Goal: Task Accomplishment & Management: Manage account settings

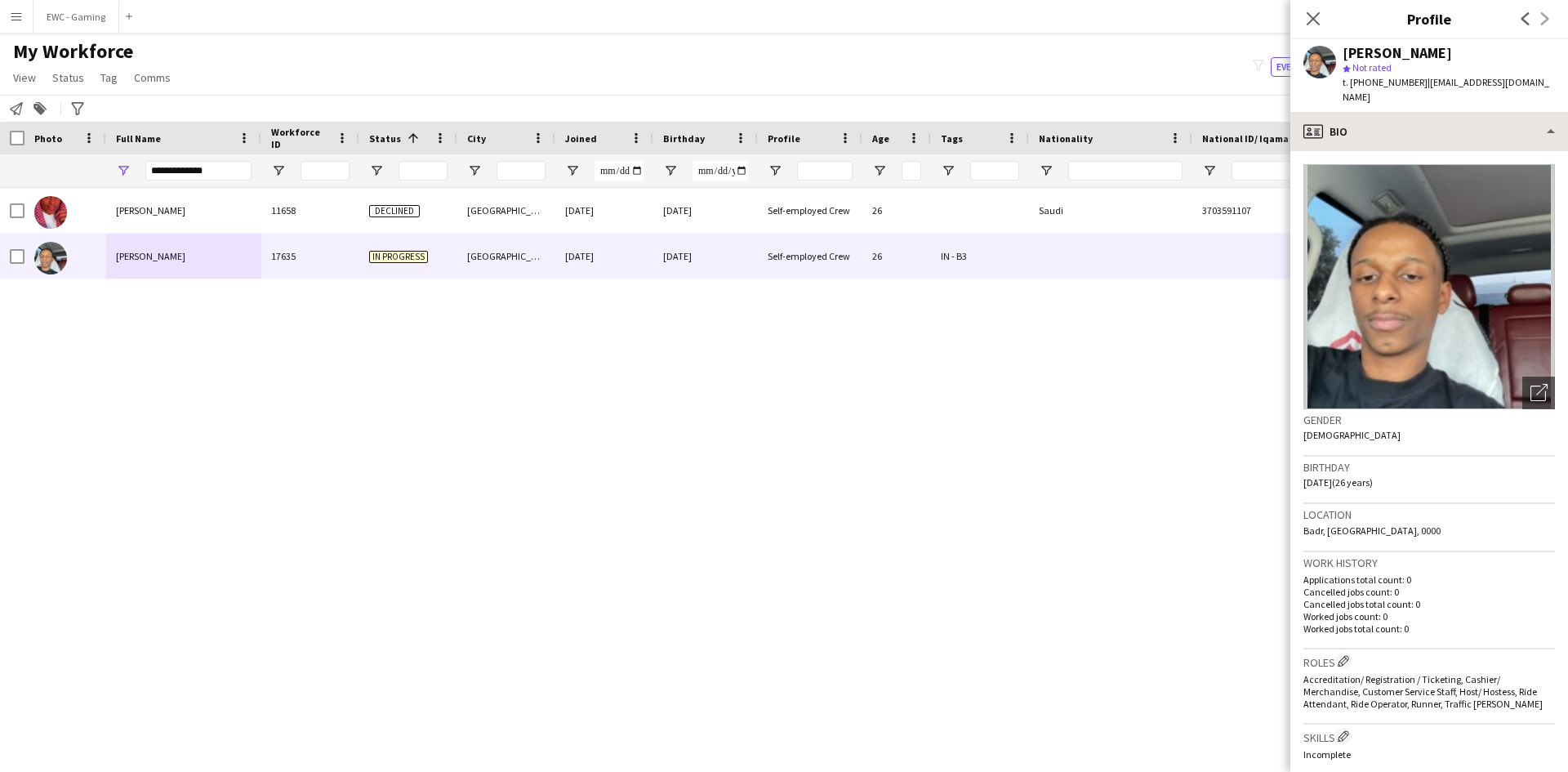
scroll to position [317, 0]
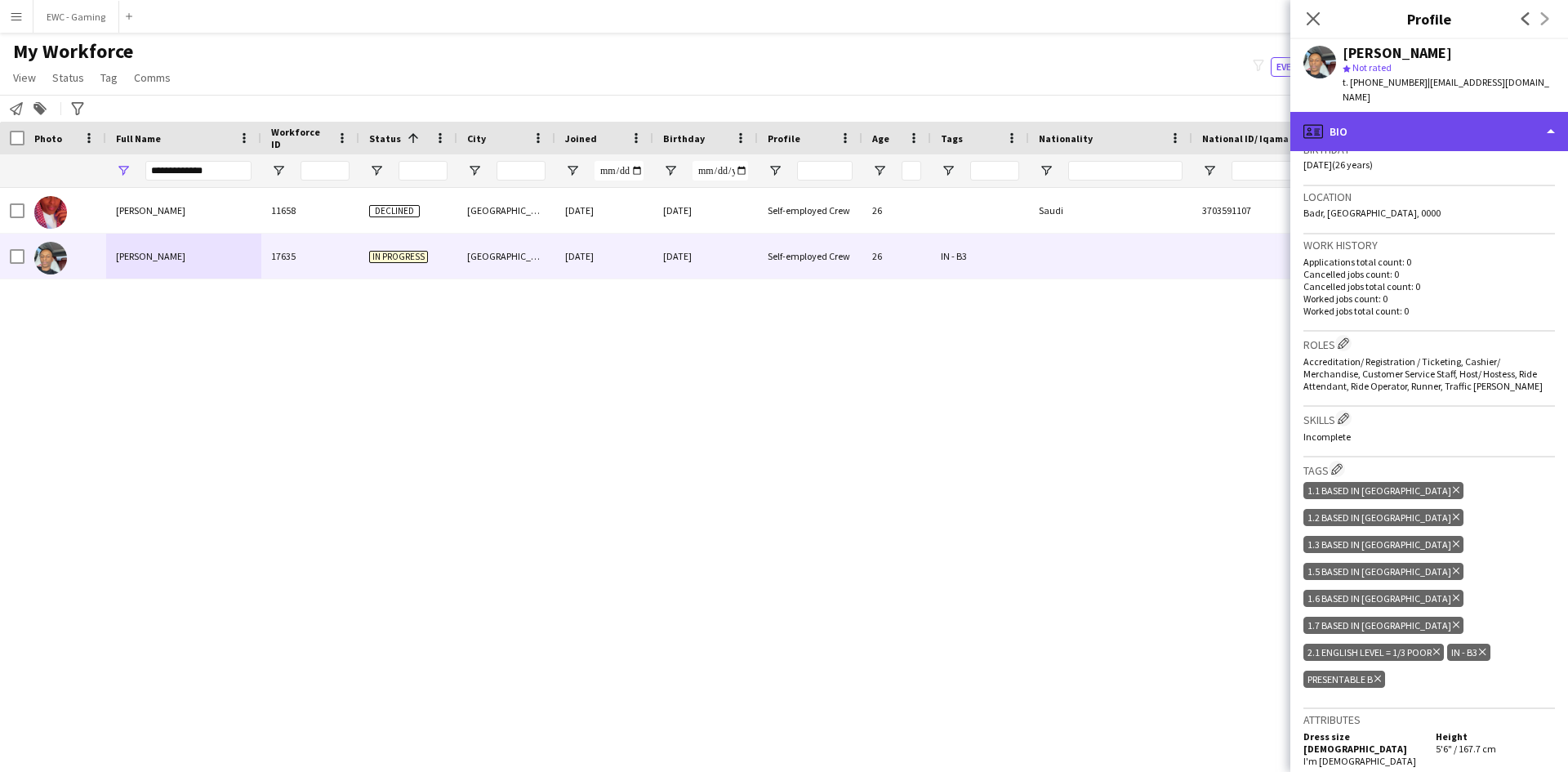
click at [1421, 116] on div "profile Bio" at bounding box center [1429, 131] width 278 height 39
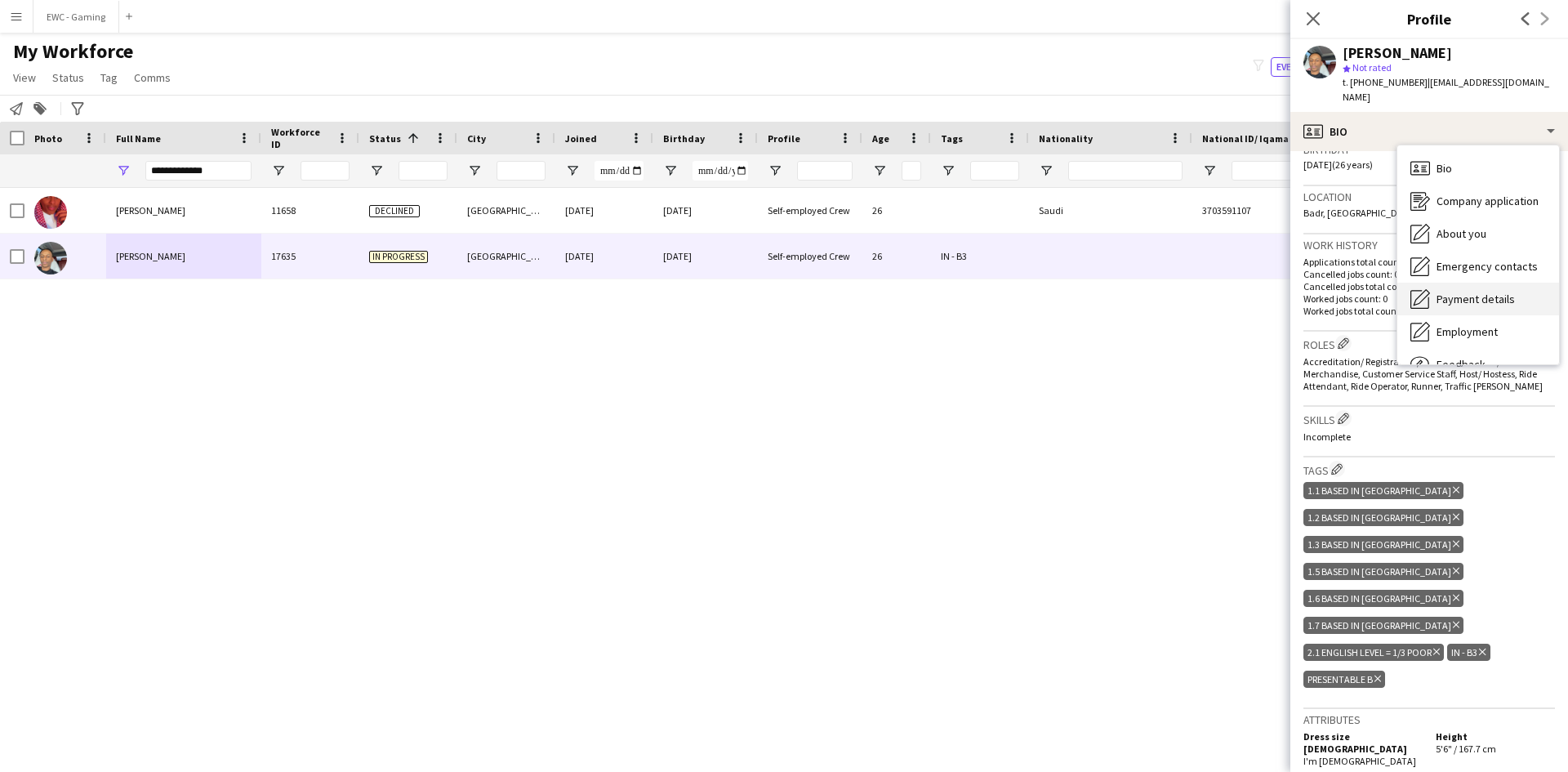
click at [1472, 291] on span "Payment details" at bounding box center [1475, 298] width 78 height 15
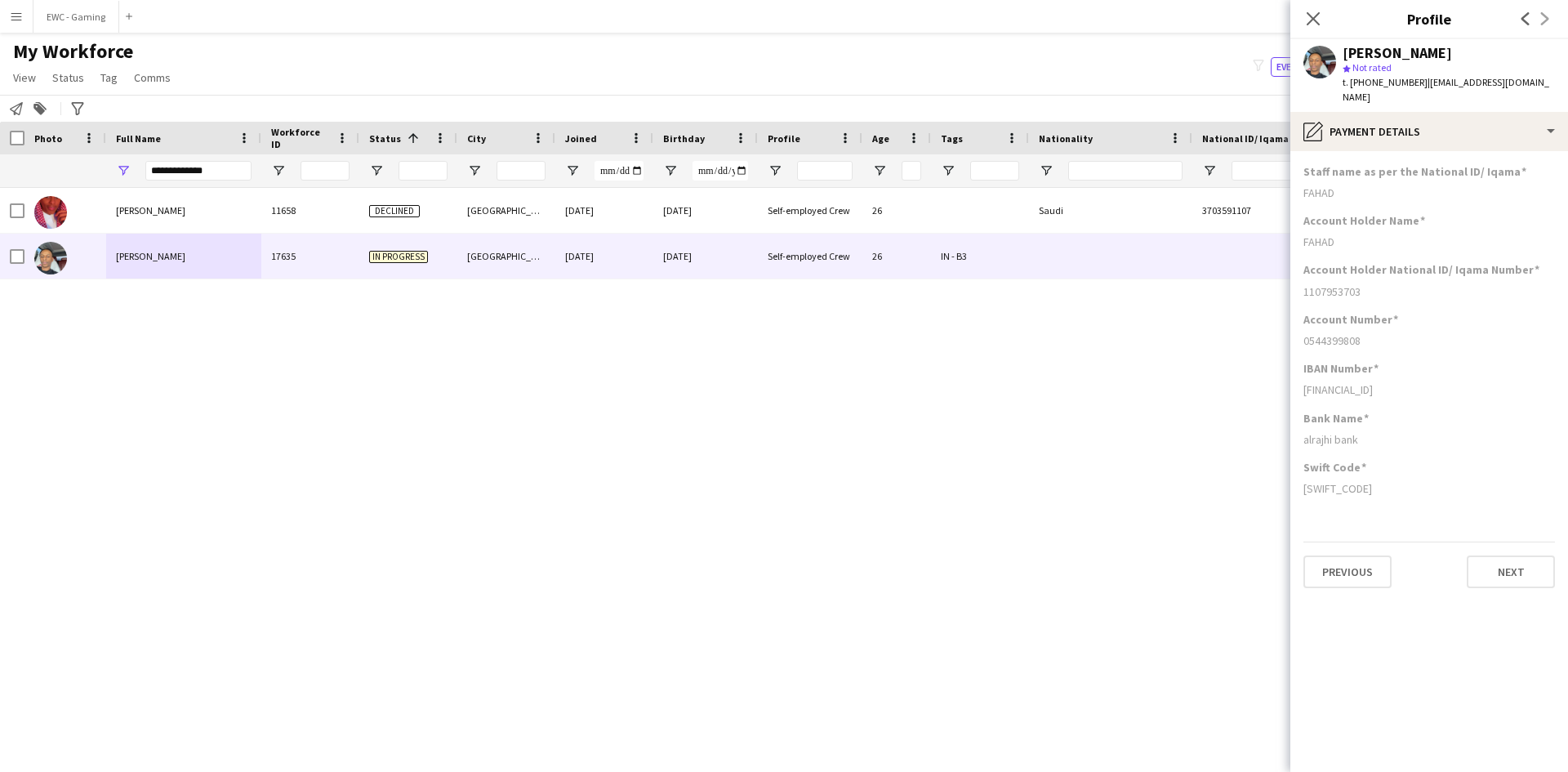
click at [1334, 312] on h3 "Account Number" at bounding box center [1350, 319] width 95 height 15
click at [1337, 333] on div "0544399808" at bounding box center [1429, 340] width 252 height 15
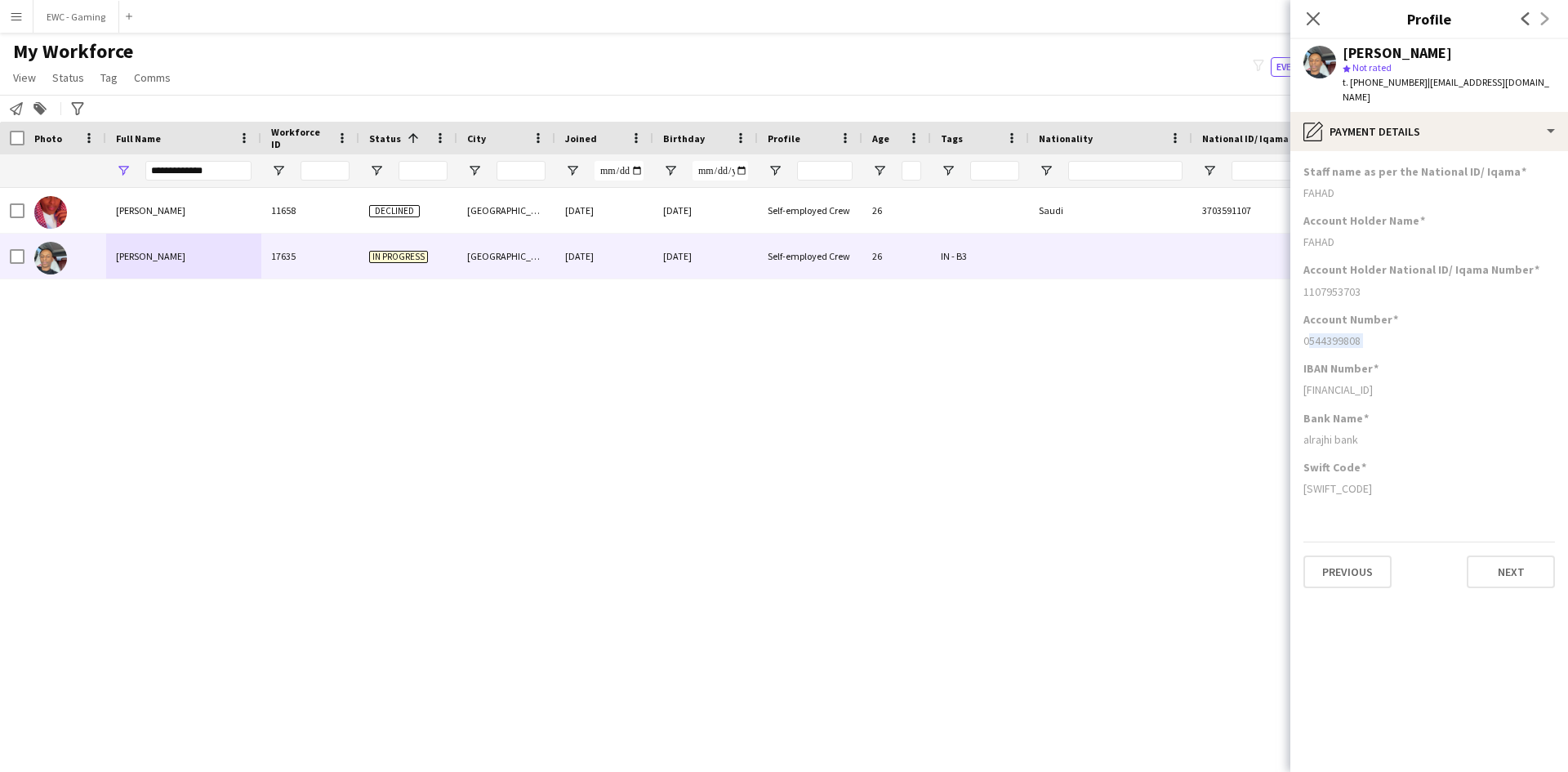
click at [1337, 333] on div "0544399808" at bounding box center [1429, 340] width 252 height 15
click at [1333, 383] on div "[FINANCIAL_ID]" at bounding box center [1429, 389] width 252 height 15
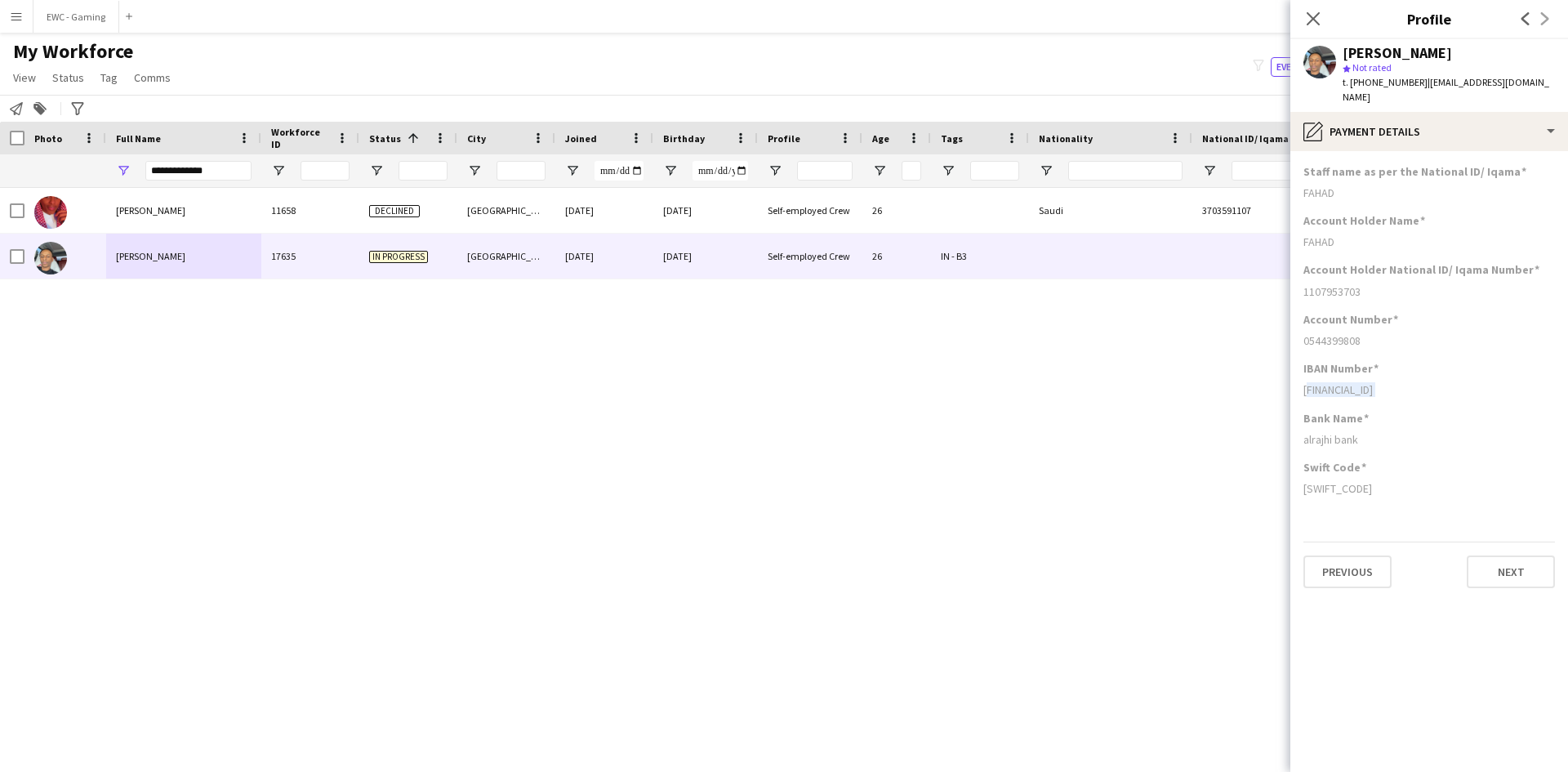
click at [1330, 383] on div "[FINANCIAL_ID]" at bounding box center [1429, 389] width 252 height 15
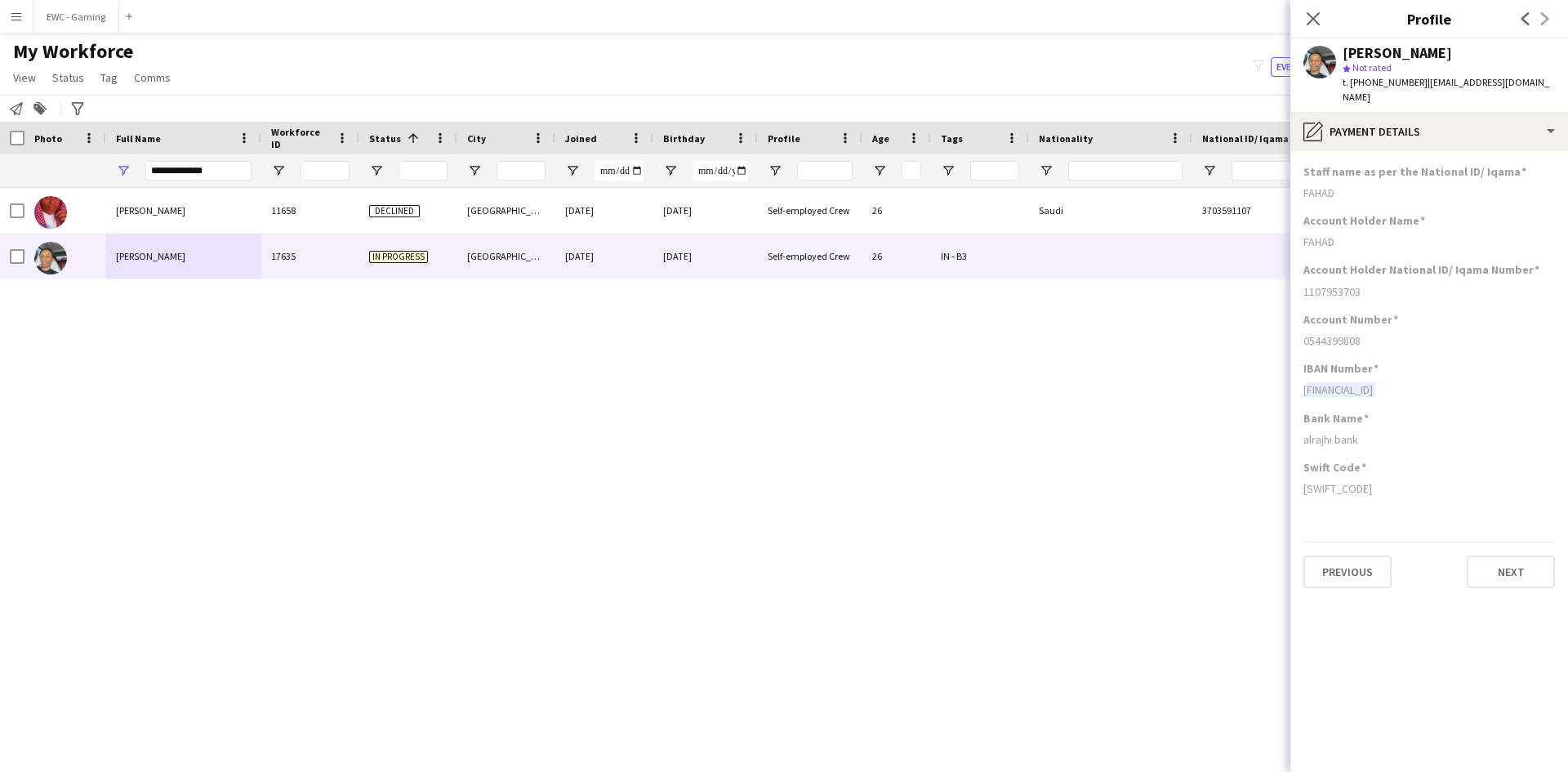
click at [1403, 383] on div "[FINANCIAL_ID]" at bounding box center [1429, 389] width 252 height 15
click at [1337, 333] on div "0544399808" at bounding box center [1429, 340] width 252 height 15
drag, startPoint x: 1421, startPoint y: 127, endPoint x: 1523, endPoint y: 203, distance: 127.2
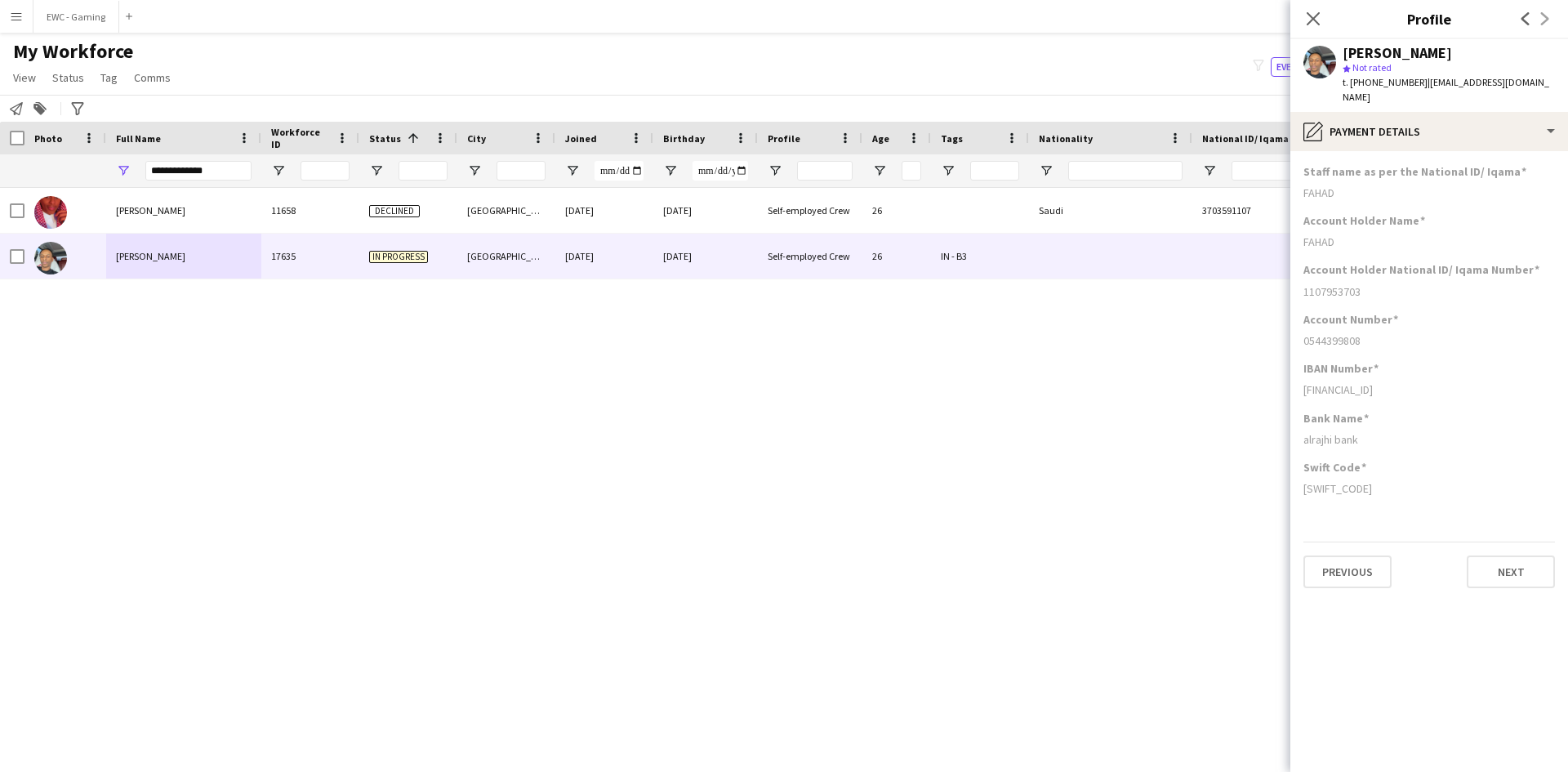
click at [1523, 213] on div "Account Holder Name" at bounding box center [1429, 220] width 252 height 15
click at [212, 167] on input "**********" at bounding box center [199, 171] width 106 height 20
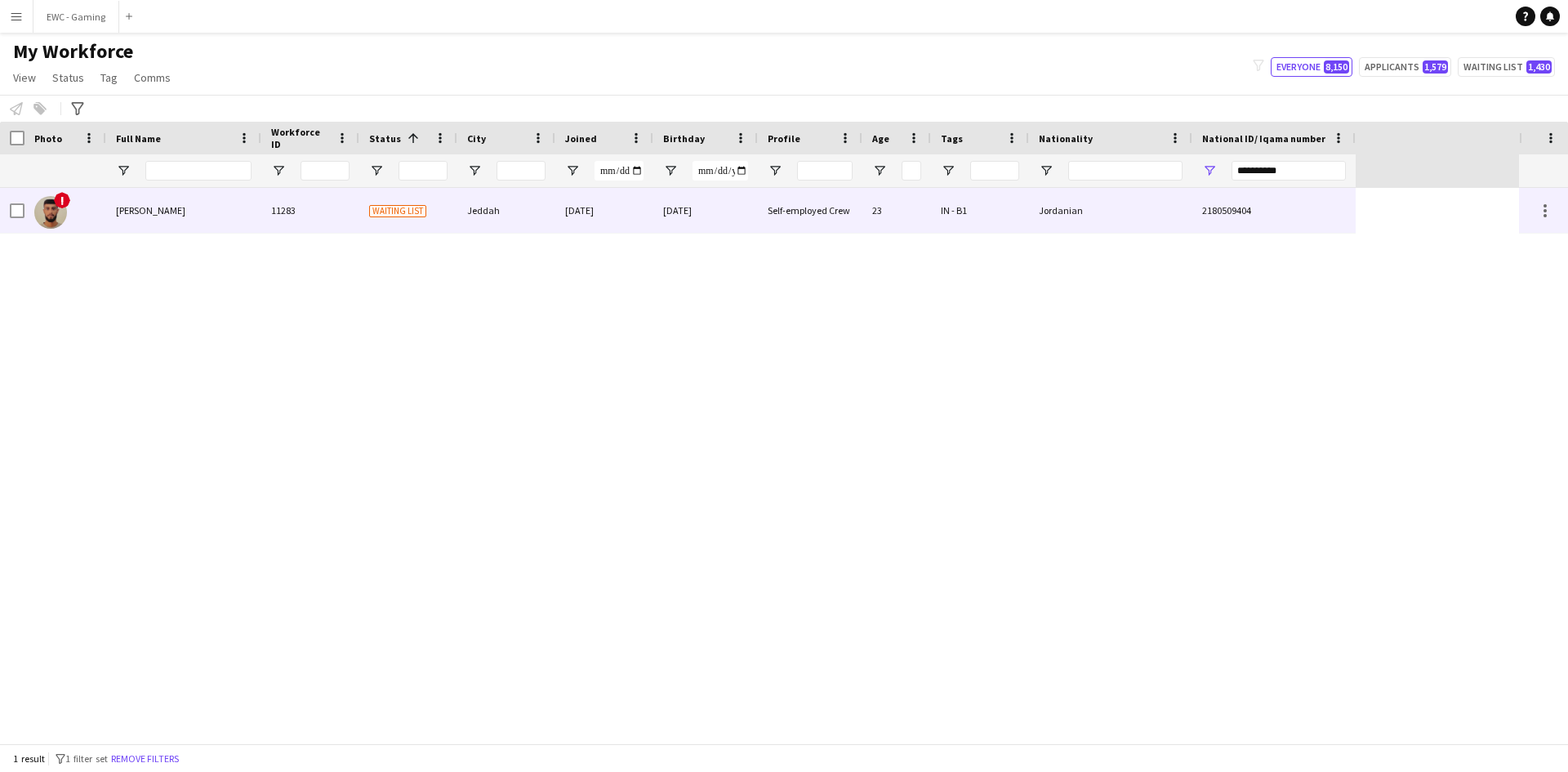
click at [198, 220] on div "Fares Mohammed" at bounding box center [183, 211] width 155 height 45
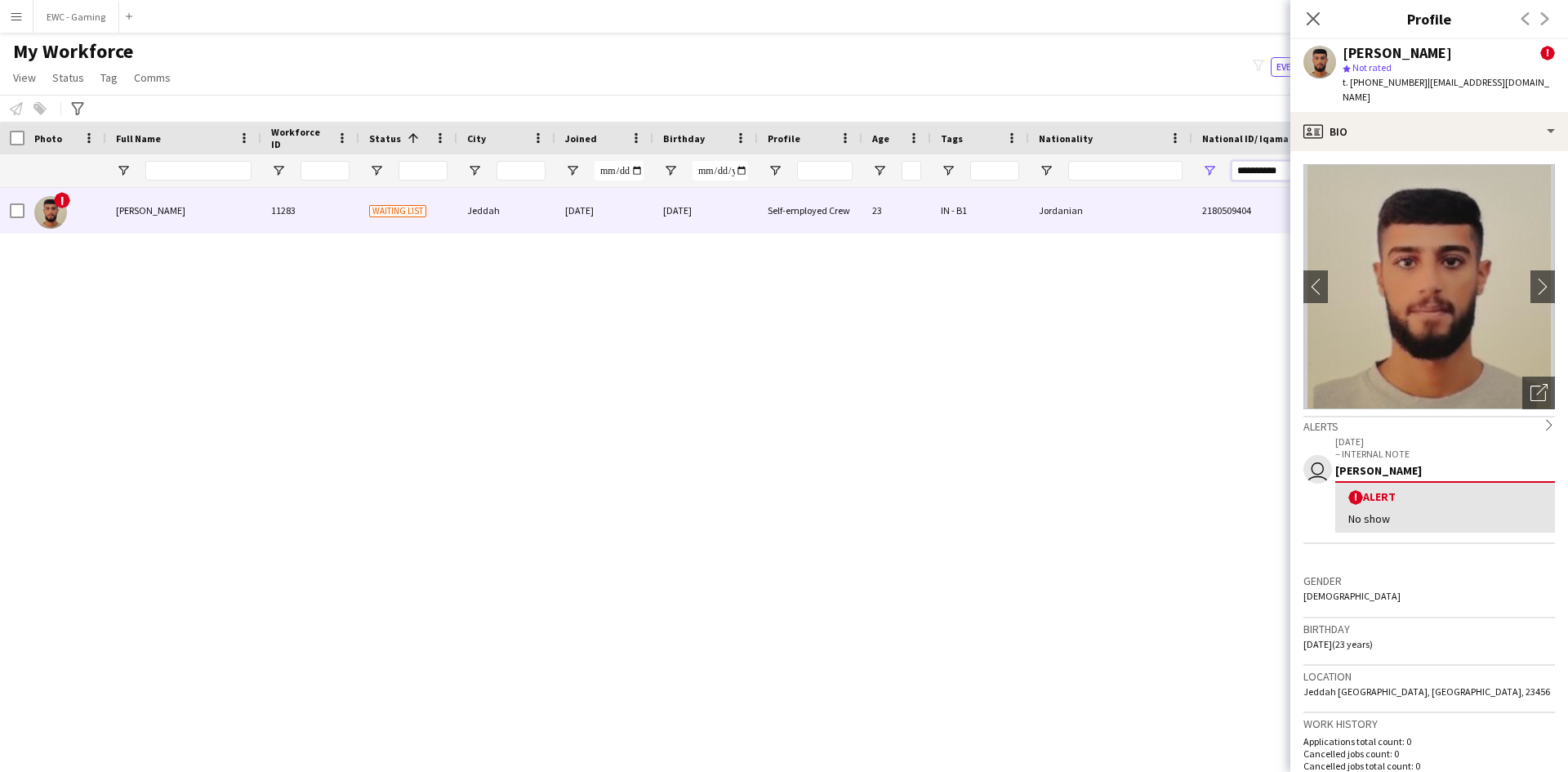
click at [1259, 166] on input "**********" at bounding box center [1289, 171] width 114 height 20
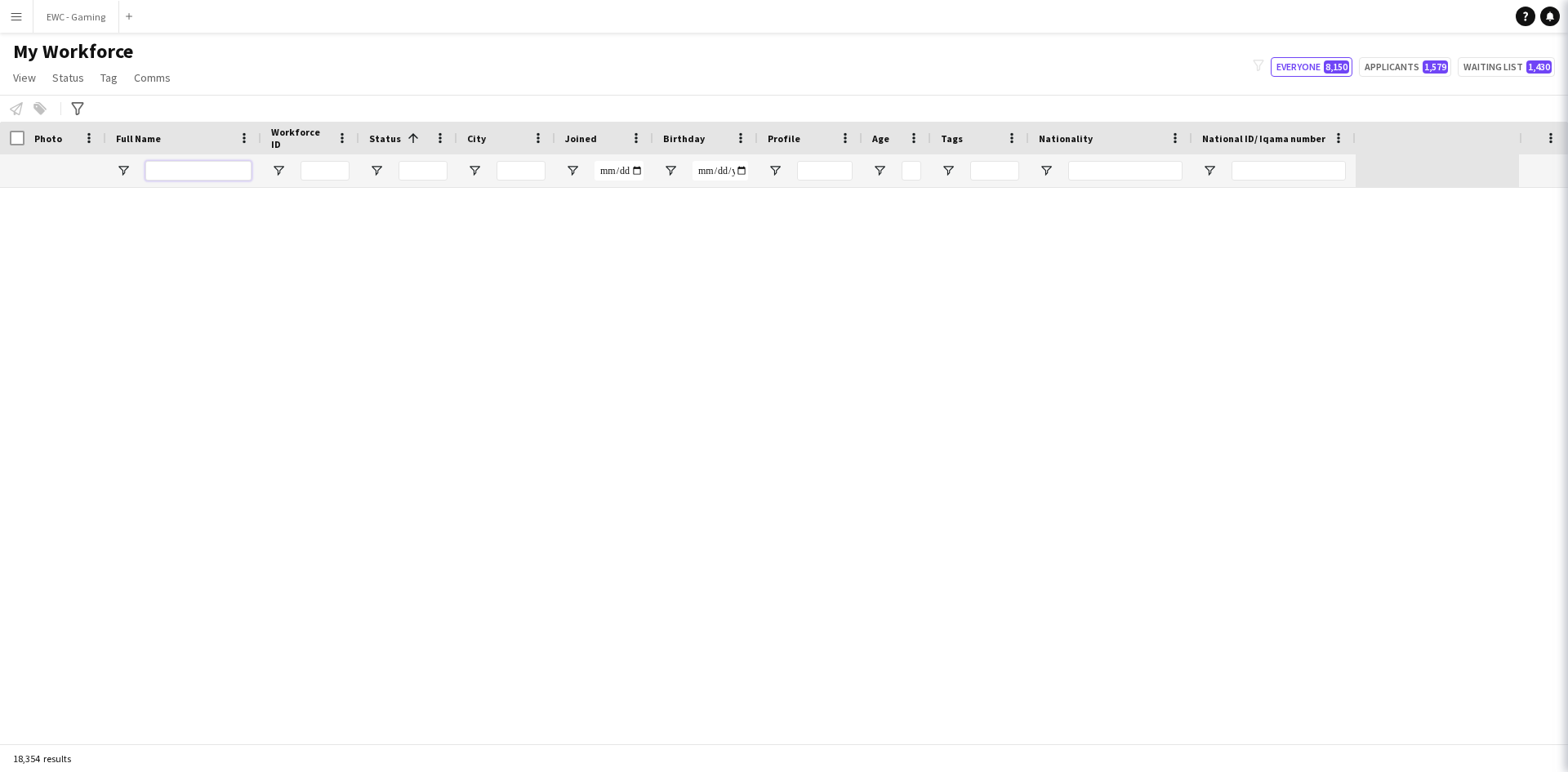
click at [227, 173] on input "Full Name Filter Input" at bounding box center [199, 171] width 106 height 20
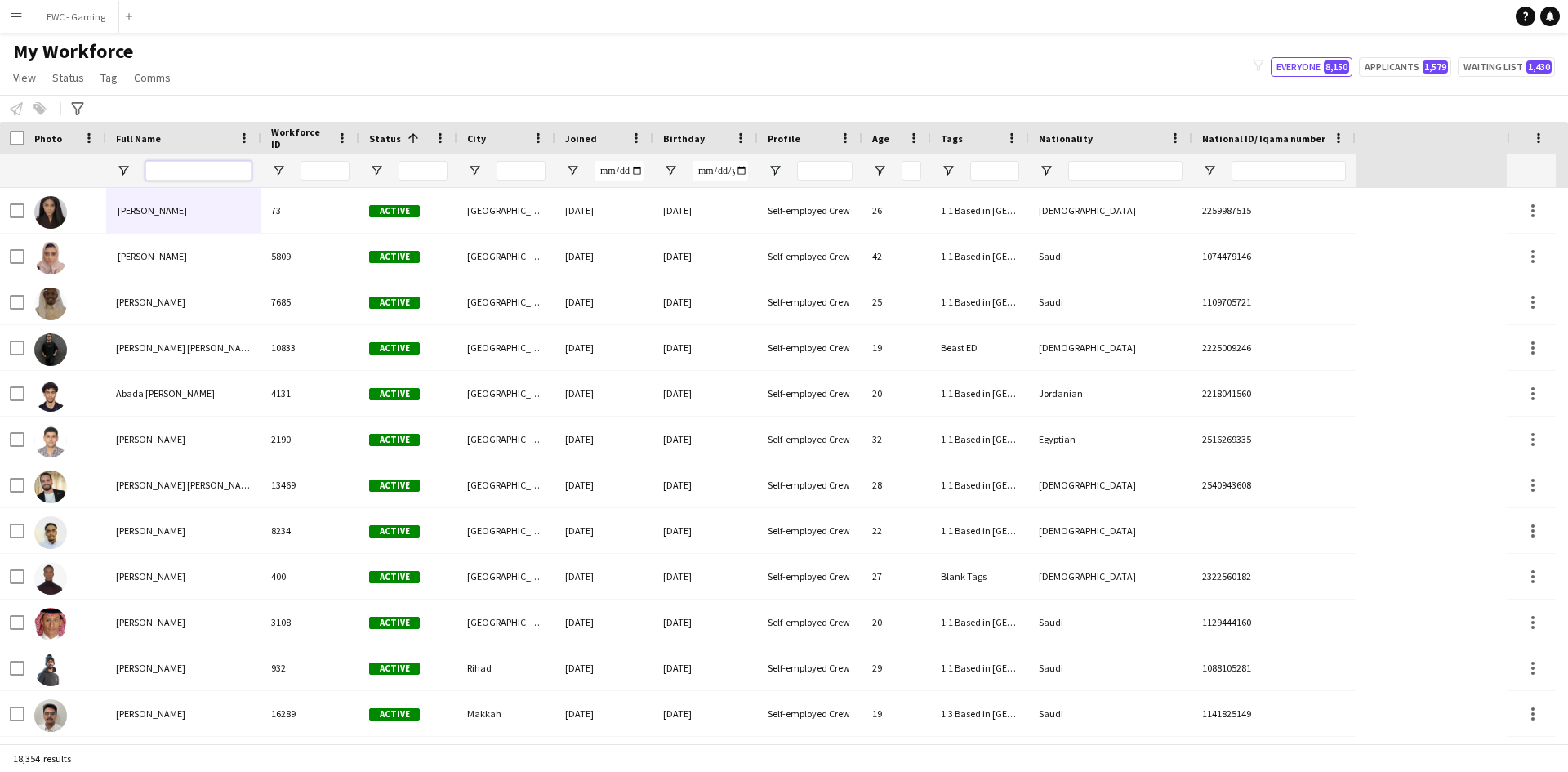
paste input "**********"
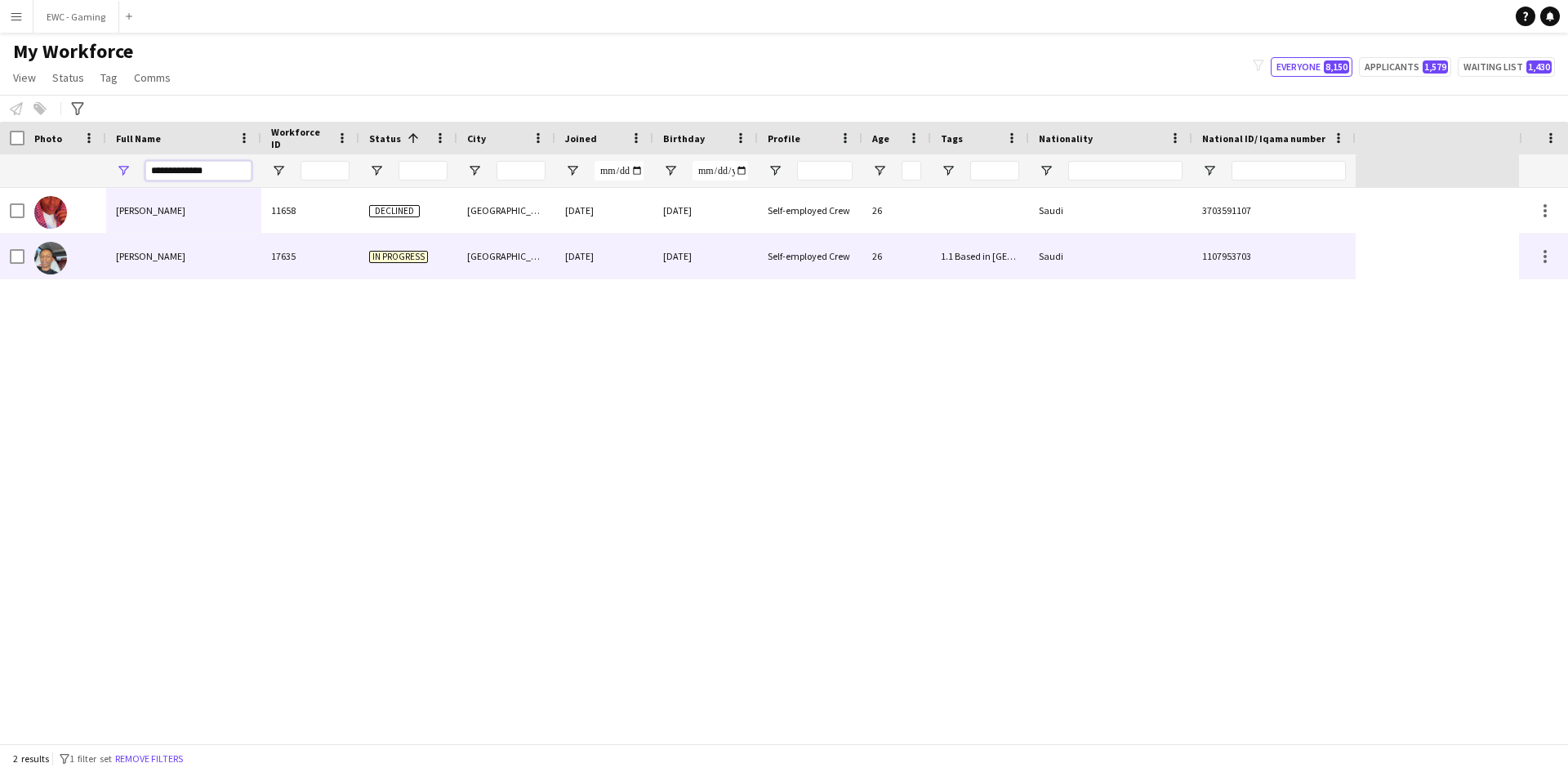
type input "**********"
click at [185, 252] on div "[PERSON_NAME]" at bounding box center [183, 256] width 155 height 45
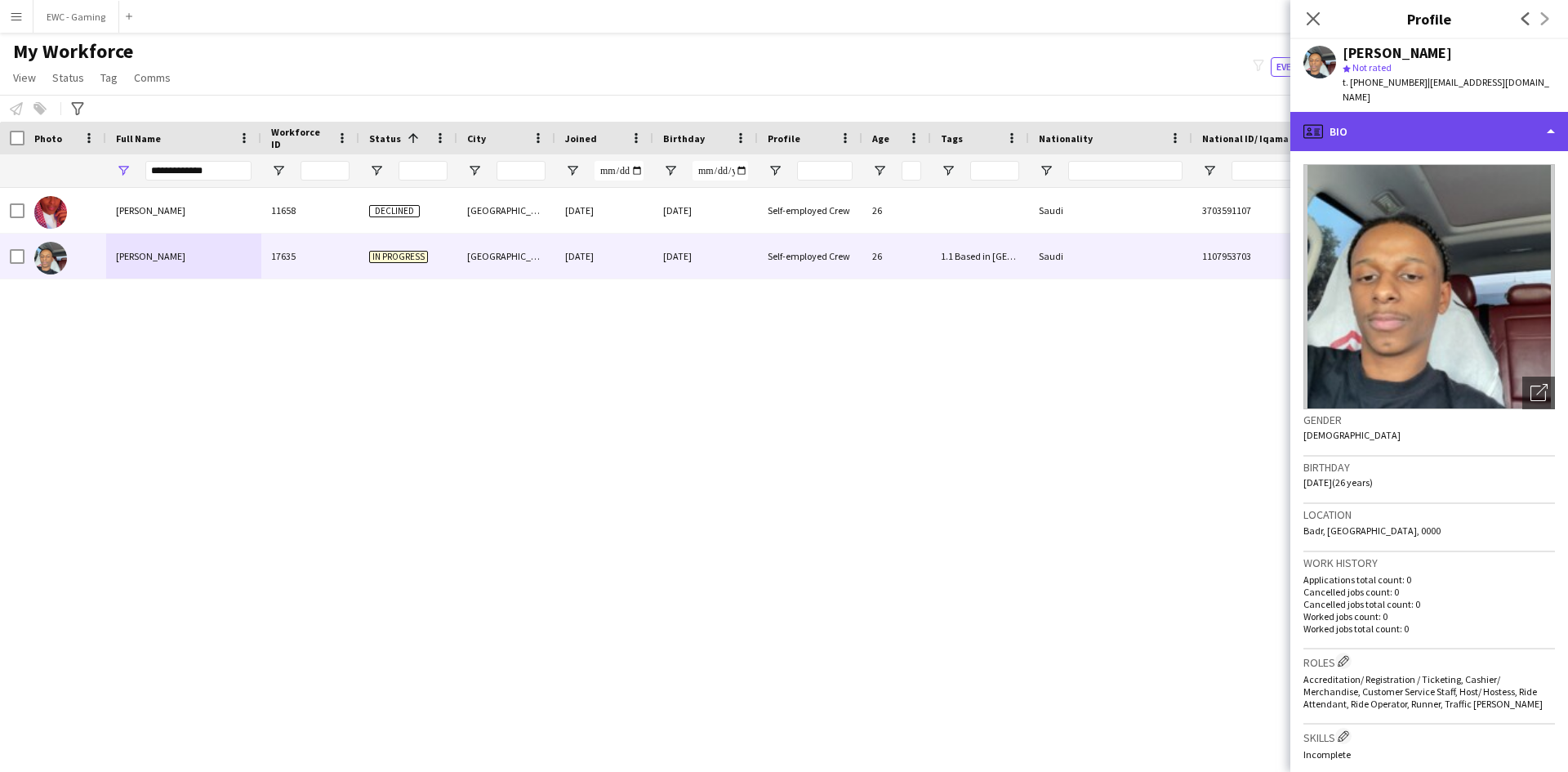
click at [1395, 126] on div "profile Bio" at bounding box center [1429, 131] width 278 height 39
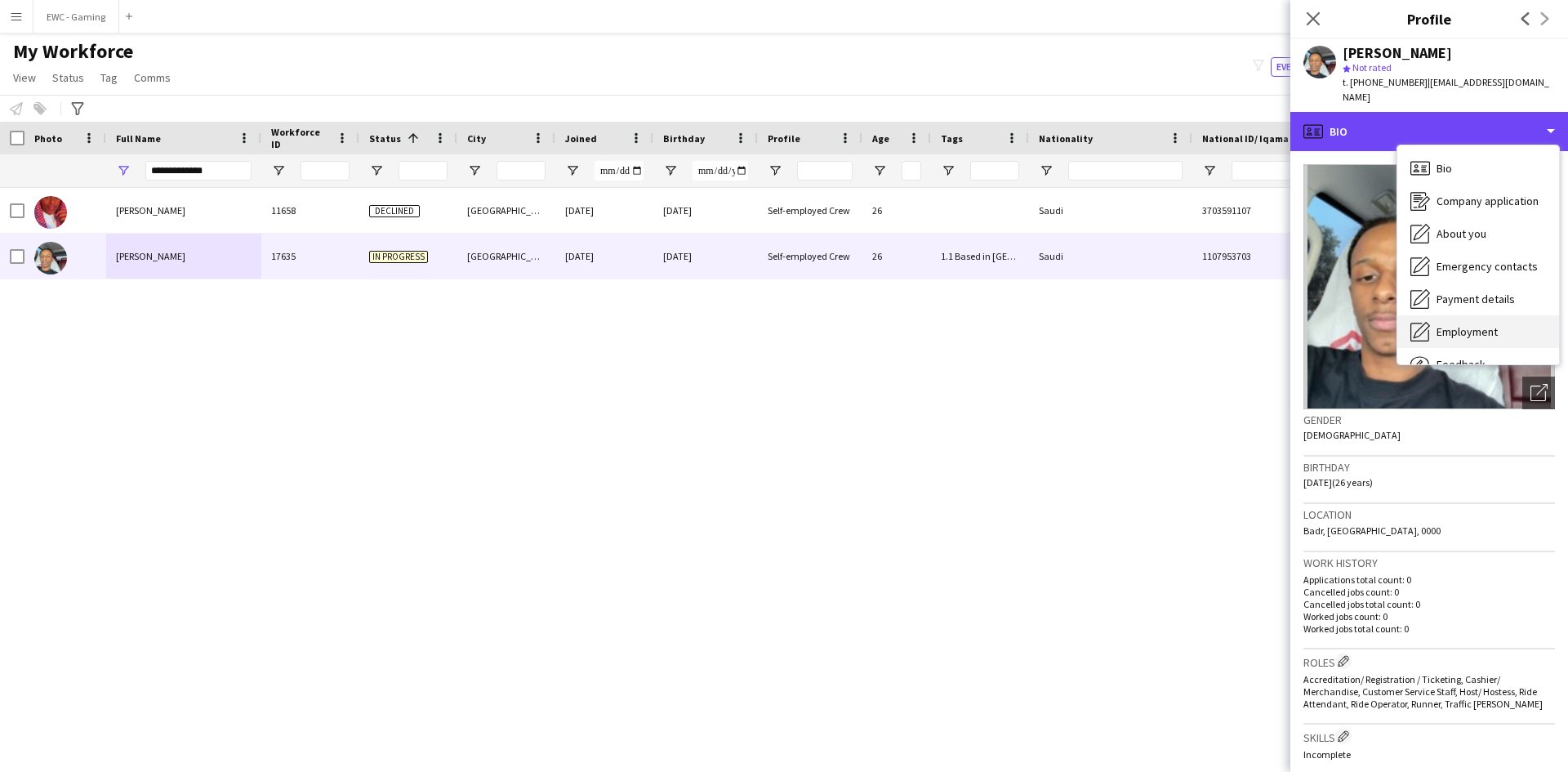
scroll to position [56, 0]
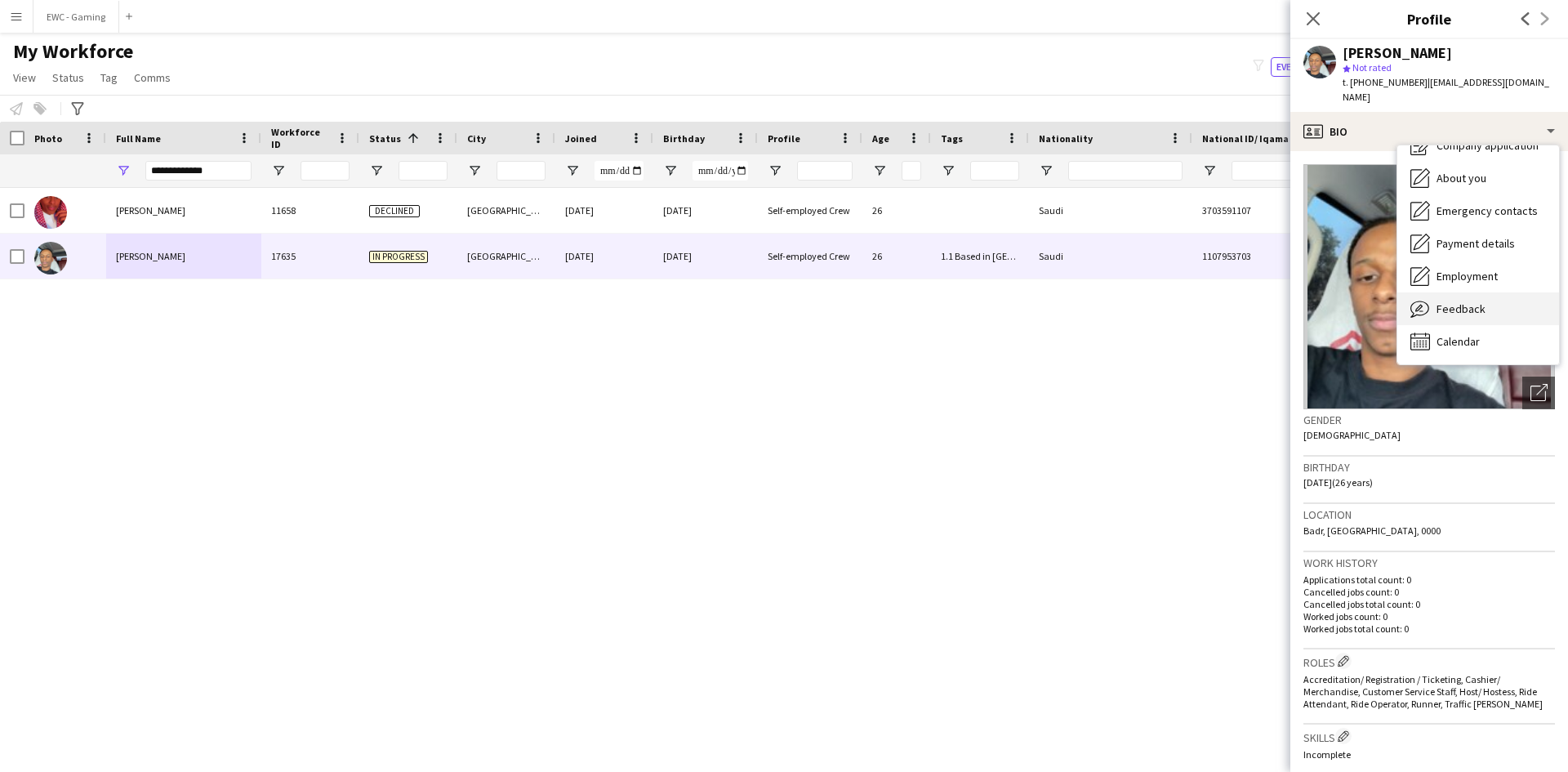
click at [1467, 301] on span "Feedback" at bounding box center [1460, 308] width 49 height 15
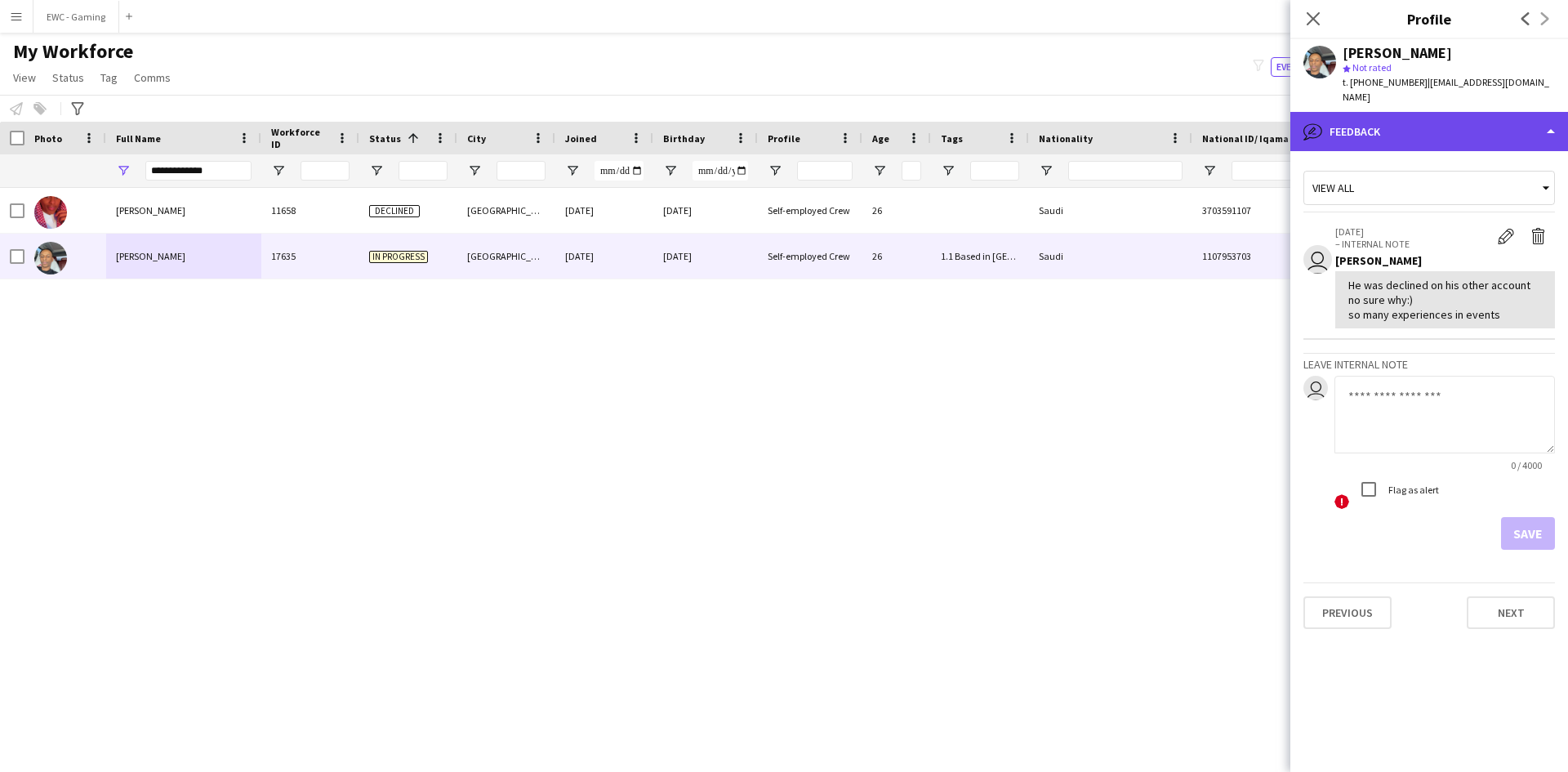
click at [1421, 112] on div "bubble-pencil Feedback" at bounding box center [1429, 131] width 278 height 39
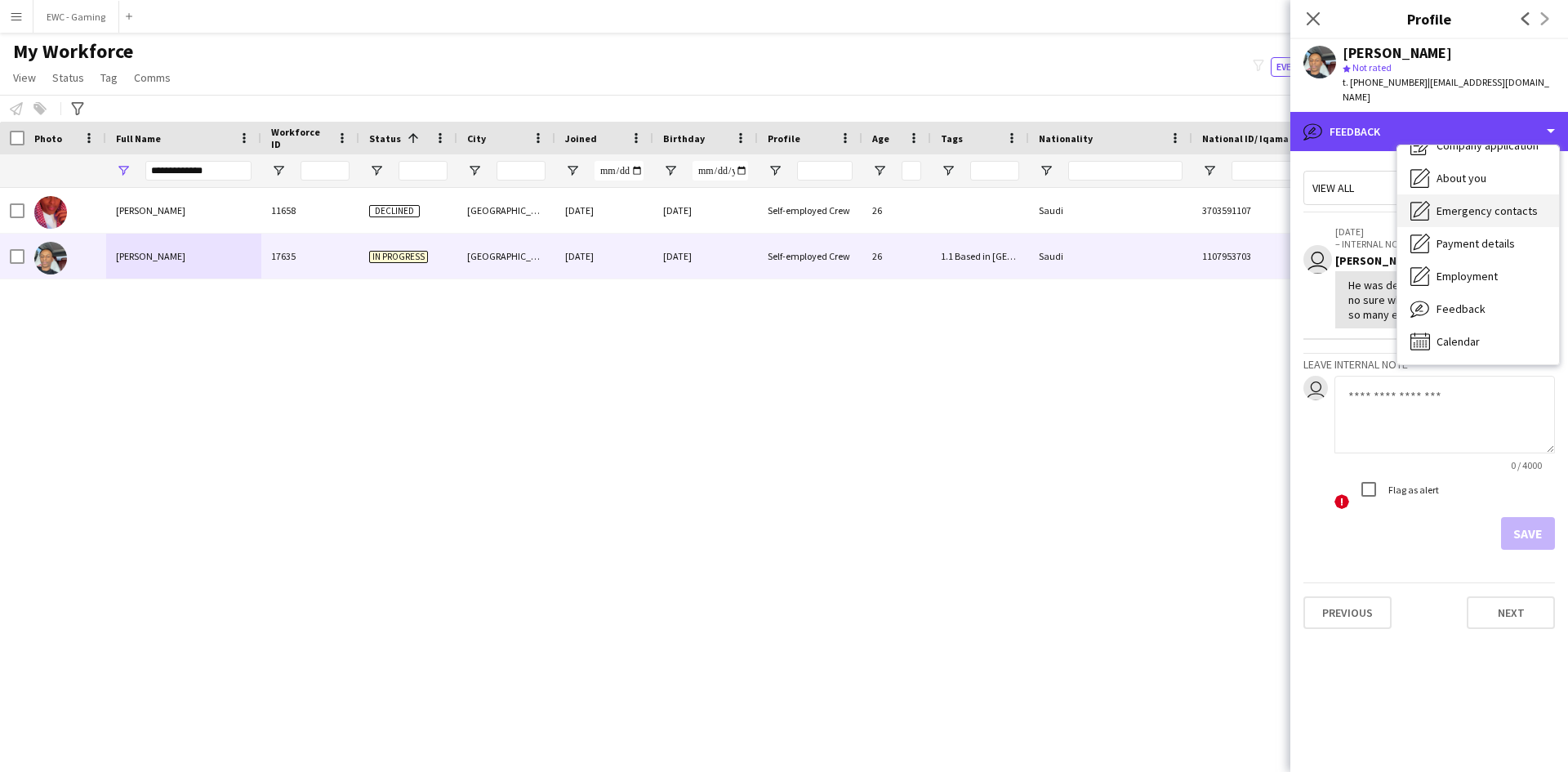
scroll to position [0, 0]
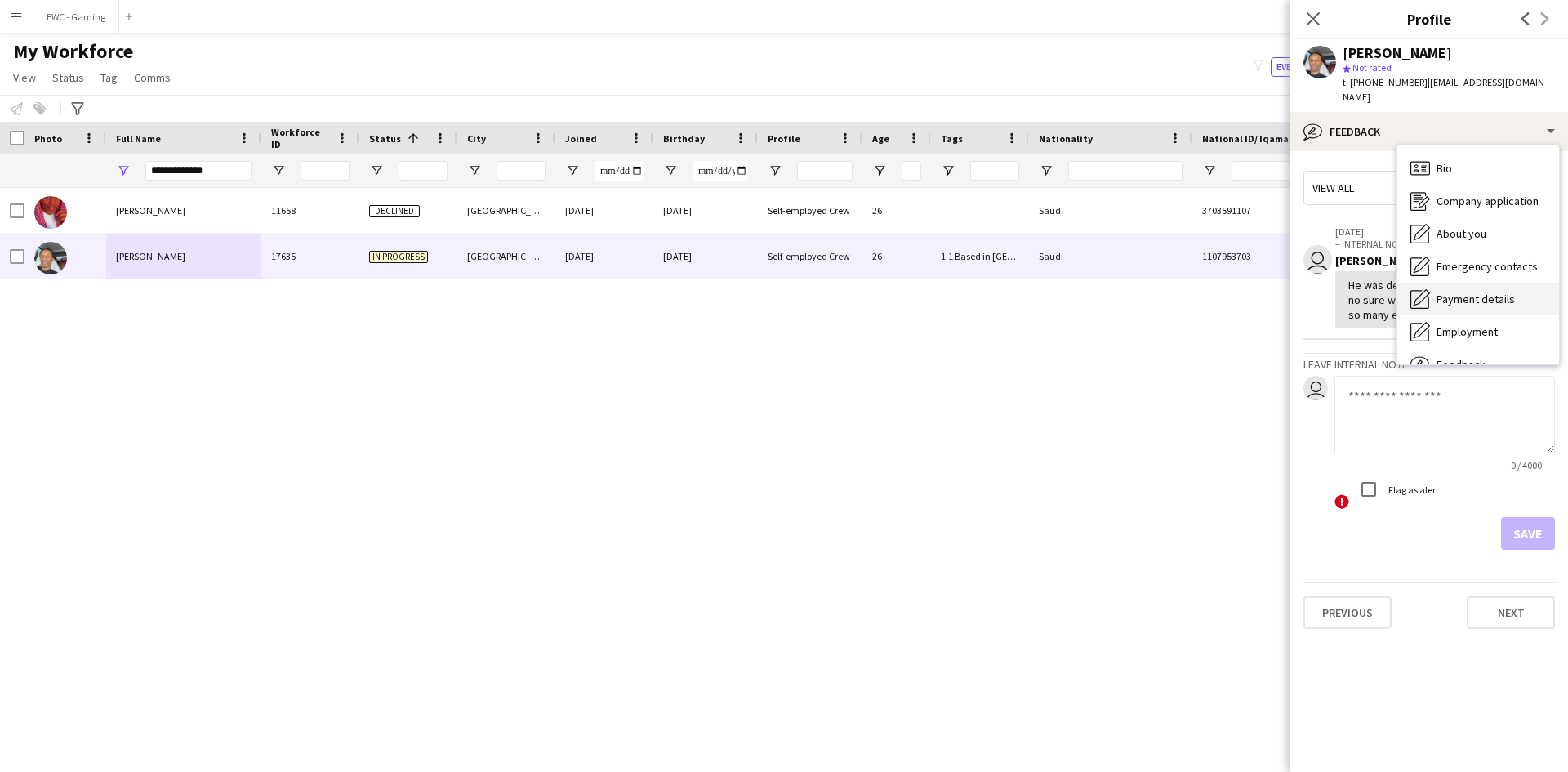
click at [1478, 291] on span "Payment details" at bounding box center [1475, 298] width 78 height 15
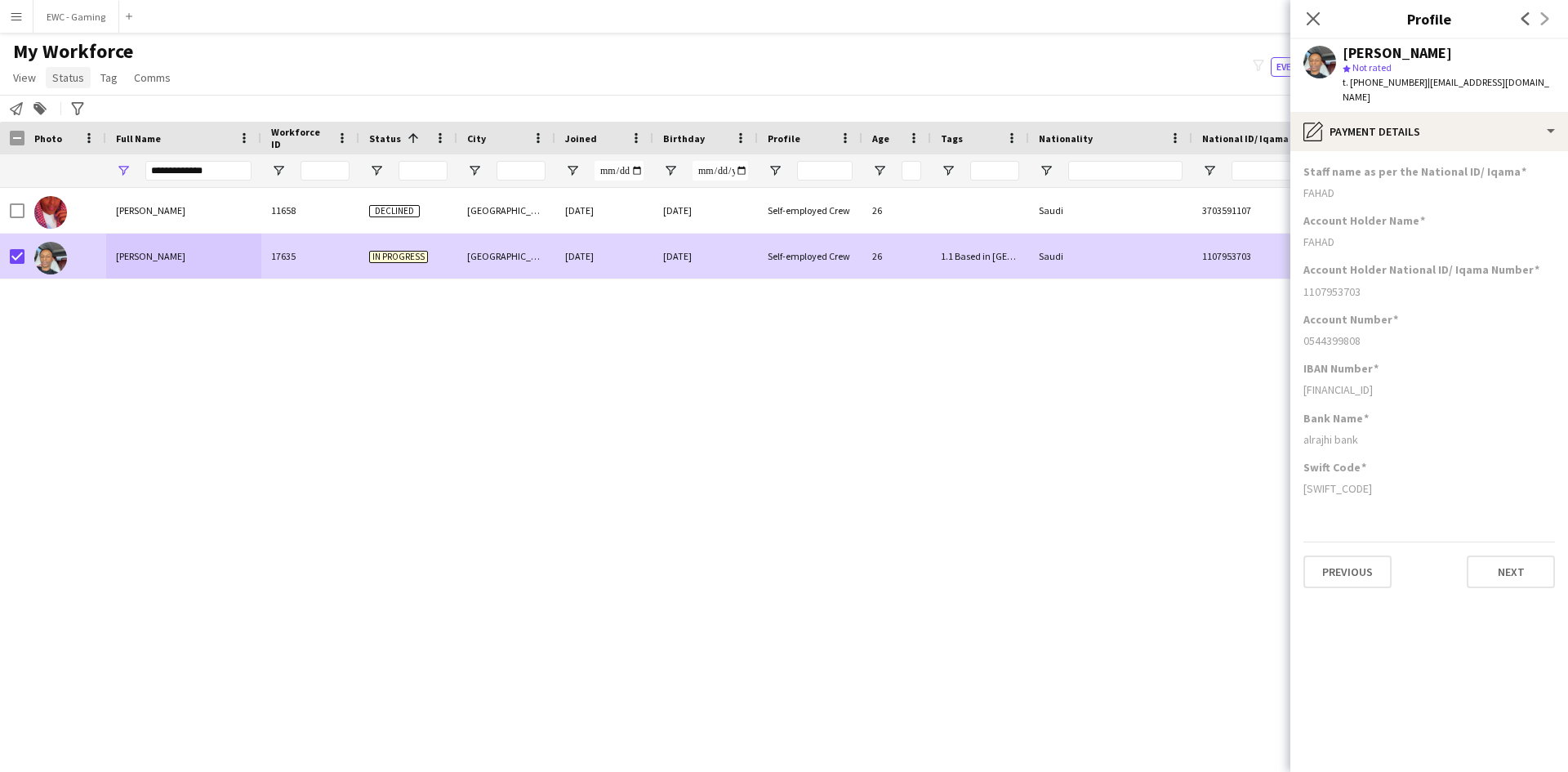
click at [71, 73] on span "Status" at bounding box center [68, 77] width 32 height 15
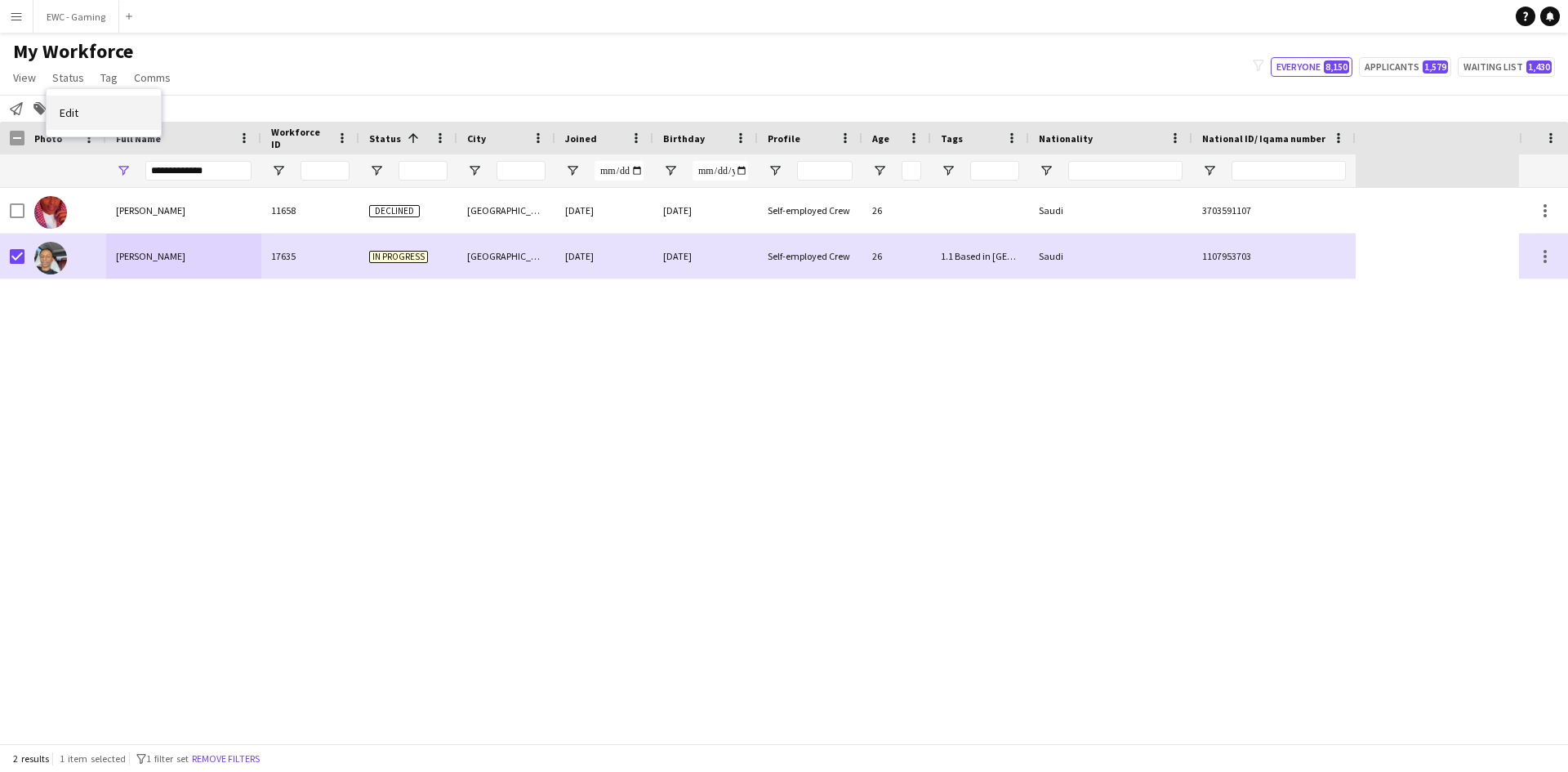
click at [102, 117] on link "Edit" at bounding box center [104, 113] width 114 height 35
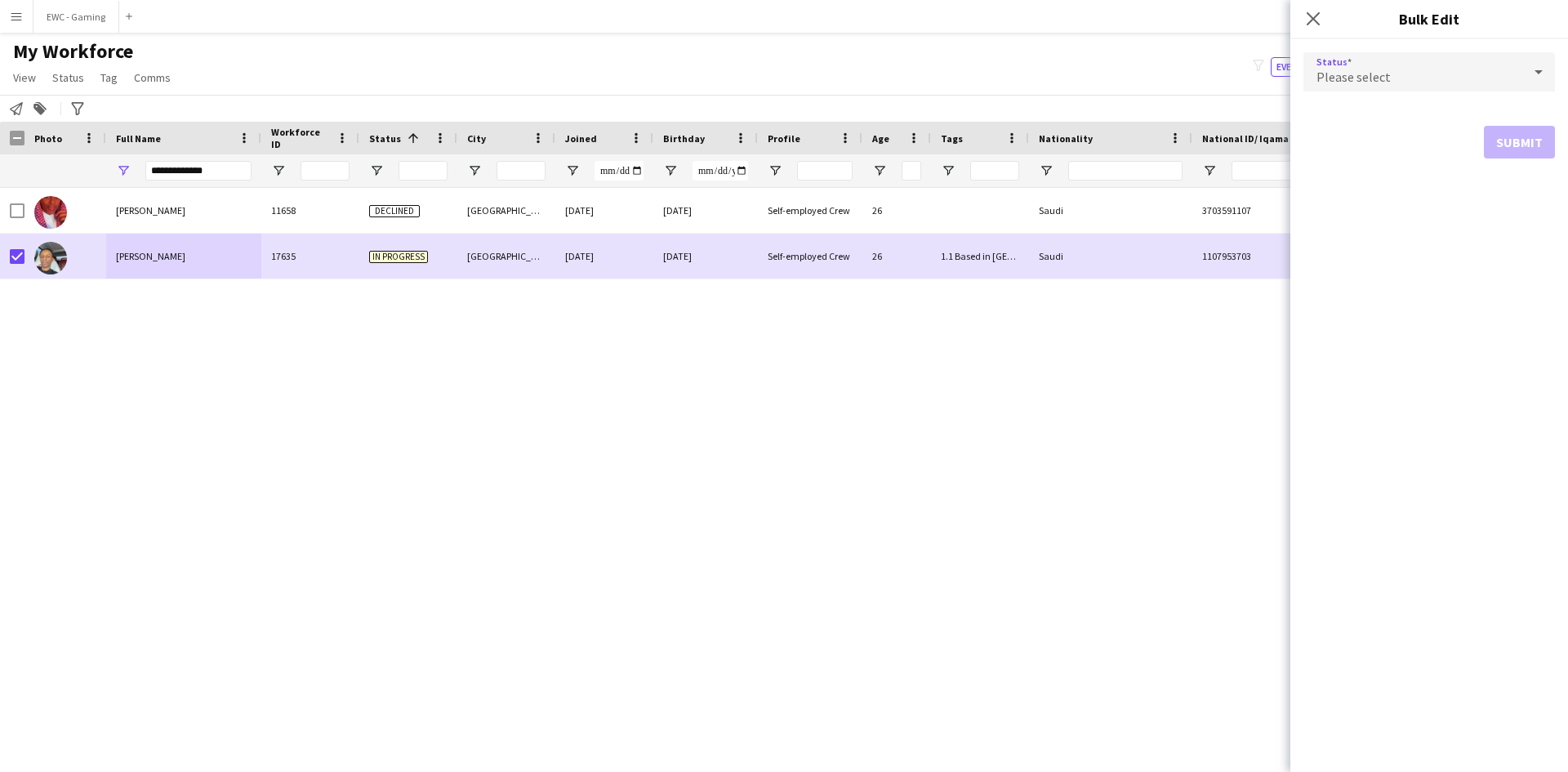
click at [1323, 63] on div "Please select" at bounding box center [1413, 71] width 219 height 39
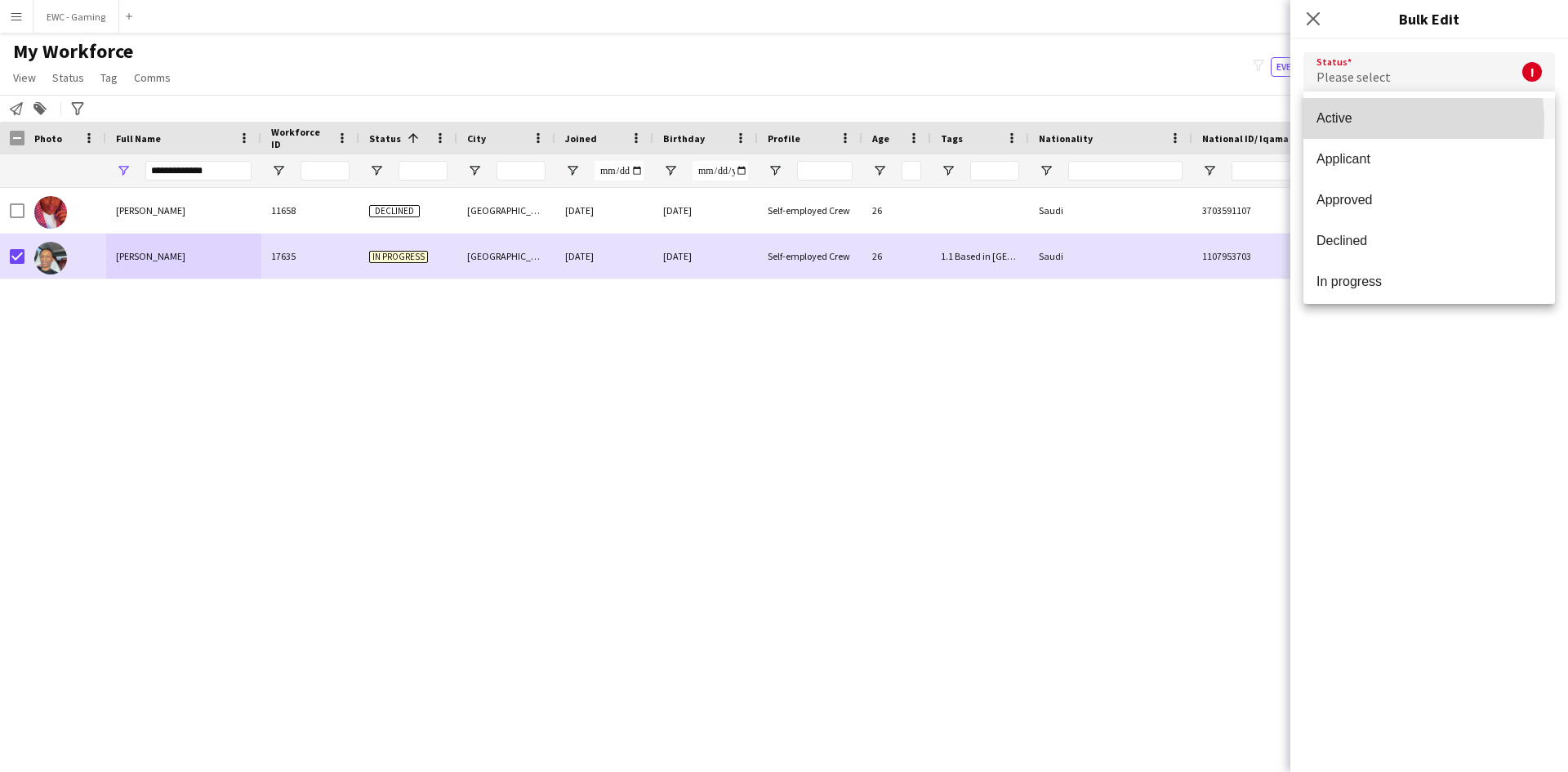
click at [1362, 122] on span "Active" at bounding box center [1429, 118] width 225 height 16
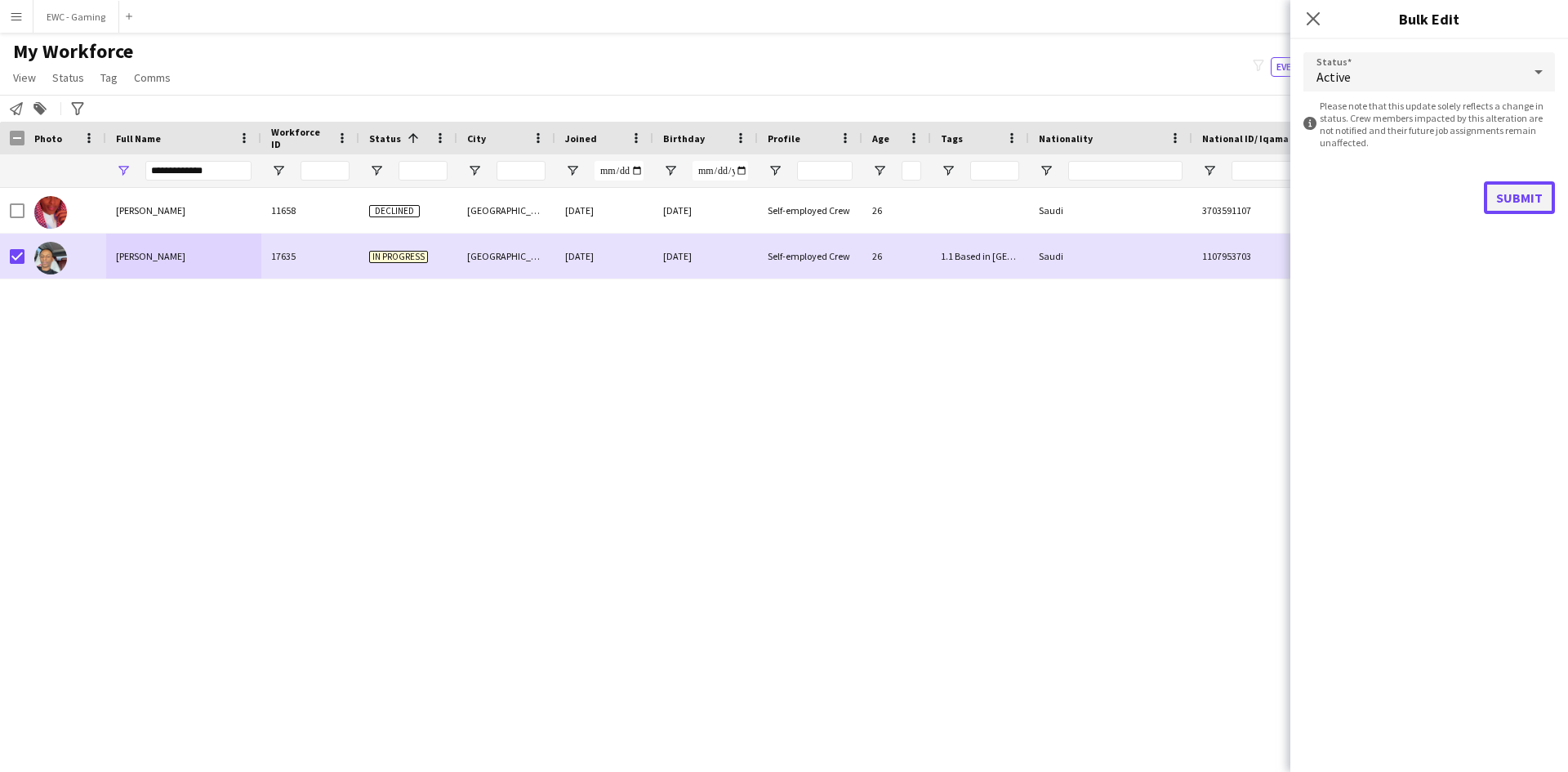
click at [1516, 203] on button "Submit" at bounding box center [1519, 198] width 71 height 33
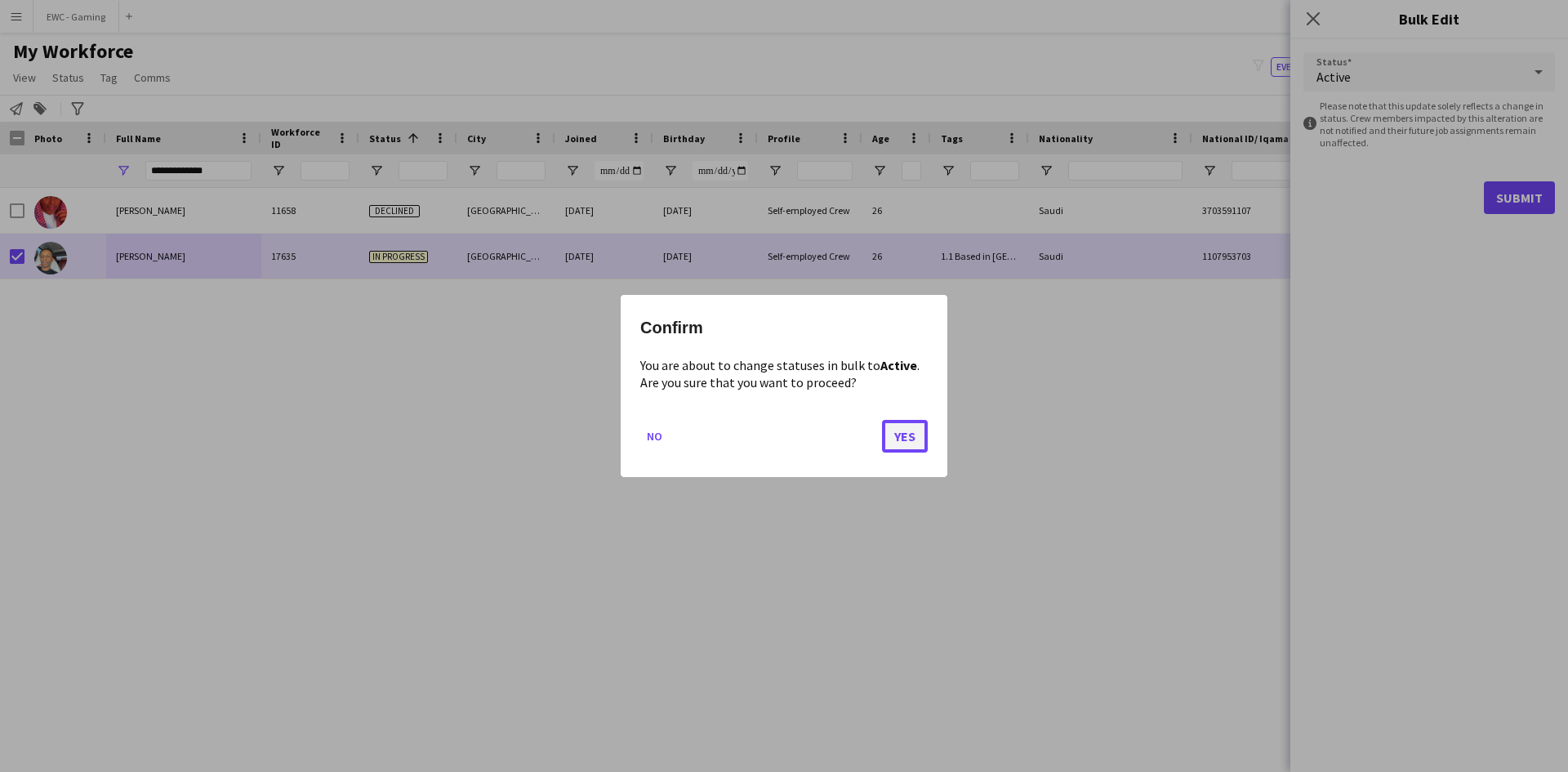
click at [899, 443] on button "Yes" at bounding box center [905, 436] width 46 height 33
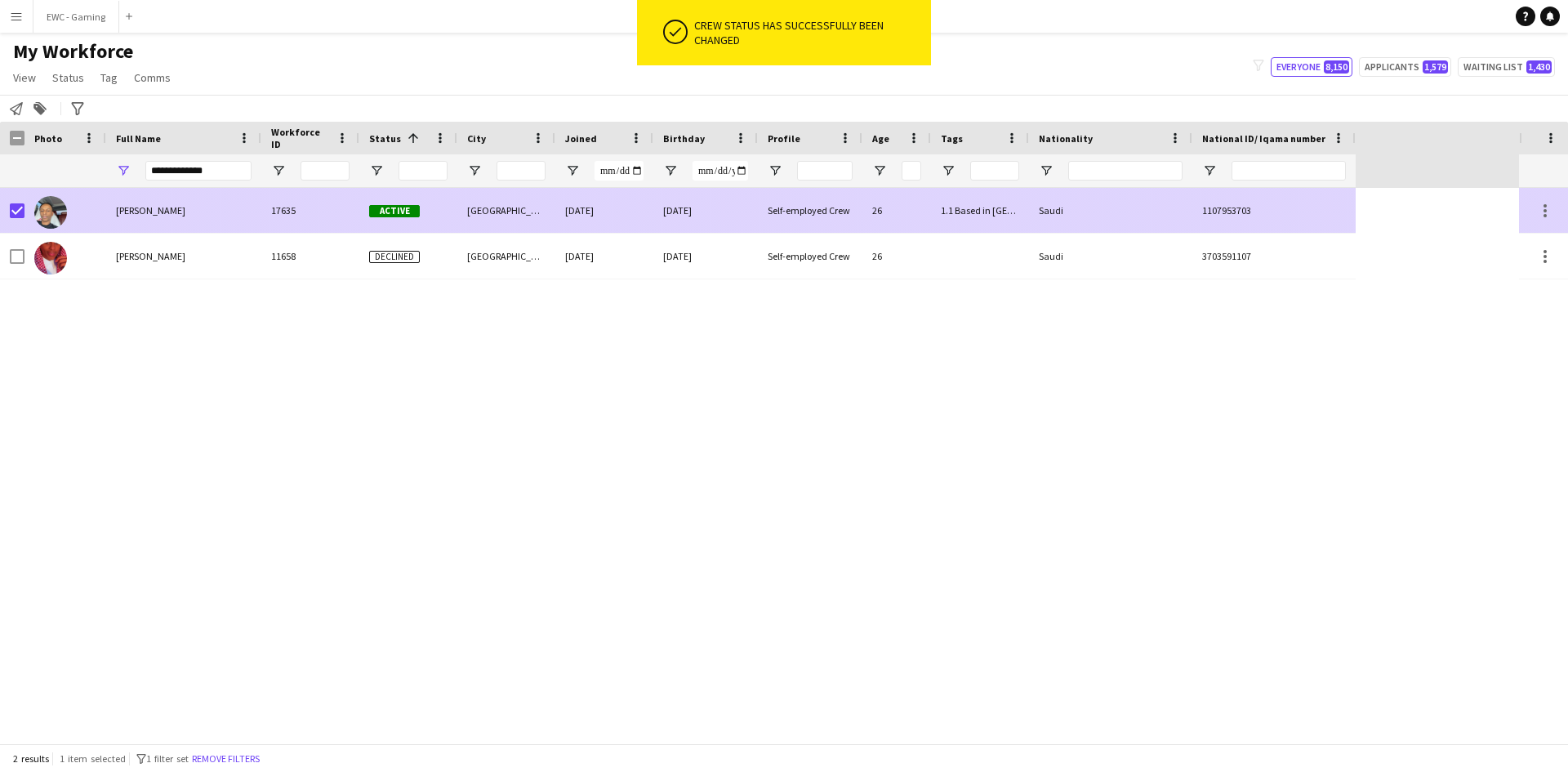
click at [1127, 203] on div "Saudi" at bounding box center [1110, 211] width 163 height 45
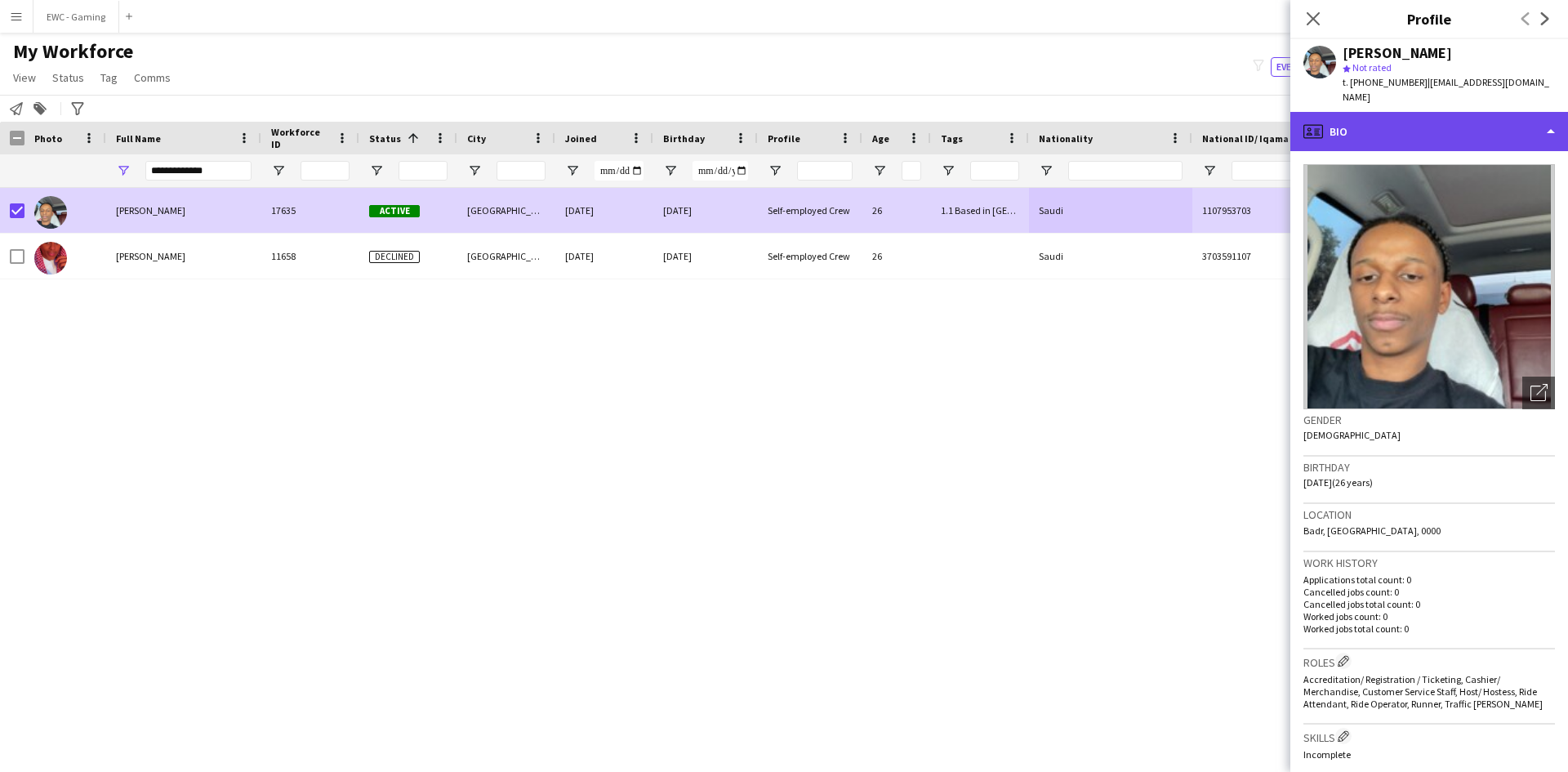
click at [1399, 120] on div "profile Bio" at bounding box center [1429, 131] width 278 height 39
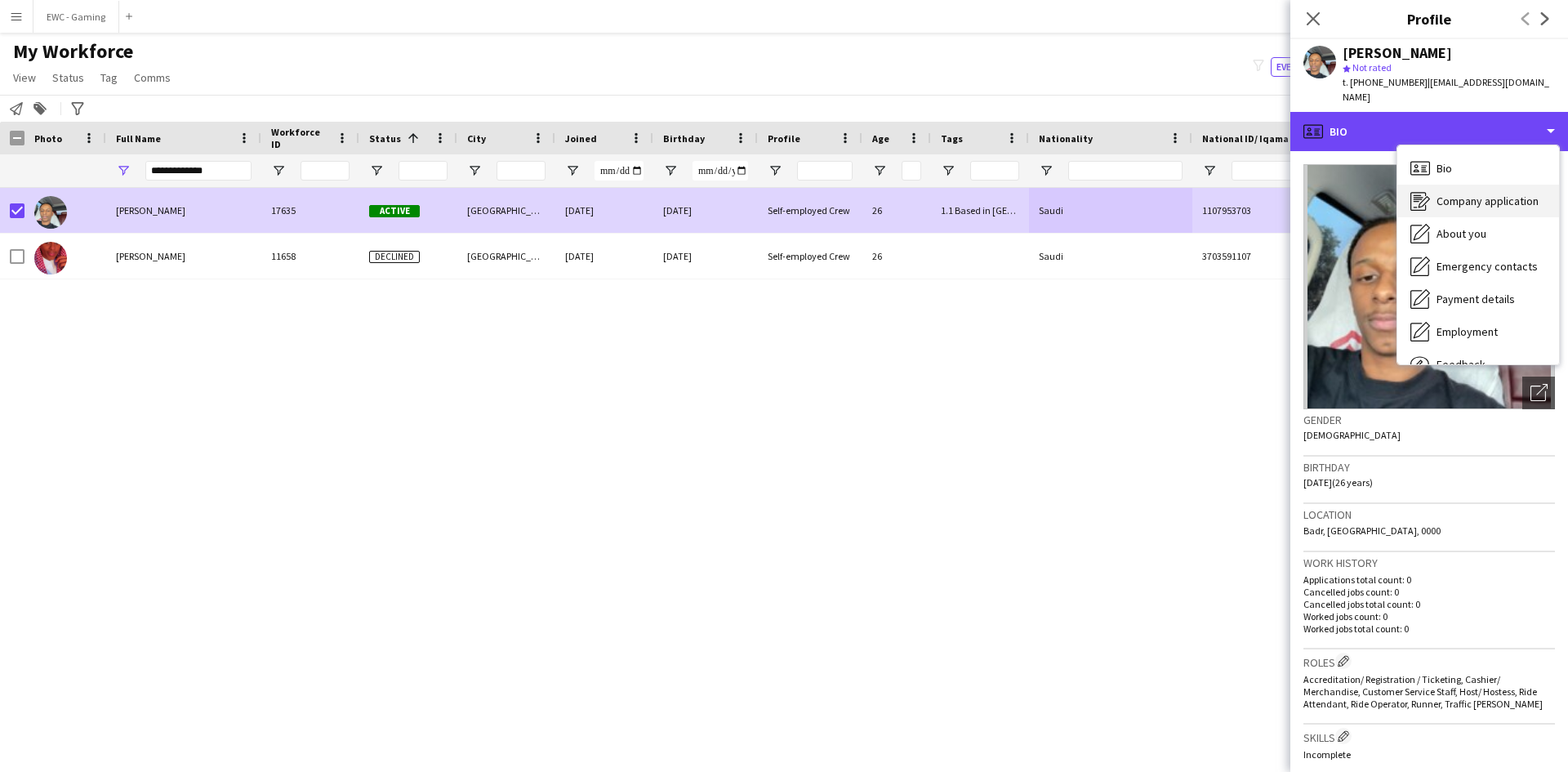
scroll to position [56, 0]
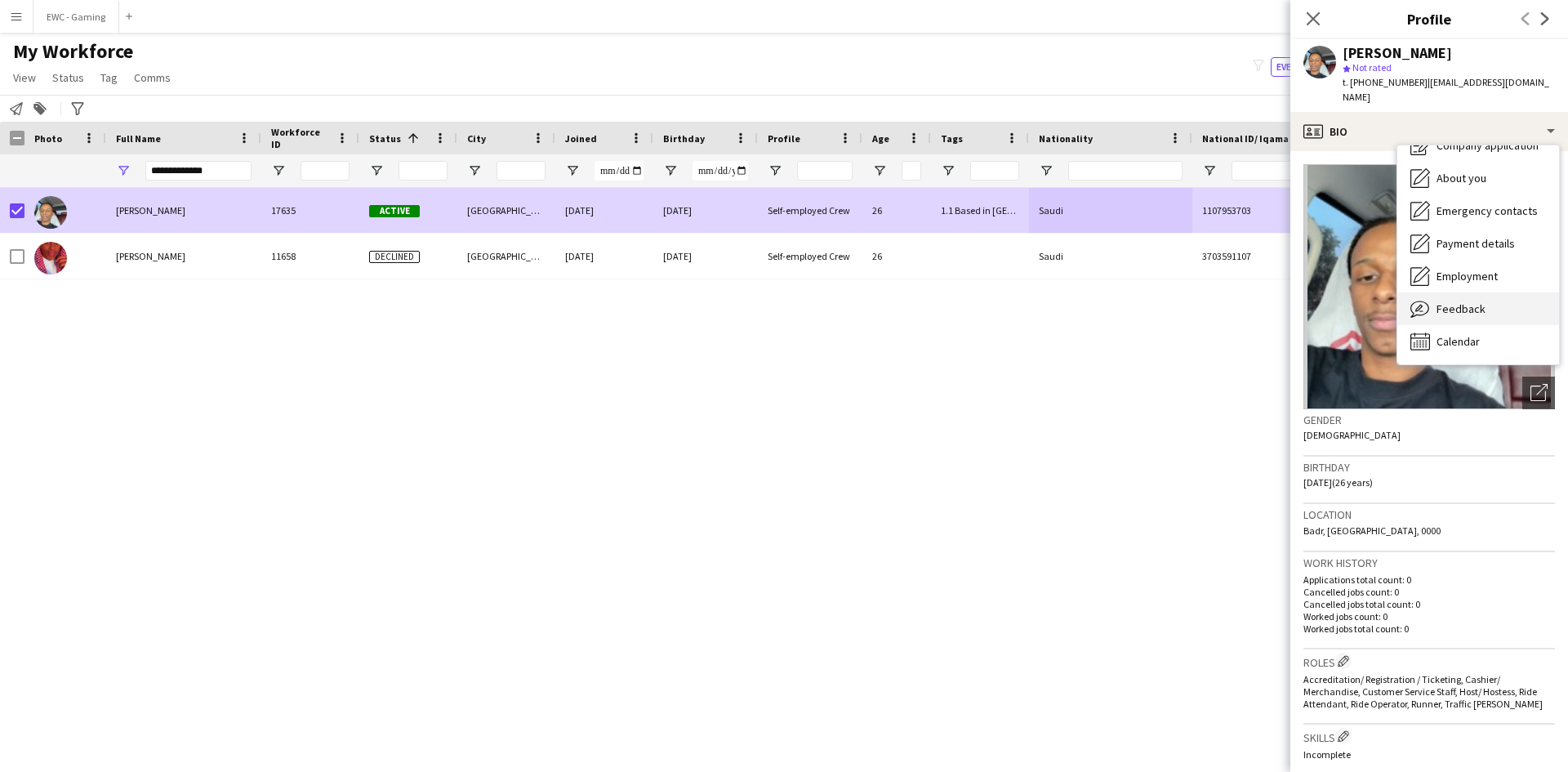
click at [1448, 301] on span "Feedback" at bounding box center [1460, 308] width 49 height 15
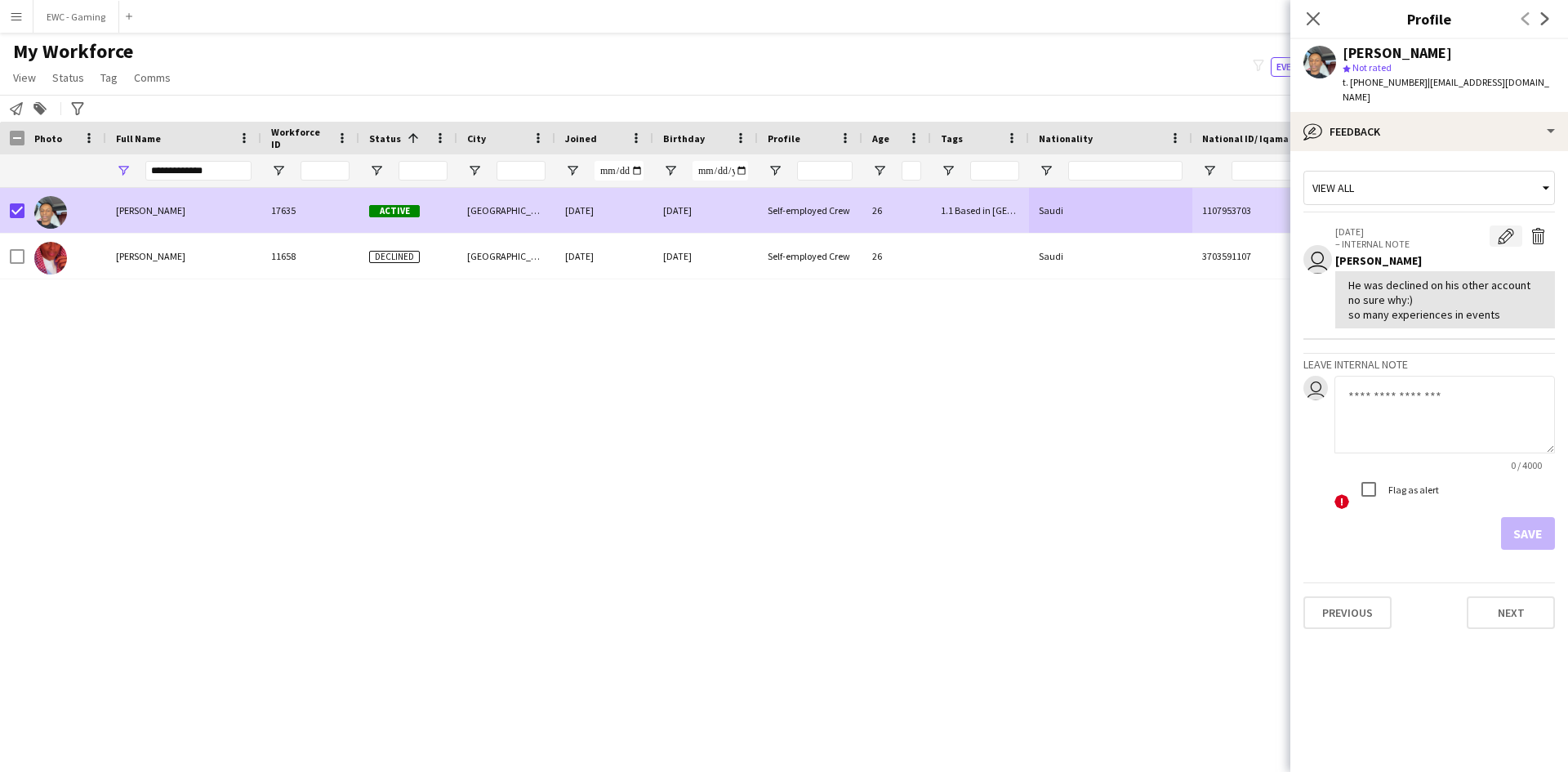
click at [1492, 226] on button "Edit internal note" at bounding box center [1506, 236] width 33 height 21
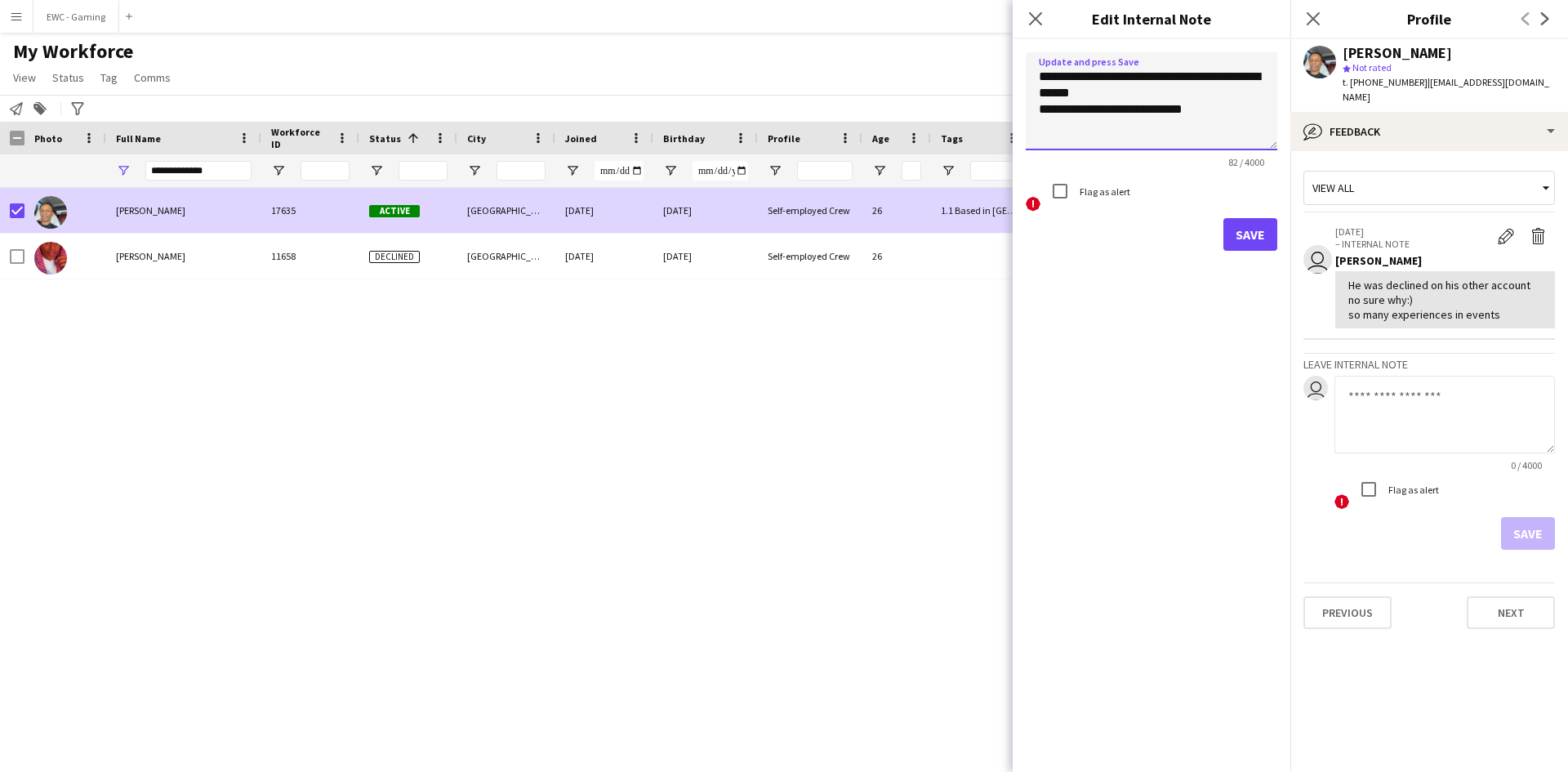
click at [1158, 79] on textarea "**********" at bounding box center [1152, 101] width 252 height 98
type textarea "**********"
click at [1238, 238] on button "Save" at bounding box center [1251, 234] width 54 height 33
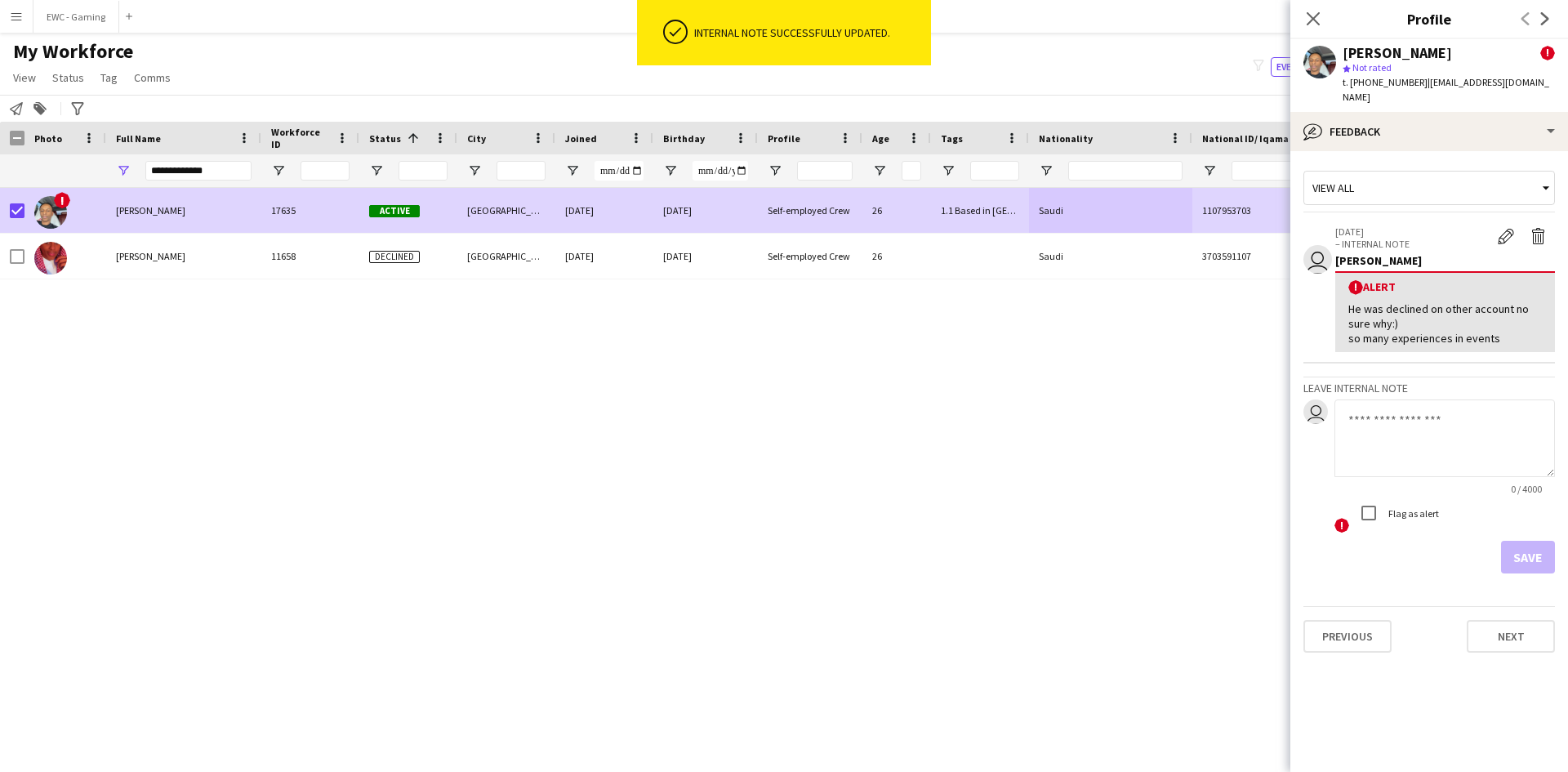
click at [1383, 301] on div "He was declined on other account no sure why:) so many experiences in events" at bounding box center [1445, 324] width 193 height 45
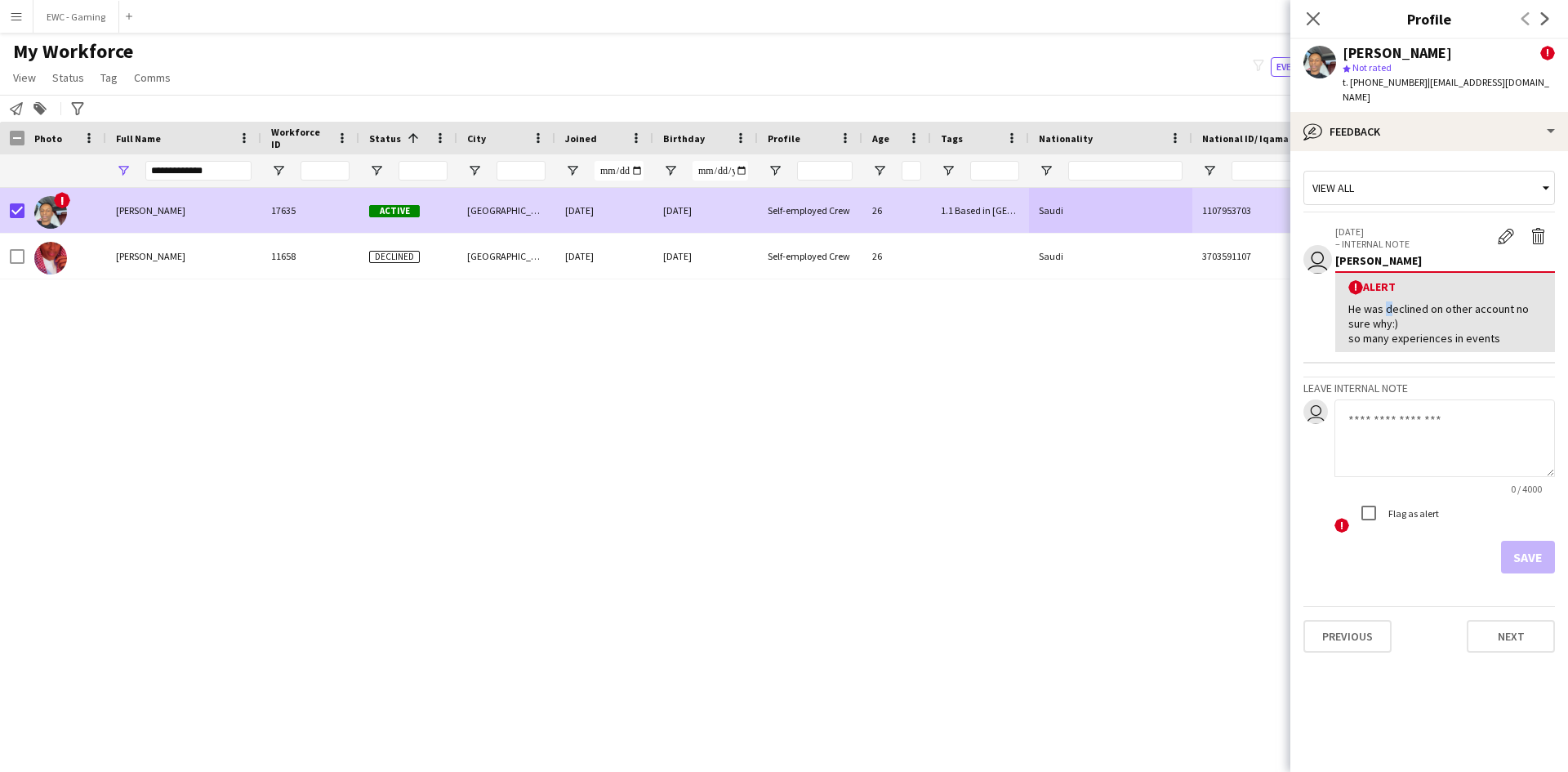
click at [1383, 301] on div "He was declined on other account no sure why:) so many experiences in events" at bounding box center [1445, 324] width 193 height 45
copy div "He was declined on other account no sure why:)"
click at [1506, 228] on app-icon "Edit alert" at bounding box center [1506, 236] width 16 height 16
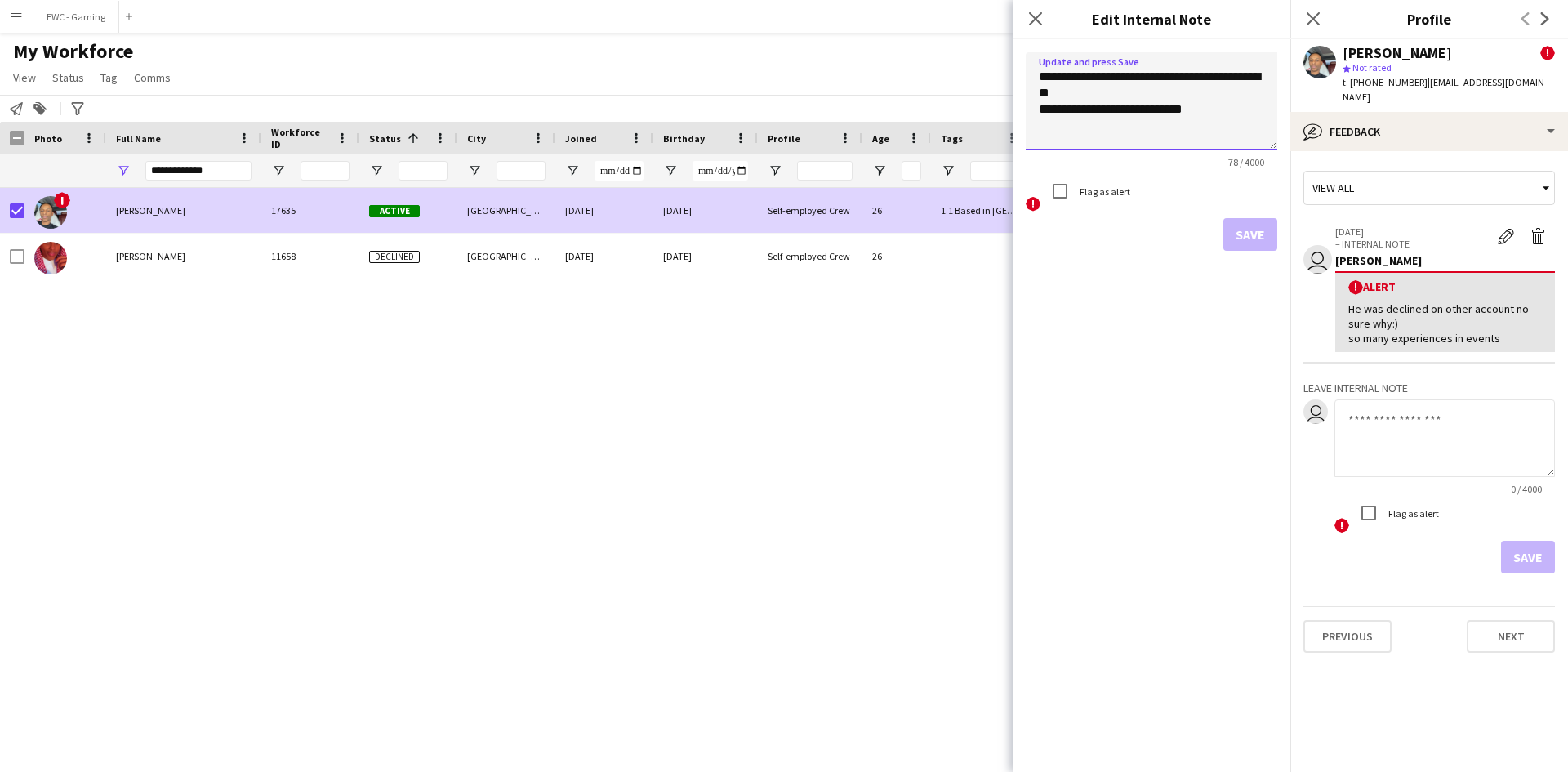
click at [1239, 75] on textarea "**********" at bounding box center [1152, 101] width 252 height 98
type textarea "**********"
click at [1235, 228] on button "Save" at bounding box center [1251, 234] width 54 height 33
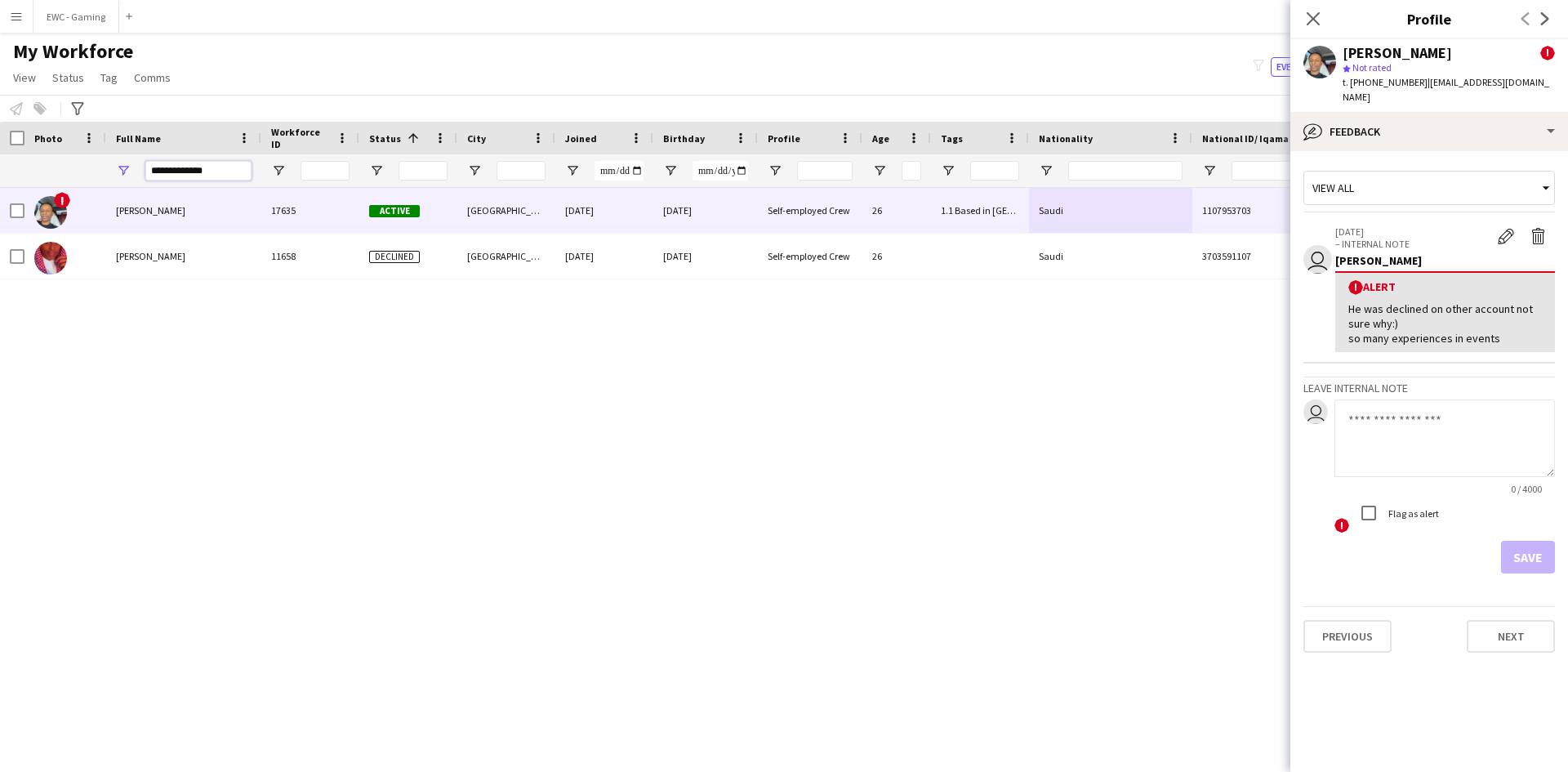
click at [232, 171] on input "**********" at bounding box center [199, 171] width 106 height 20
paste input "****"
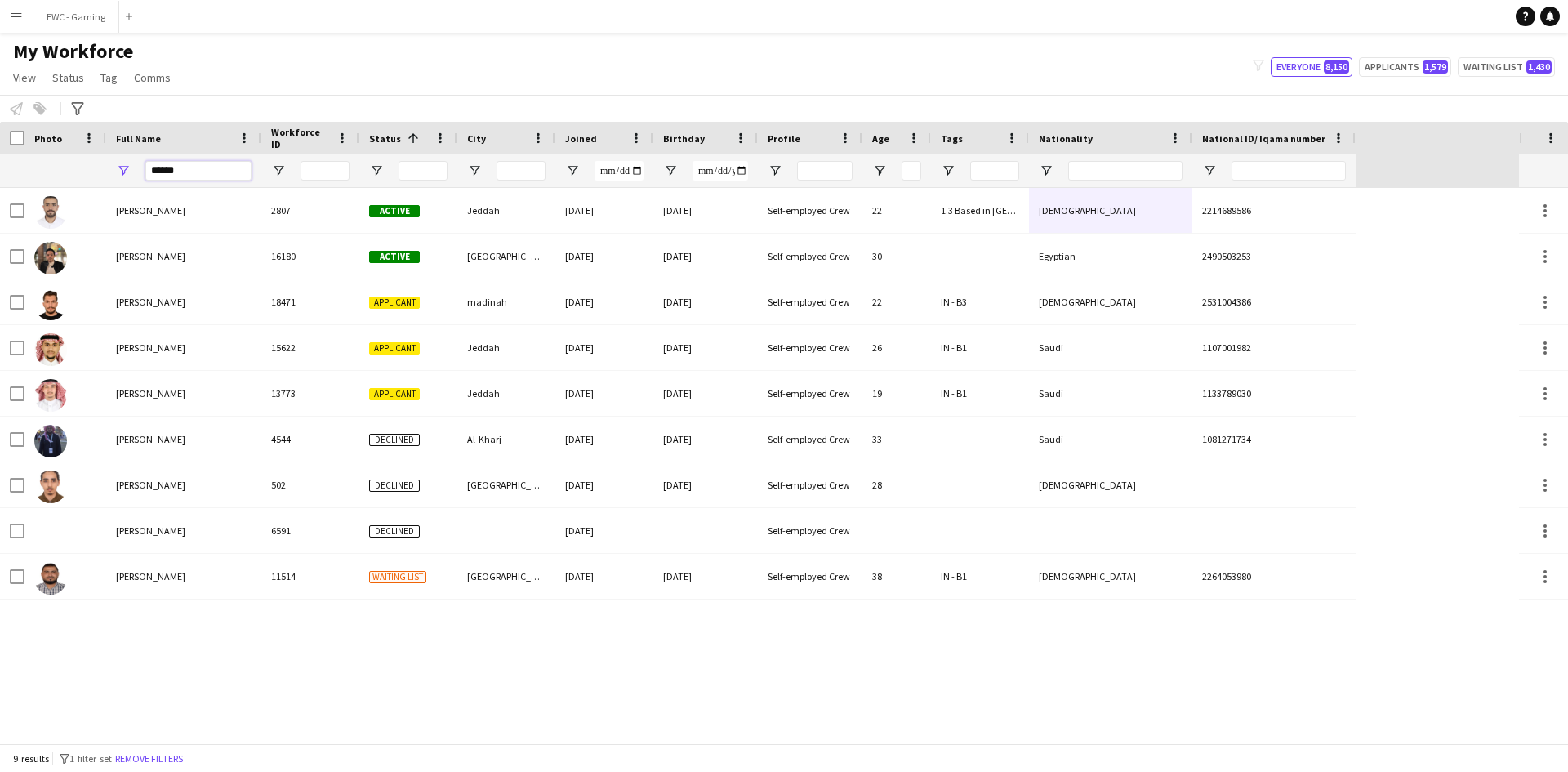
type input "*****"
click at [199, 168] on input "*****" at bounding box center [199, 171] width 106 height 20
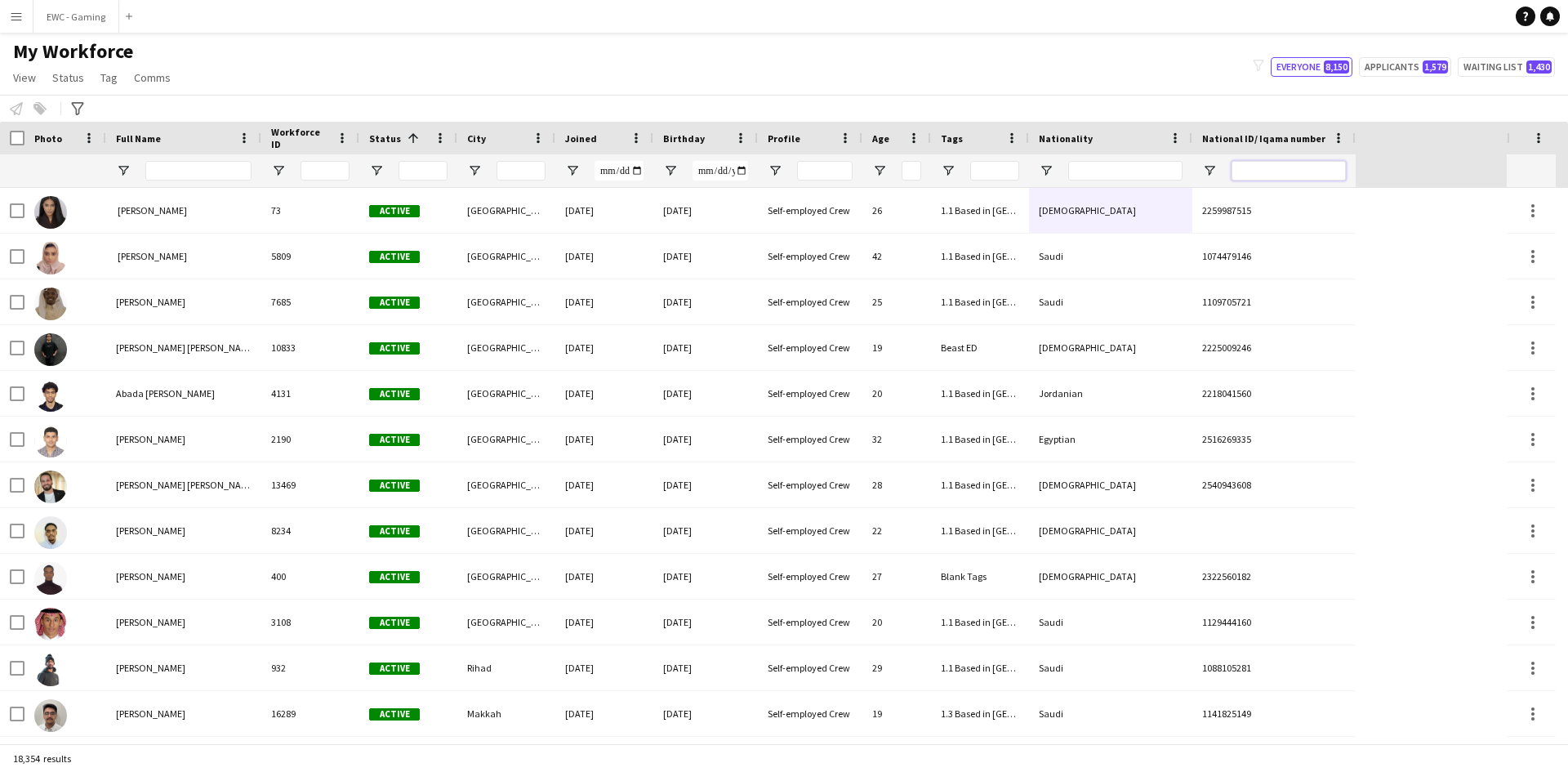
click at [1254, 169] on input "National ID/ Iqama number Filter Input" at bounding box center [1289, 171] width 114 height 20
paste input "**********"
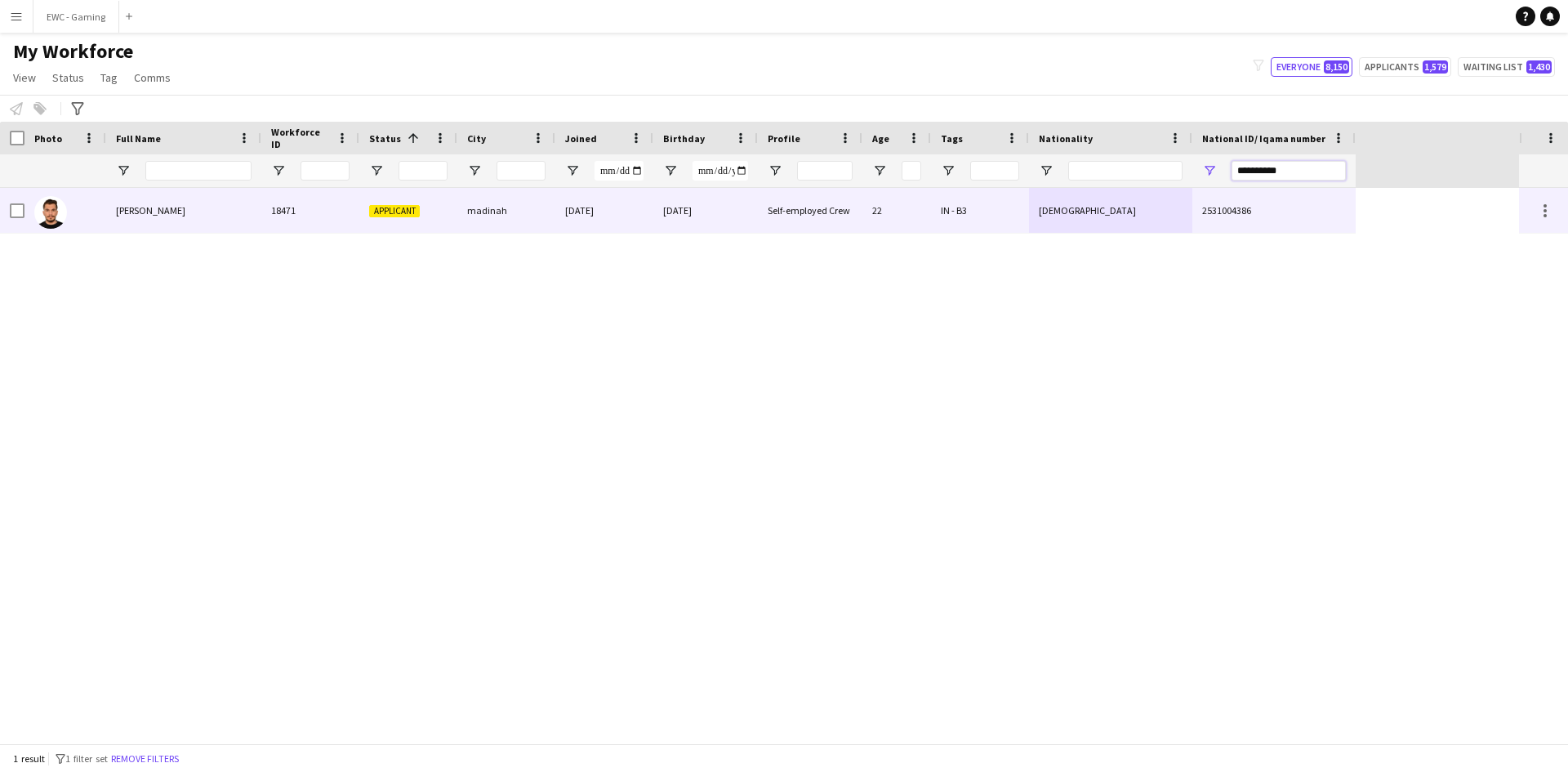
type input "**********"
click at [248, 219] on div "Belal Ahmad" at bounding box center [183, 211] width 155 height 45
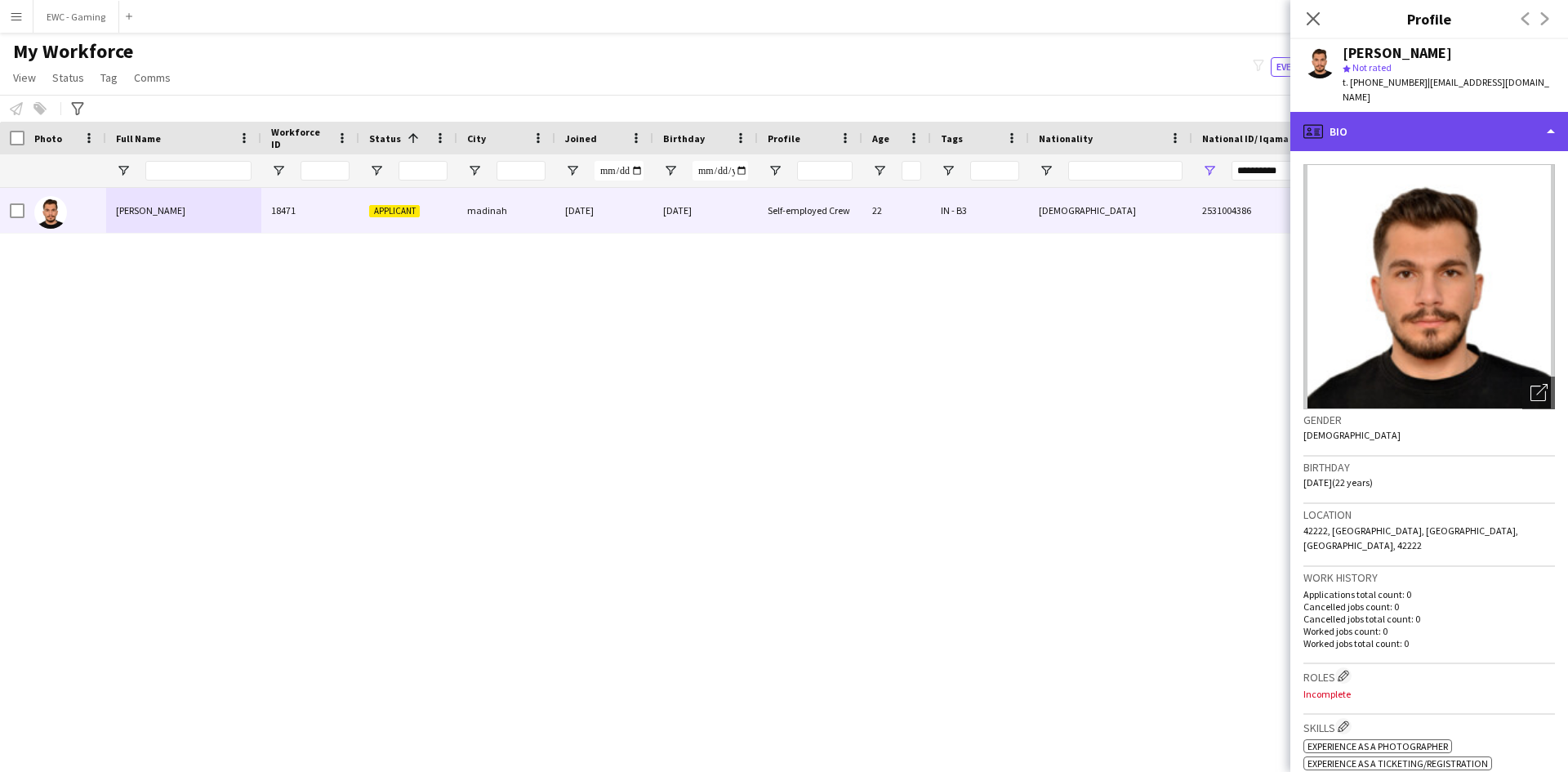
click at [1453, 112] on div "profile Bio" at bounding box center [1429, 131] width 278 height 39
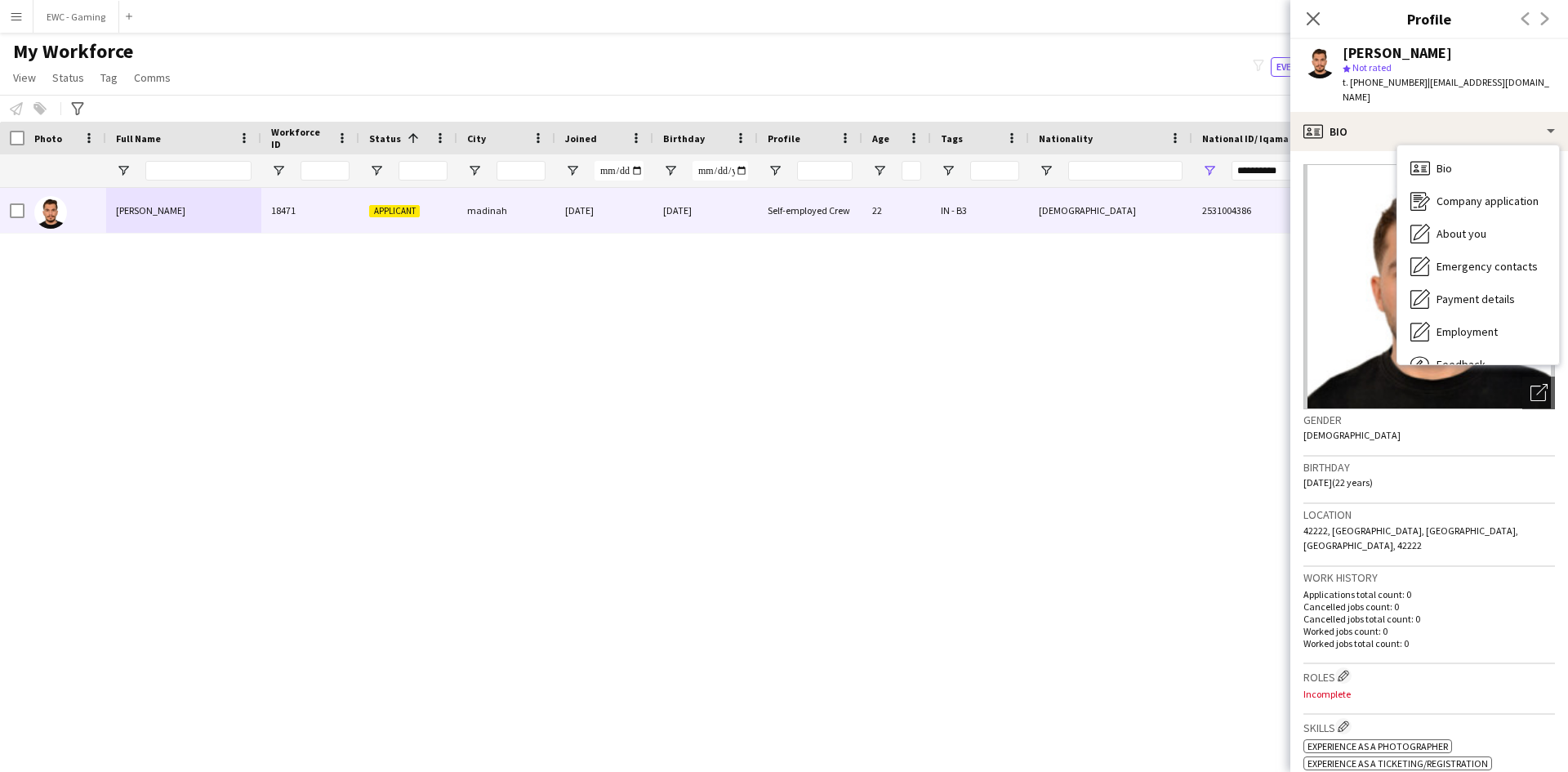
click at [1421, 474] on div "Birthday 01-01-2003 (22 years)" at bounding box center [1429, 480] width 252 height 48
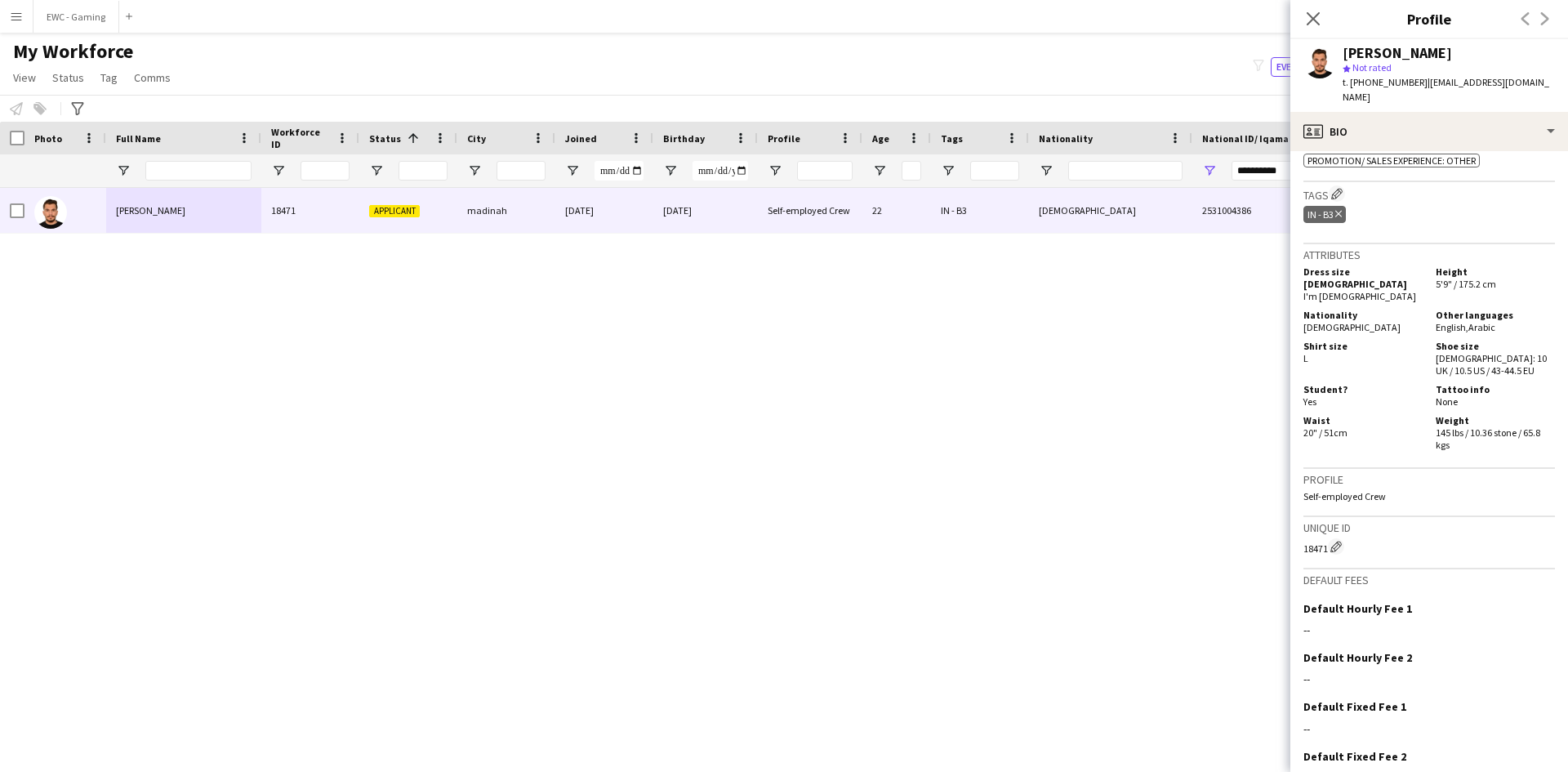
scroll to position [783, 0]
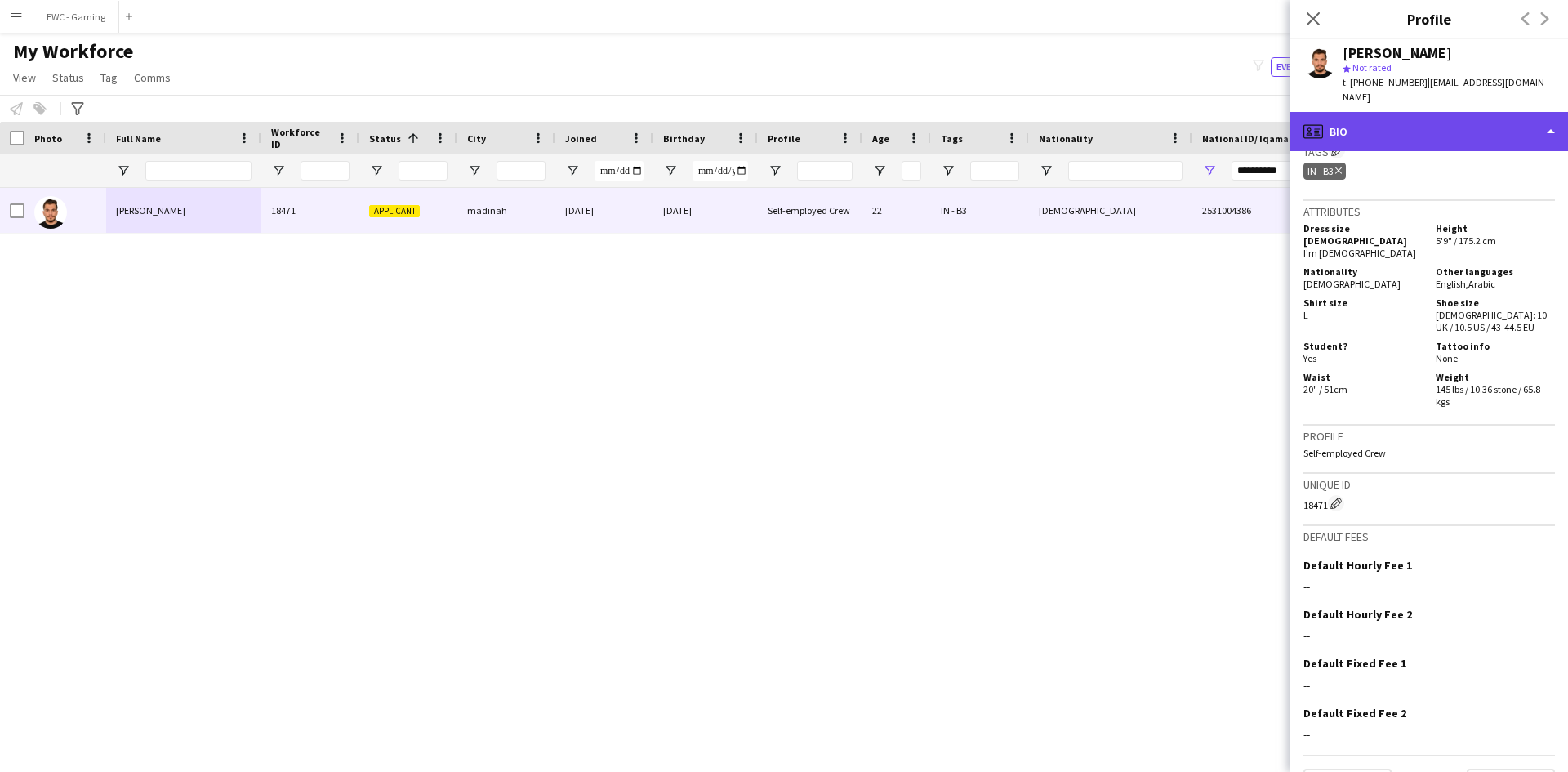
click at [1428, 114] on div "profile Bio" at bounding box center [1429, 131] width 278 height 39
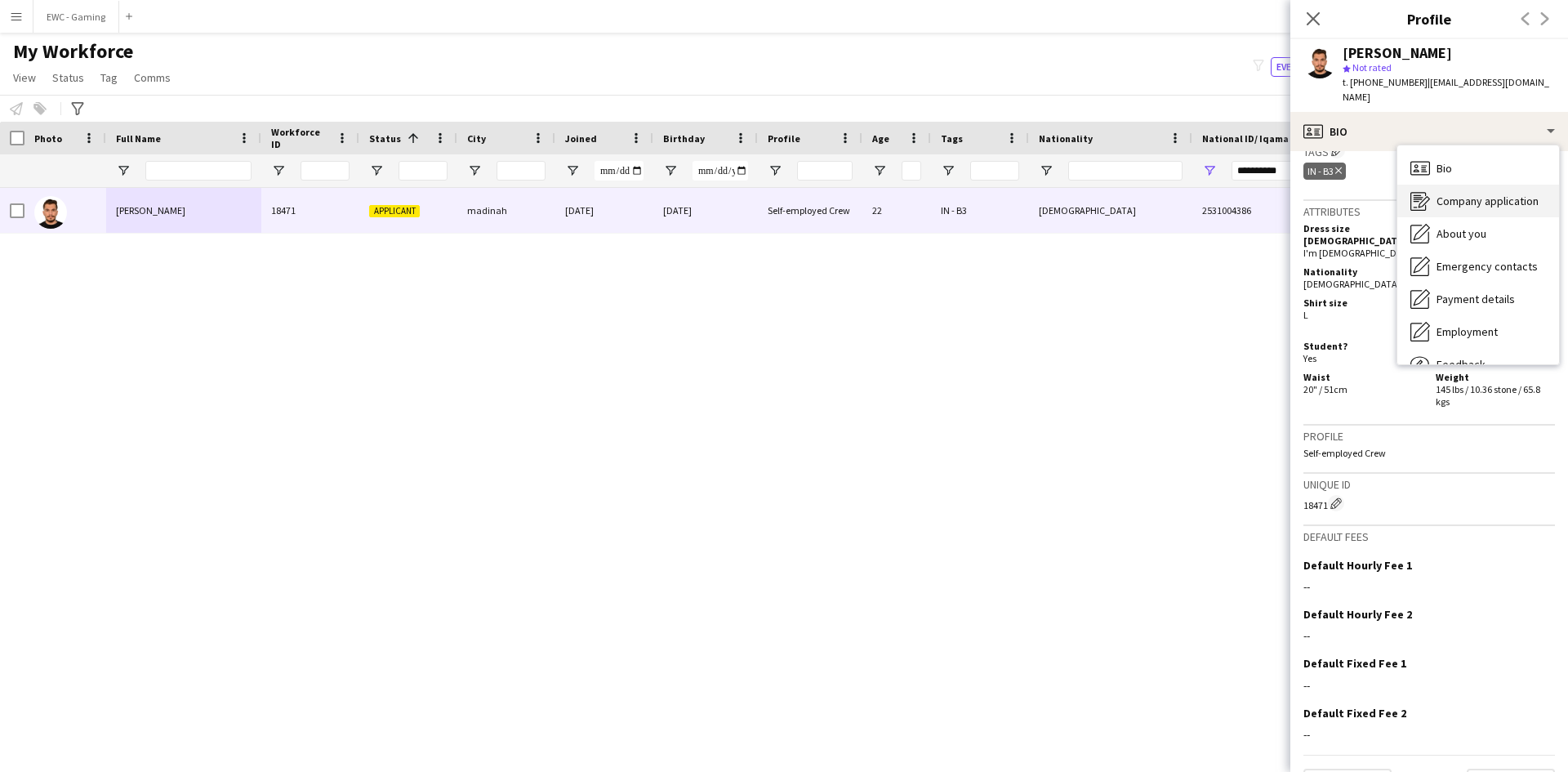
click at [1465, 193] on span "Company application" at bounding box center [1487, 200] width 102 height 15
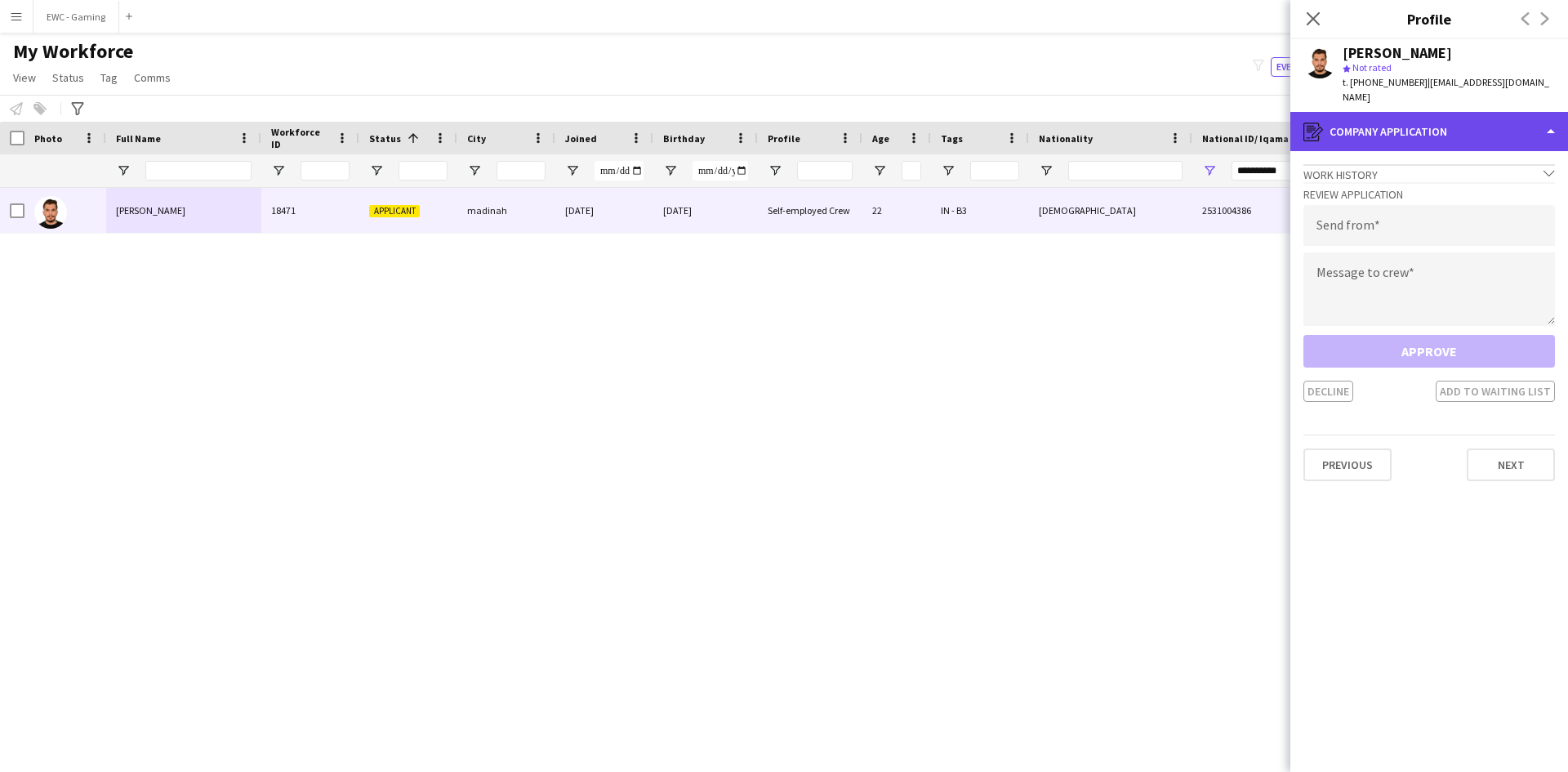
click at [1418, 118] on div "register Company application" at bounding box center [1429, 131] width 278 height 39
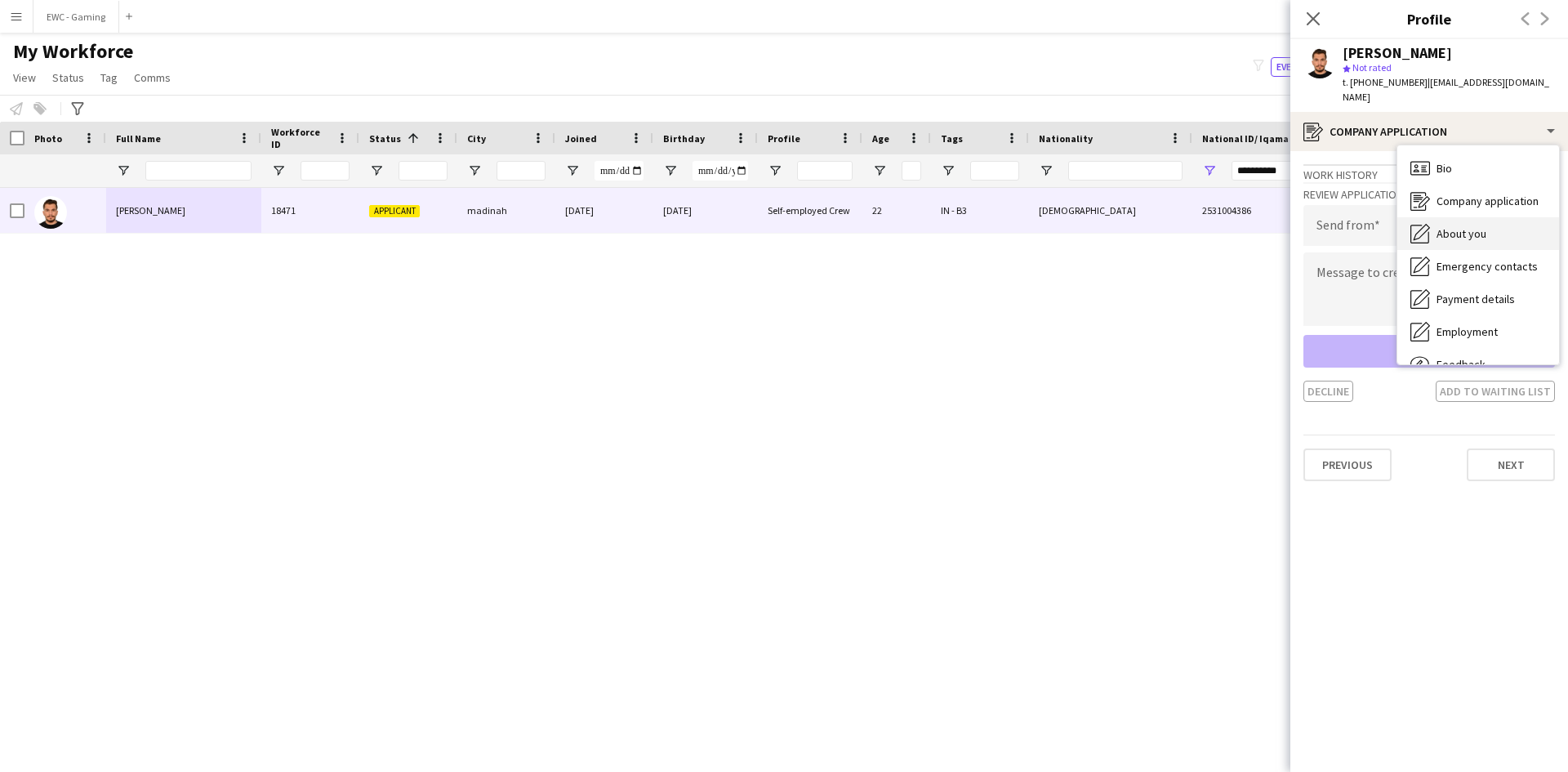
click at [1455, 226] on span "About you" at bounding box center [1460, 233] width 49 height 15
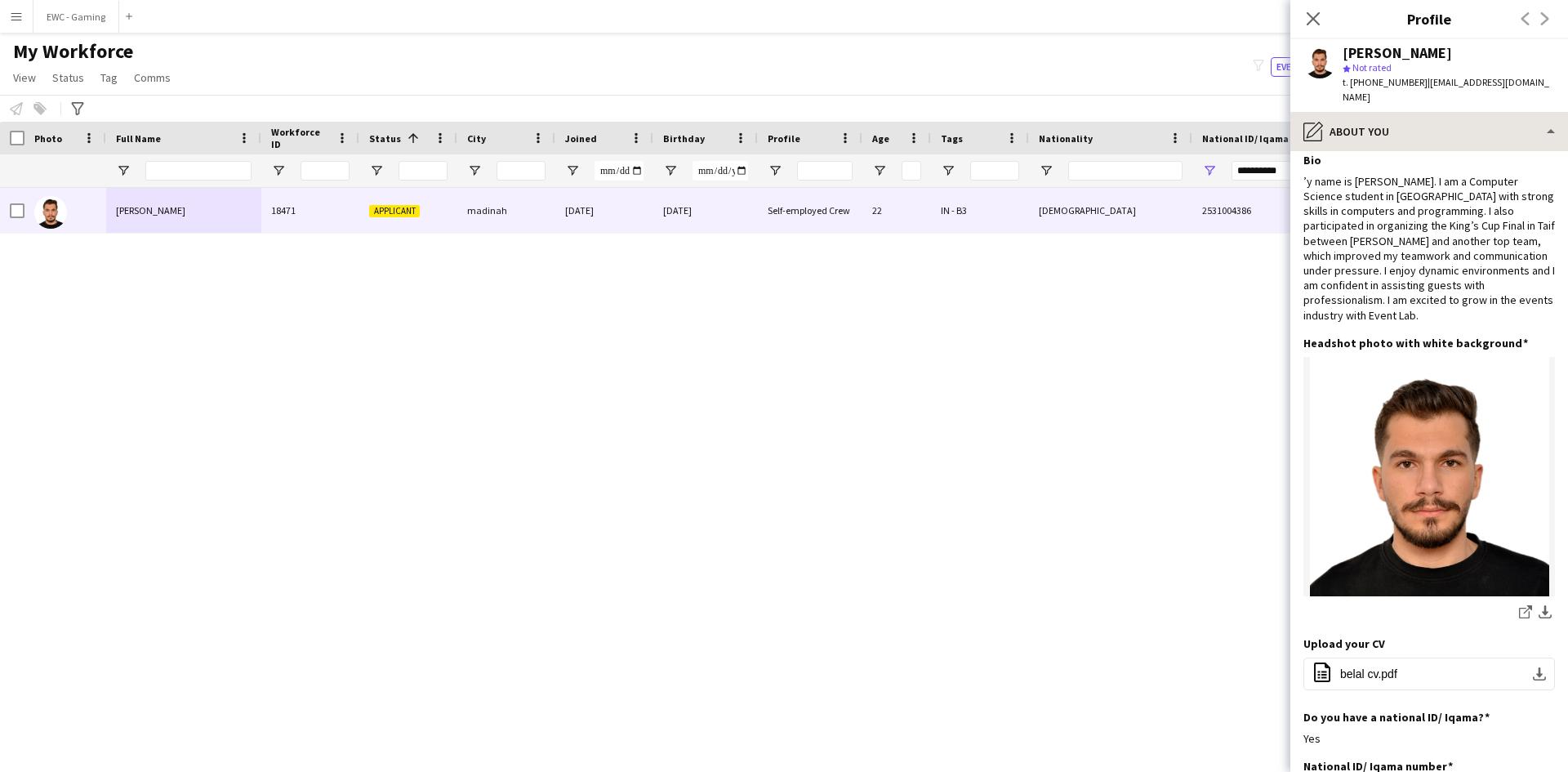
scroll to position [10, 0]
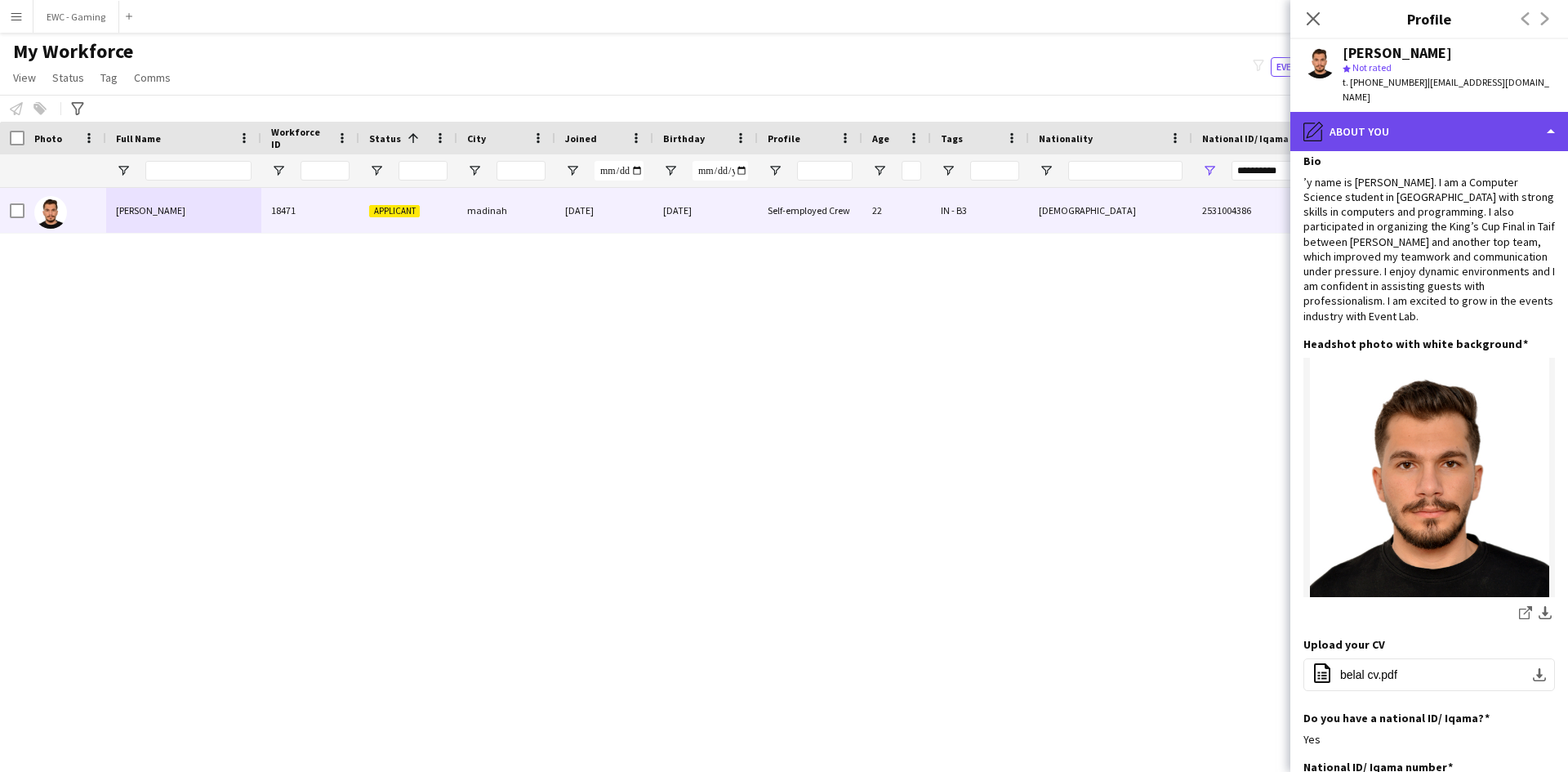
click at [1430, 119] on div "pencil4 About you" at bounding box center [1429, 131] width 278 height 39
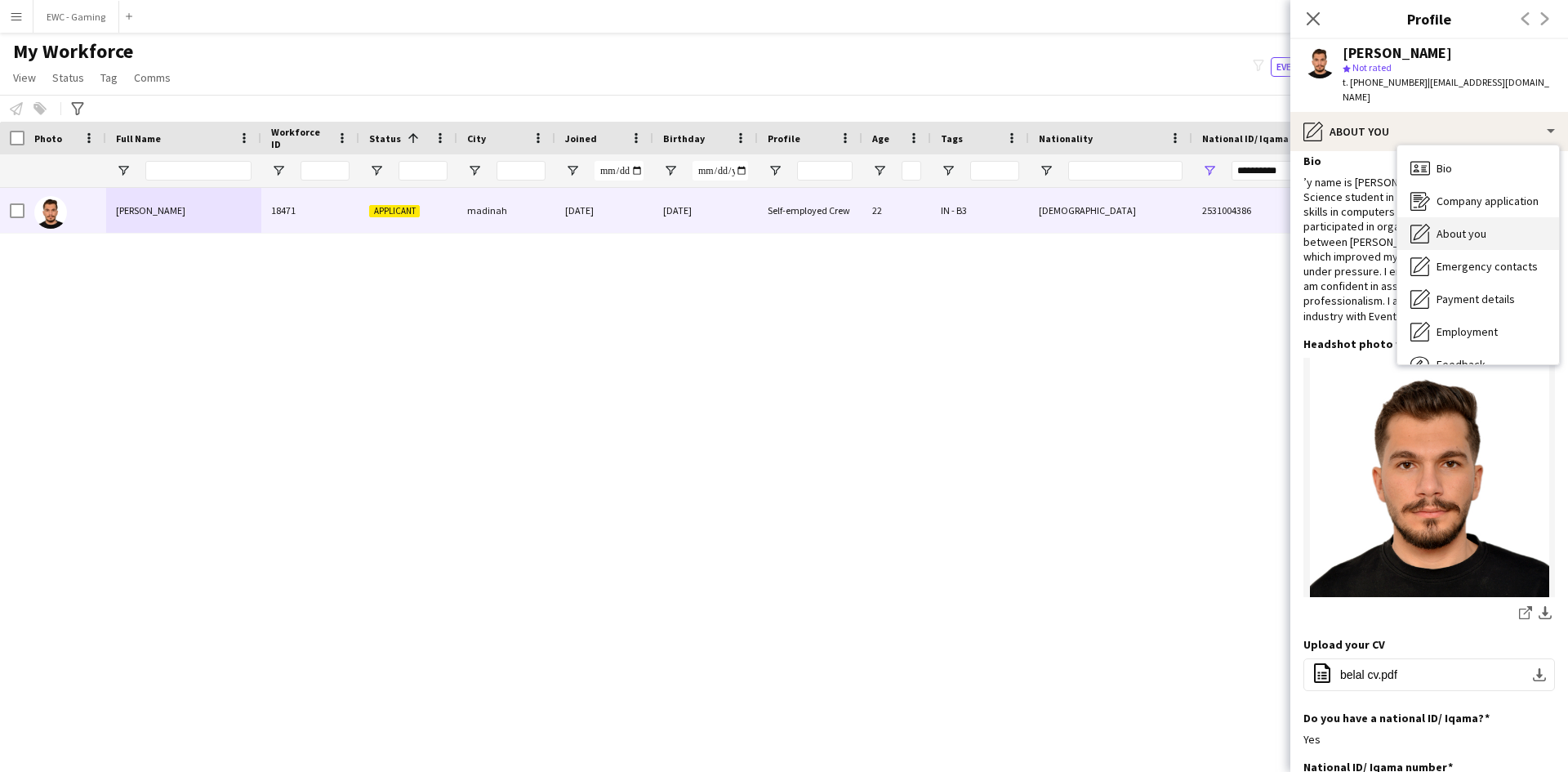
click at [1493, 217] on div "About you About you" at bounding box center [1478, 233] width 161 height 33
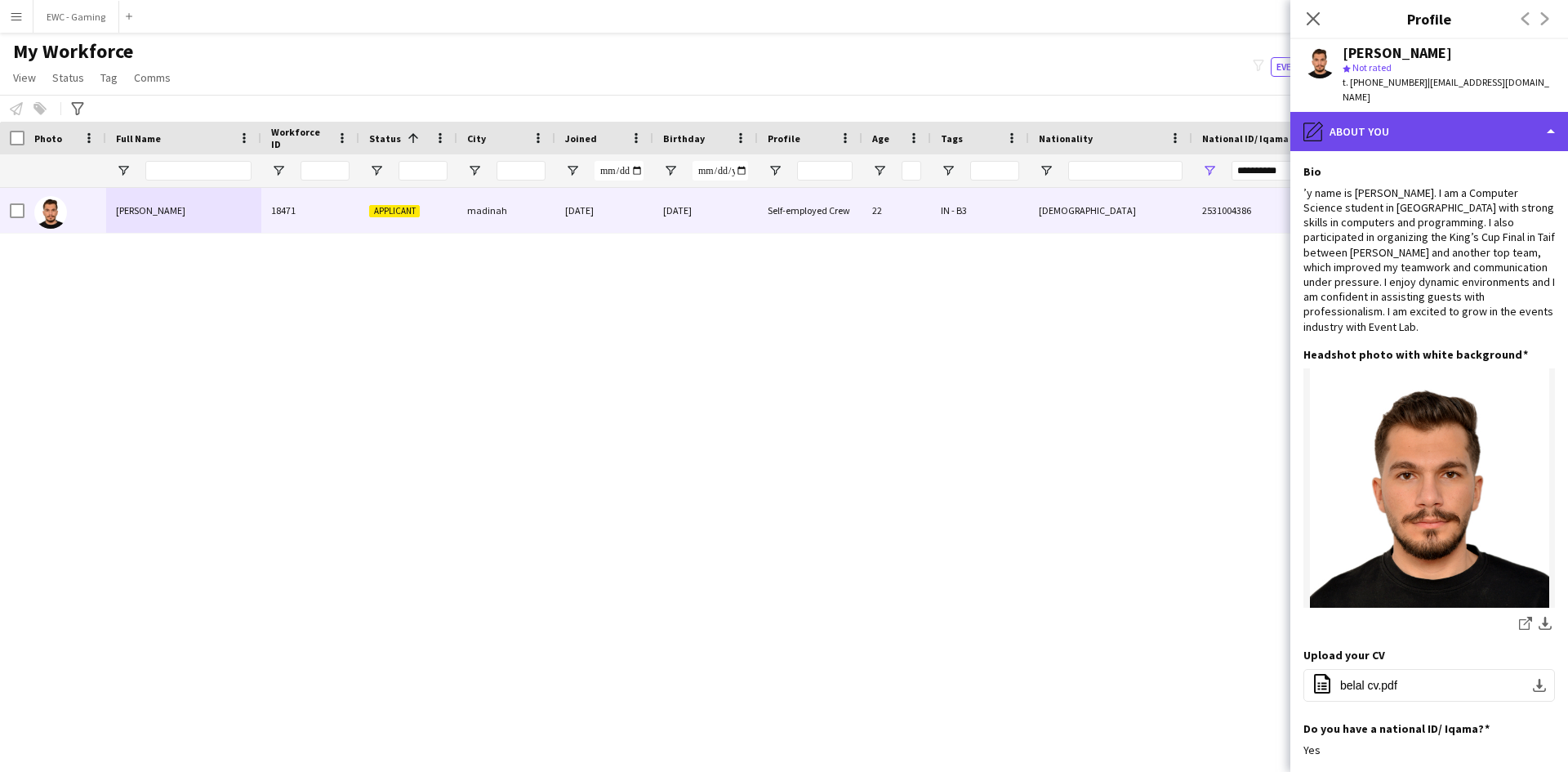
click at [1439, 119] on div "pencil4 About you" at bounding box center [1429, 131] width 278 height 39
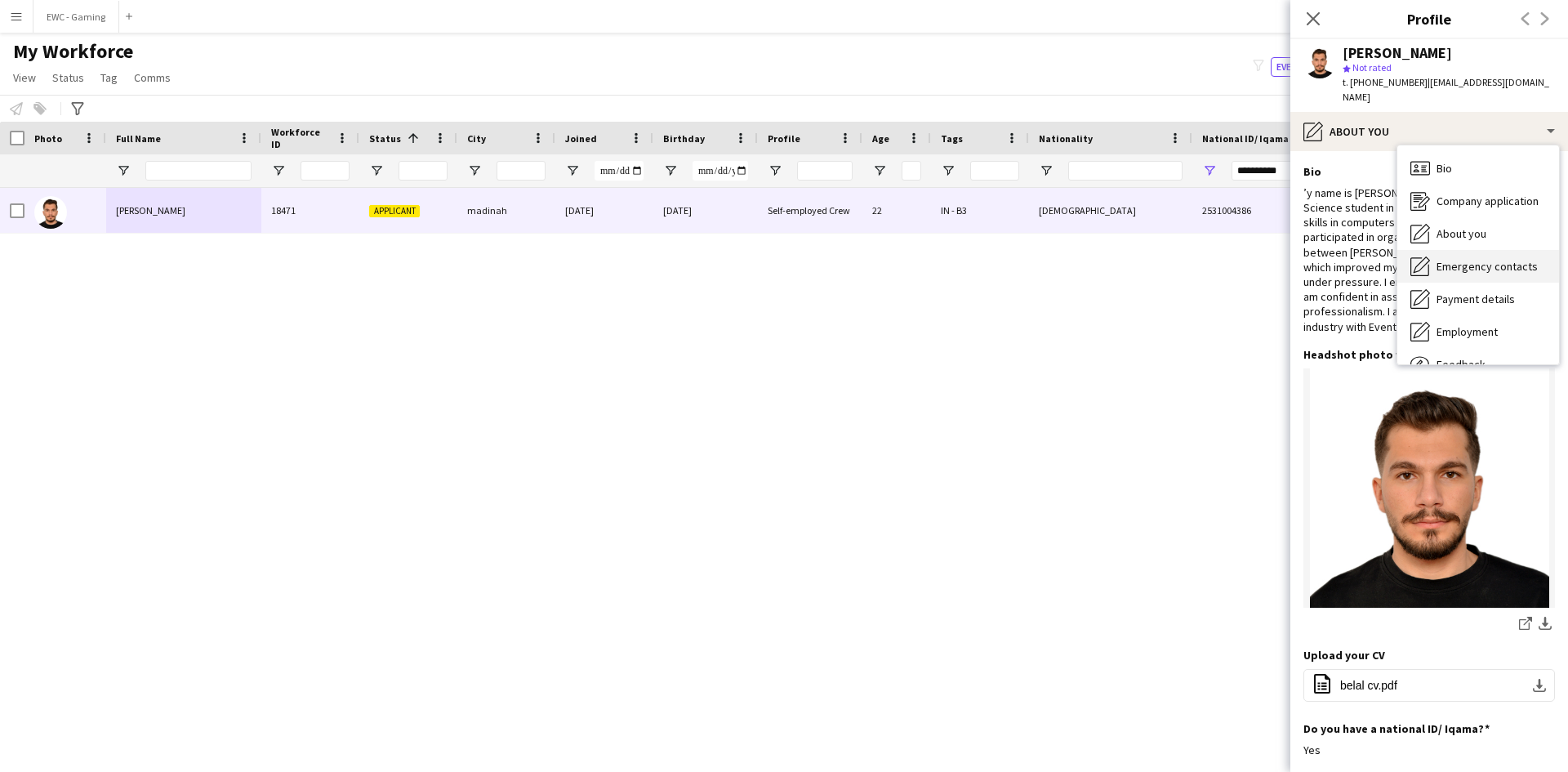
click at [1473, 259] on span "Emergency contacts" at bounding box center [1486, 266] width 101 height 15
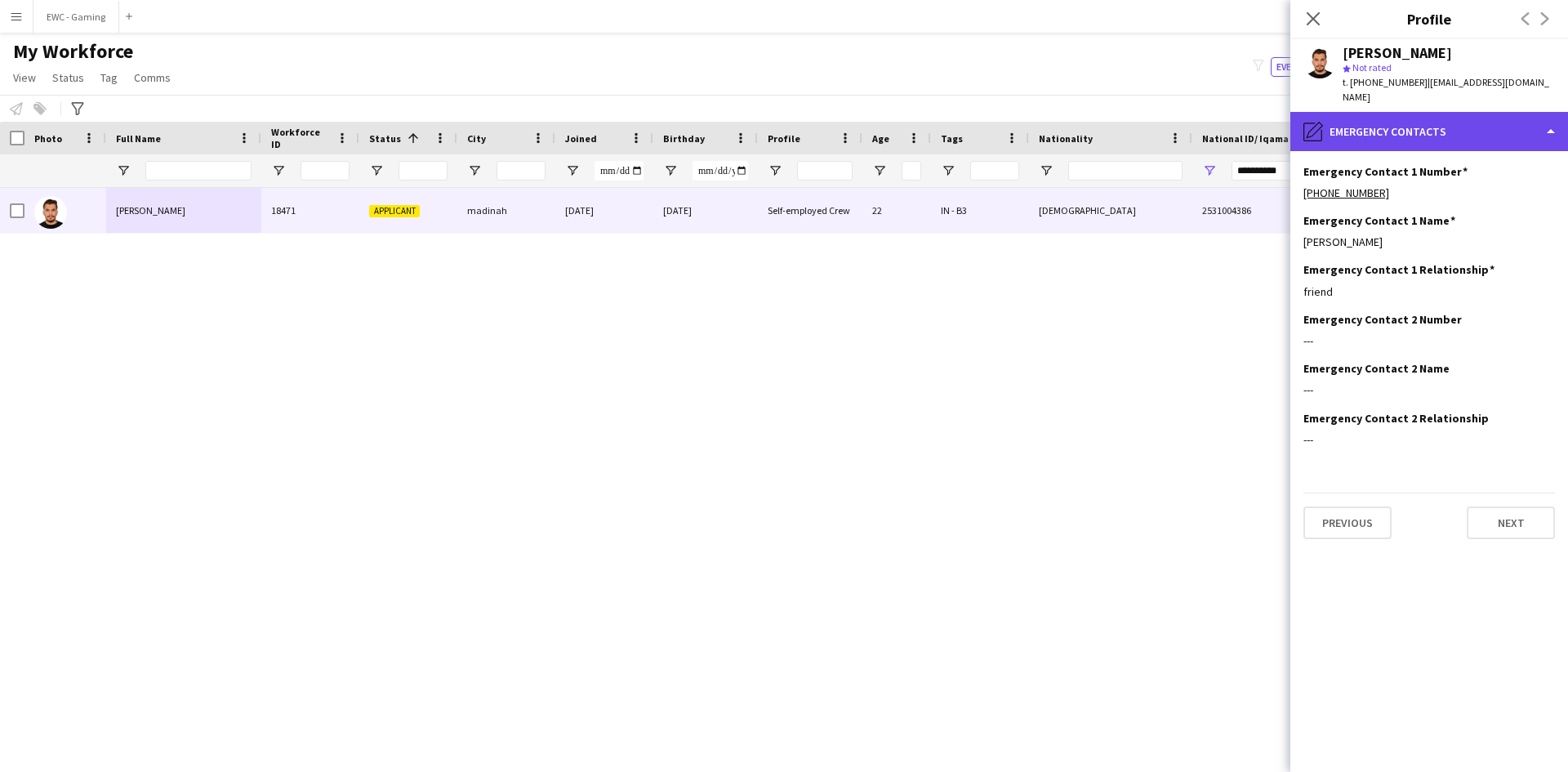
click at [1428, 118] on div "pencil4 Emergency contacts" at bounding box center [1429, 131] width 278 height 39
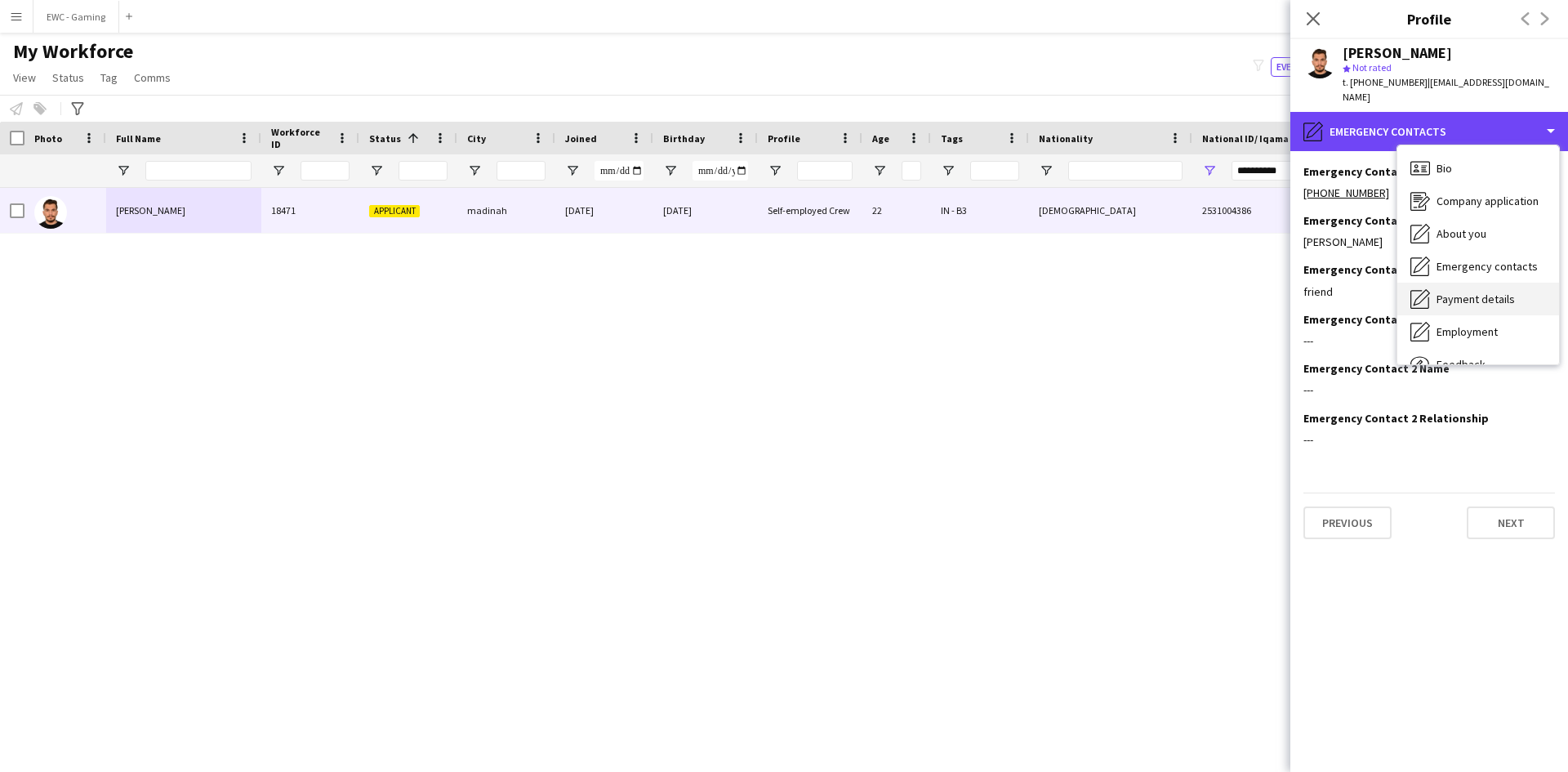
scroll to position [56, 0]
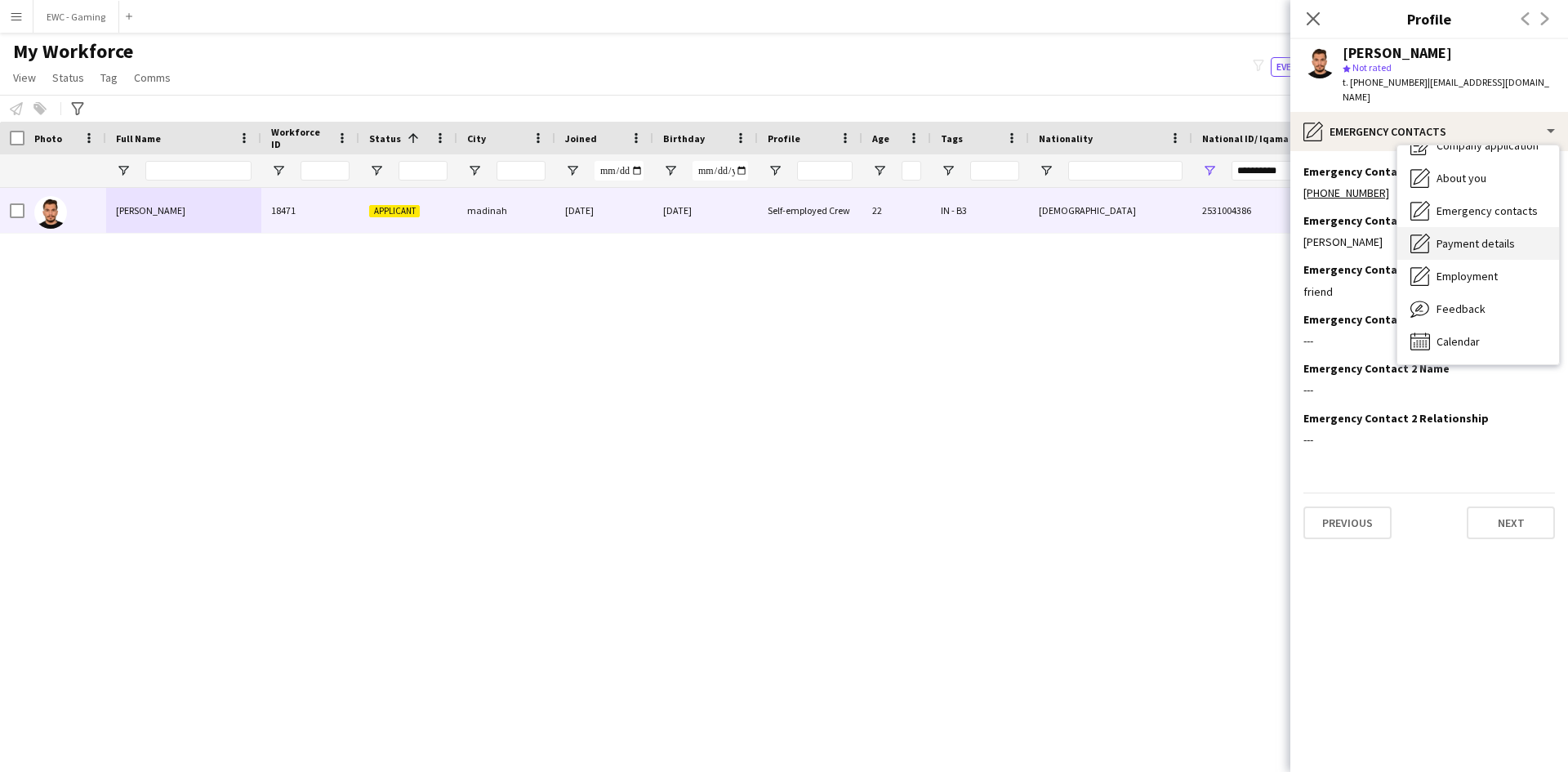
click at [1499, 236] on span "Payment details" at bounding box center [1475, 243] width 78 height 15
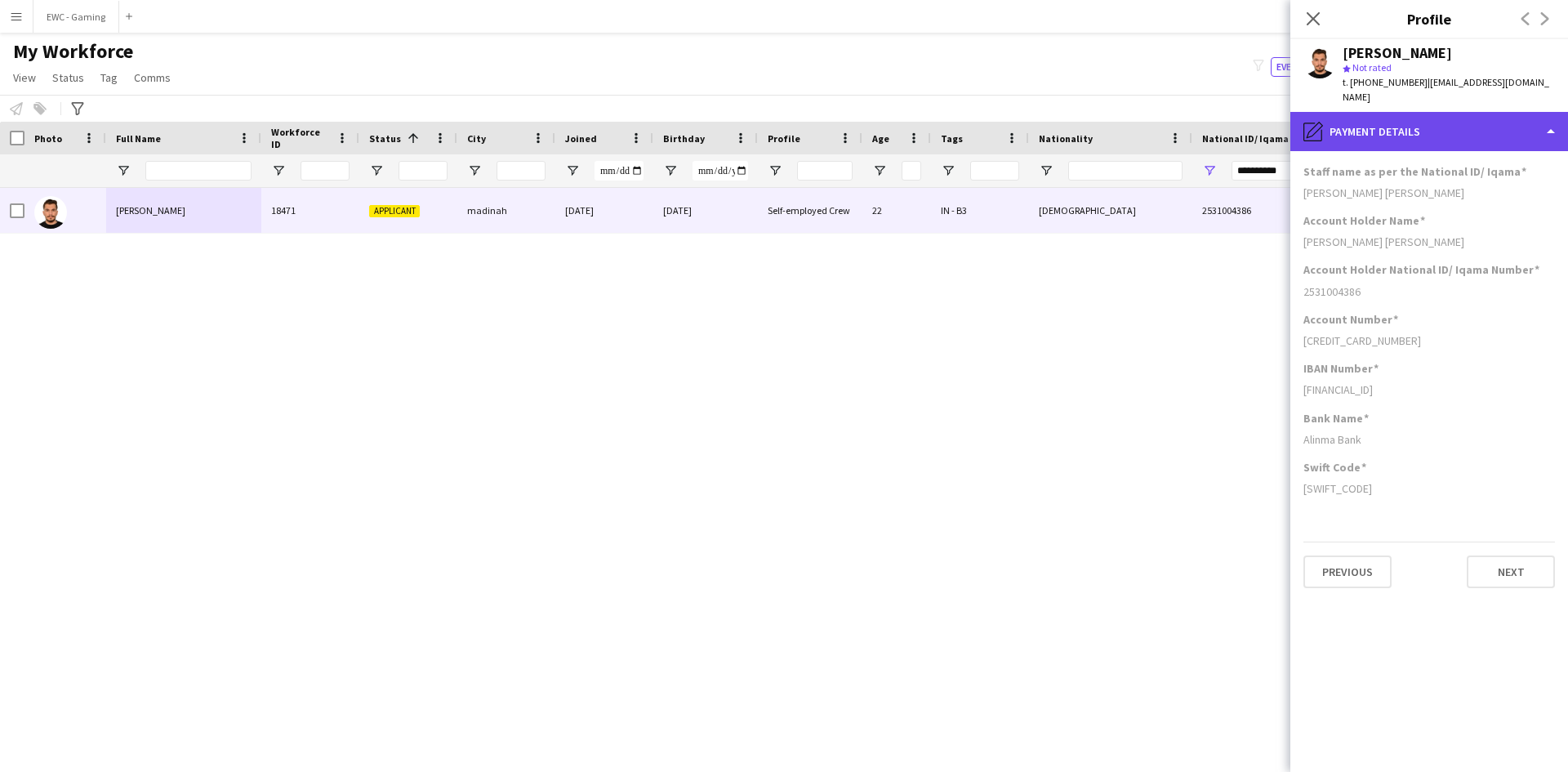
click at [1458, 130] on div "pencil4 Payment details" at bounding box center [1429, 131] width 278 height 39
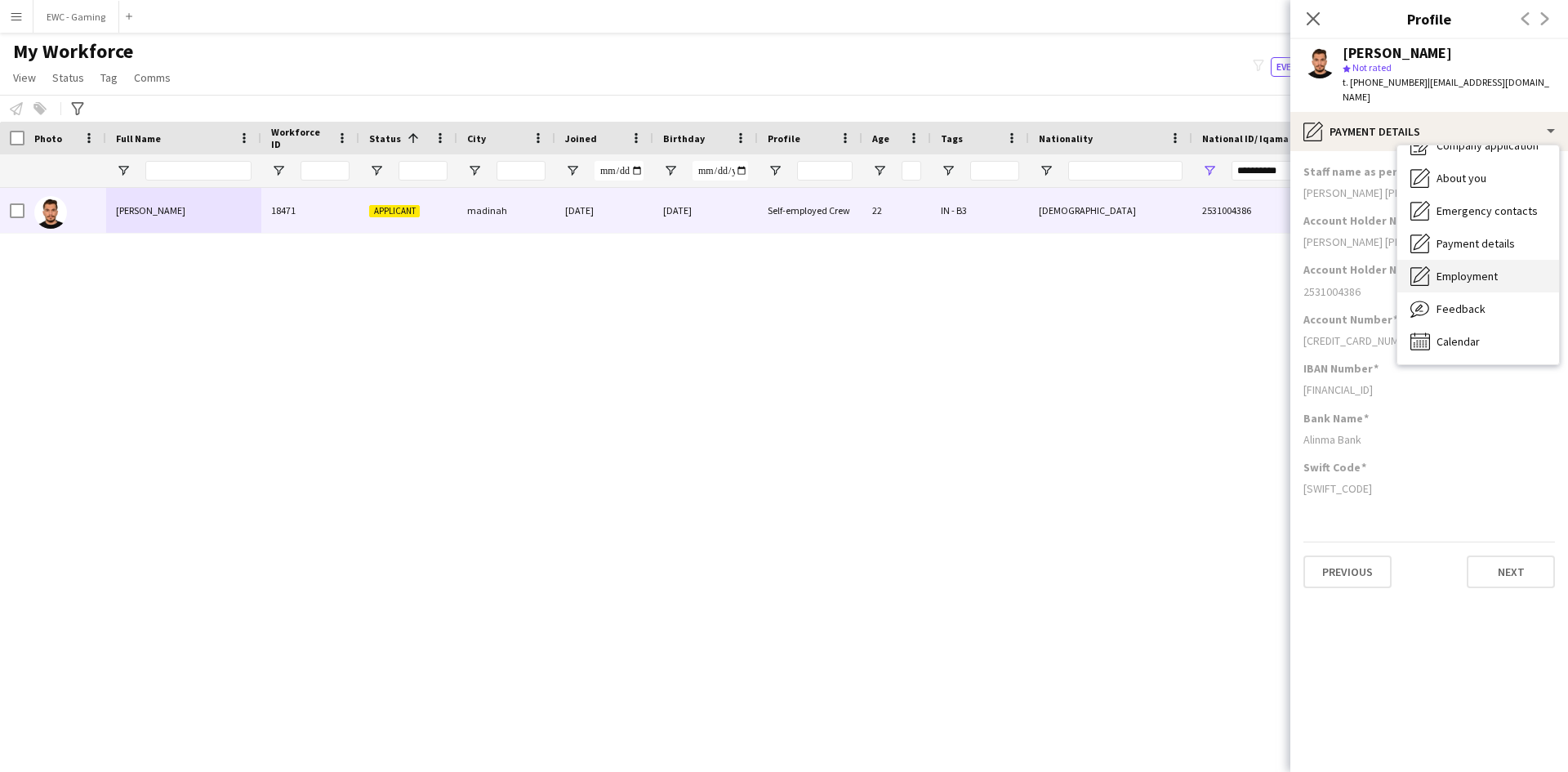
click at [1498, 269] on span "Employment" at bounding box center [1467, 276] width 62 height 15
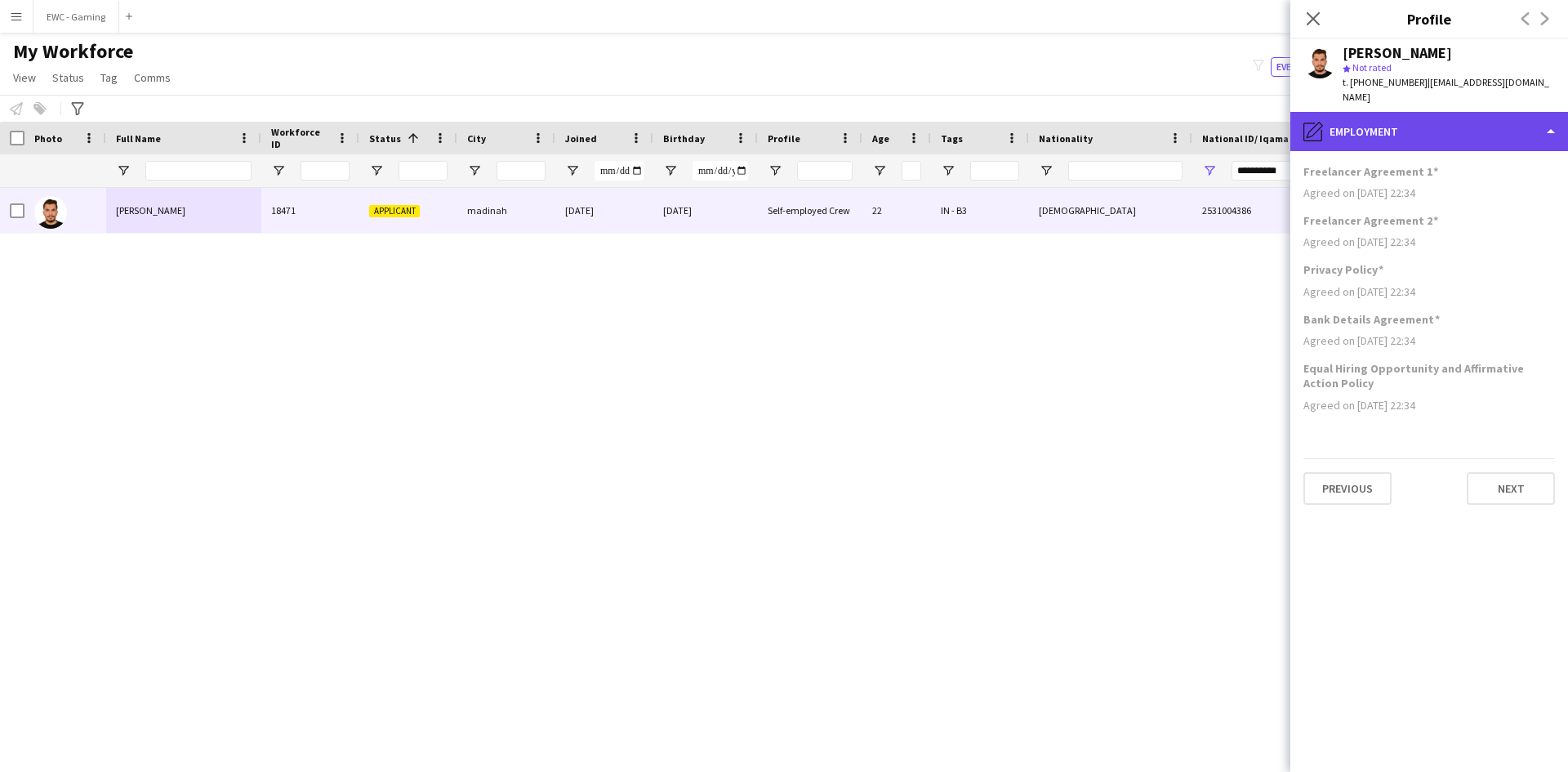
click at [1441, 112] on div "pencil4 Employment" at bounding box center [1429, 131] width 278 height 39
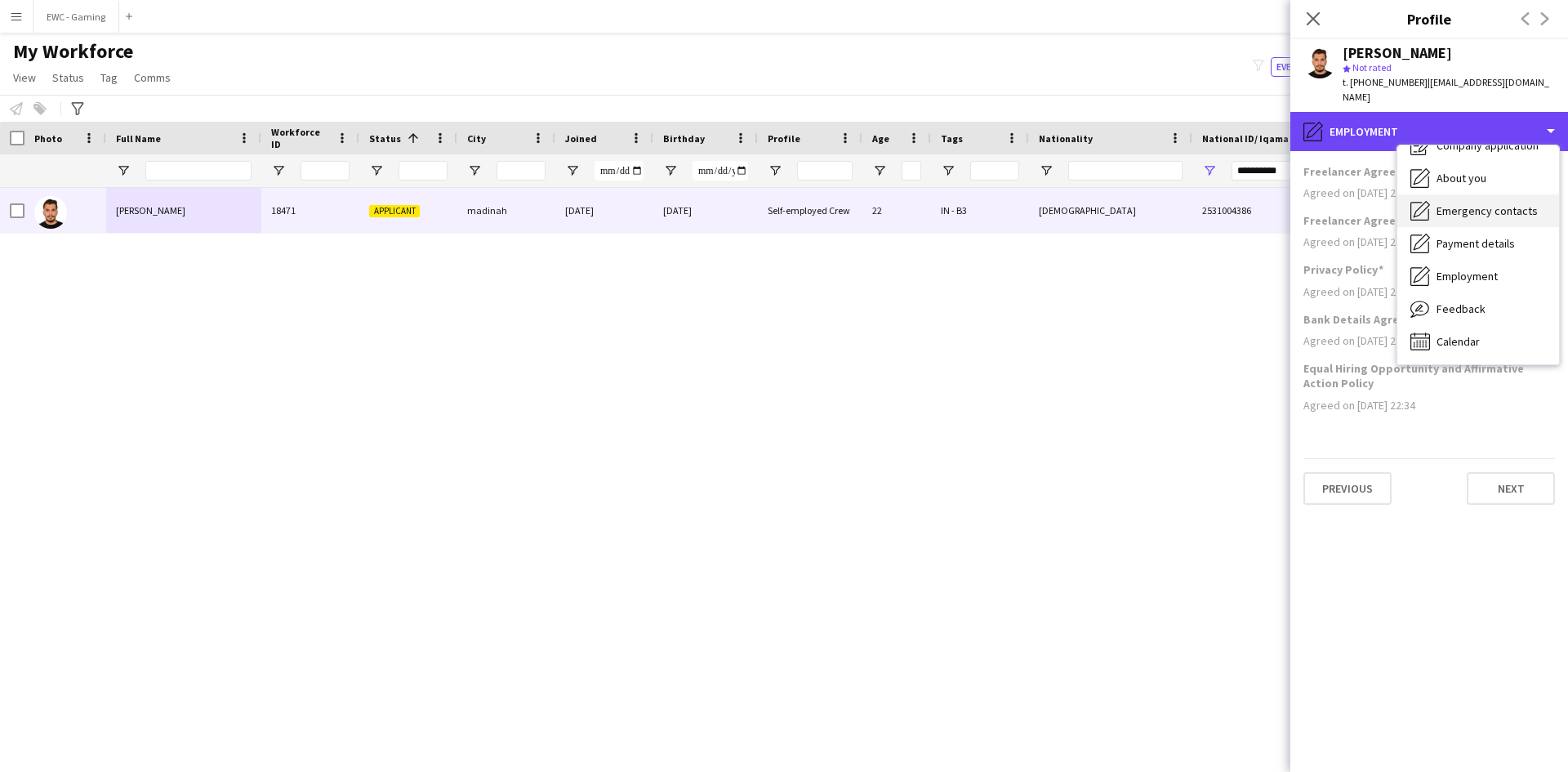
scroll to position [0, 0]
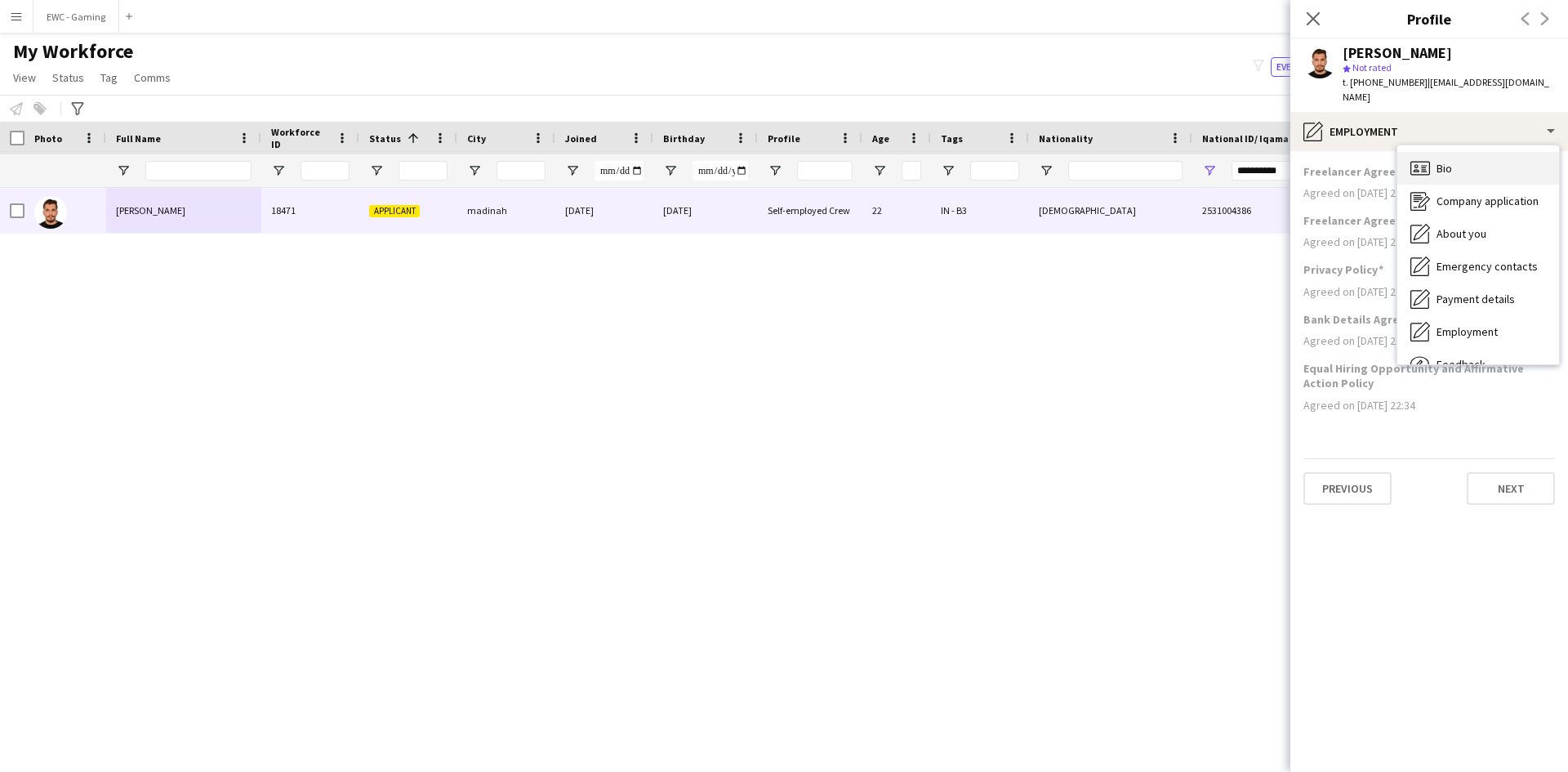
click at [1467, 152] on div "Bio Bio" at bounding box center [1478, 168] width 161 height 33
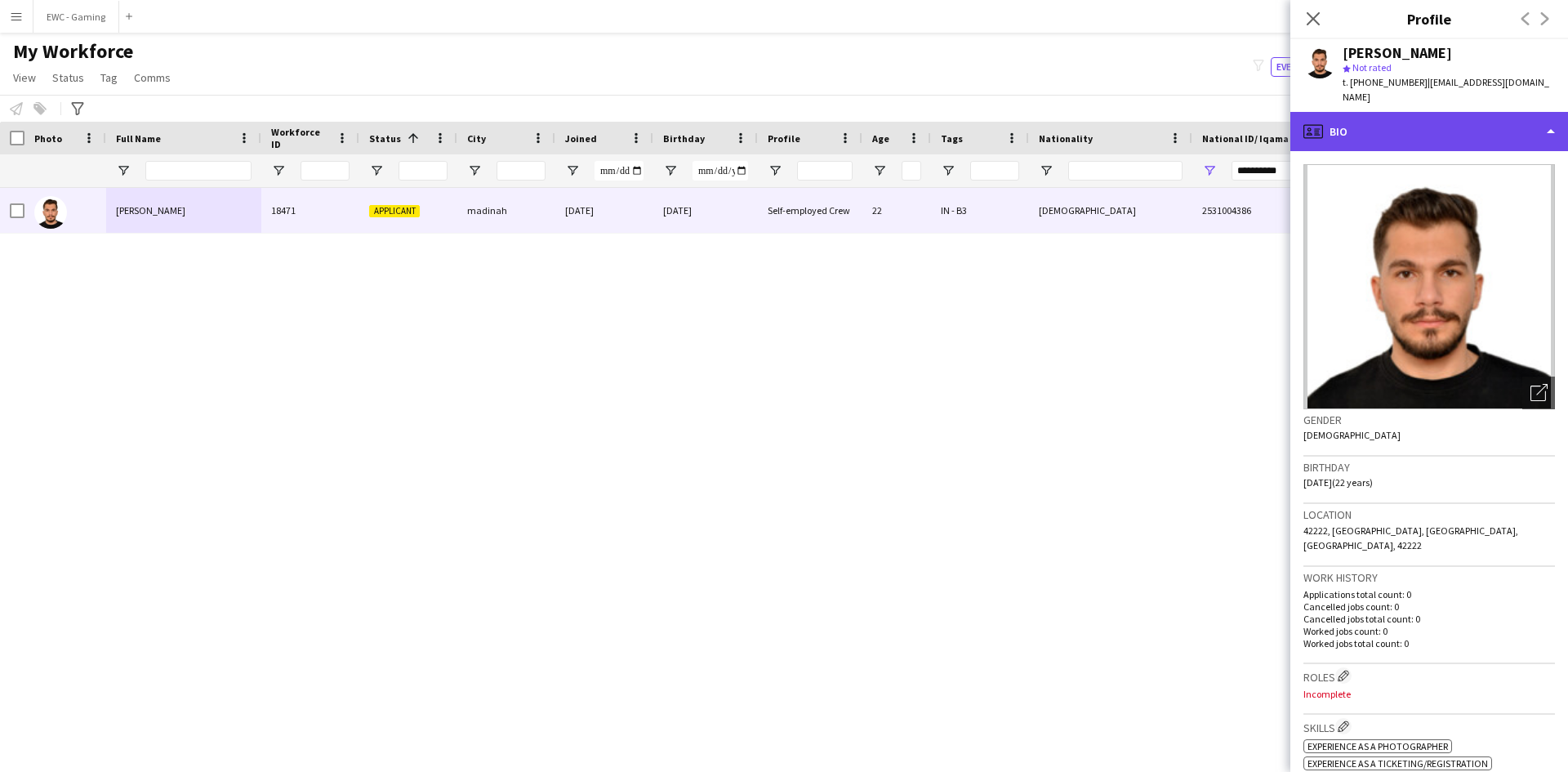
click at [1429, 112] on div "profile Bio" at bounding box center [1429, 131] width 278 height 39
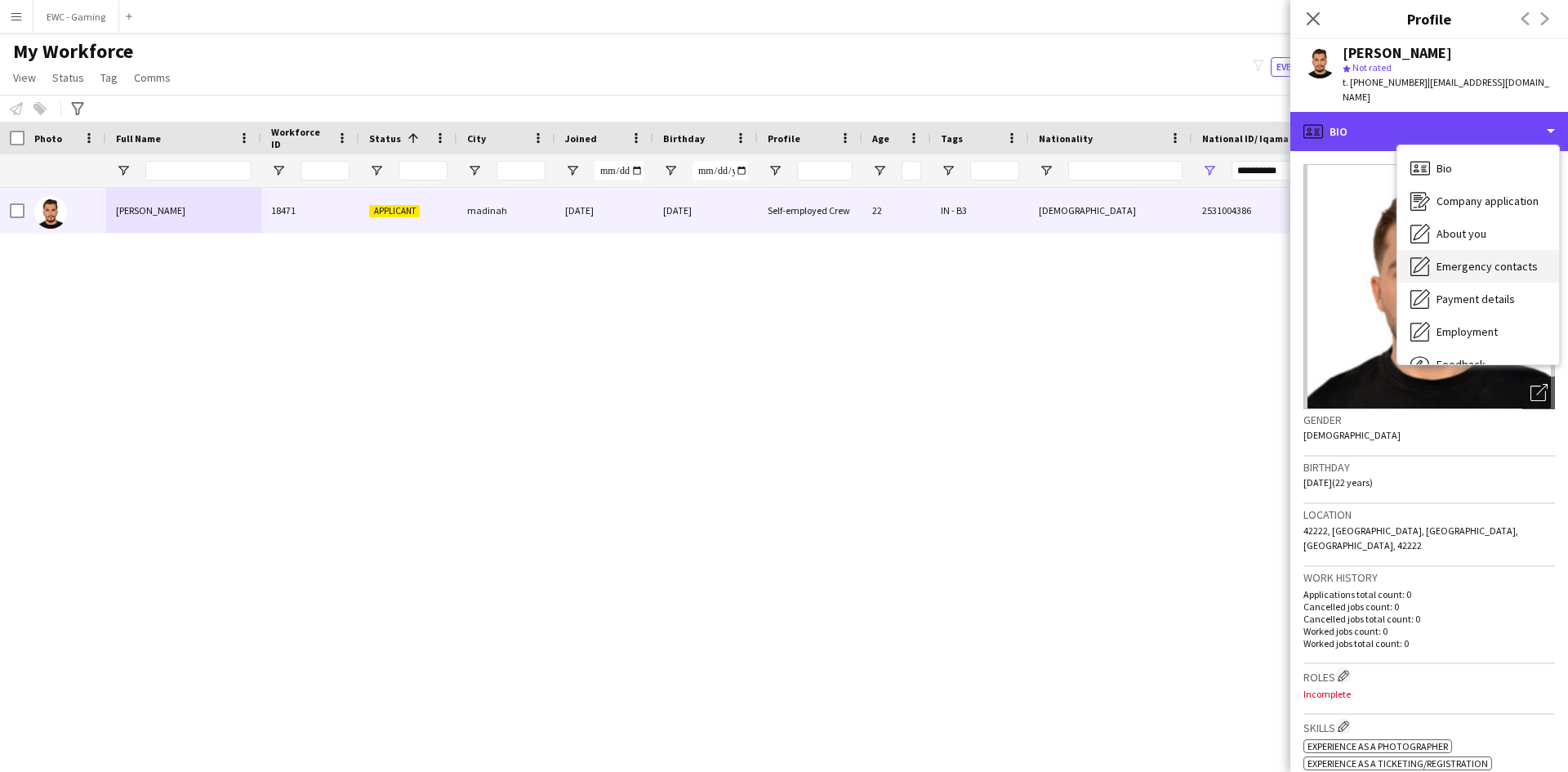
scroll to position [56, 0]
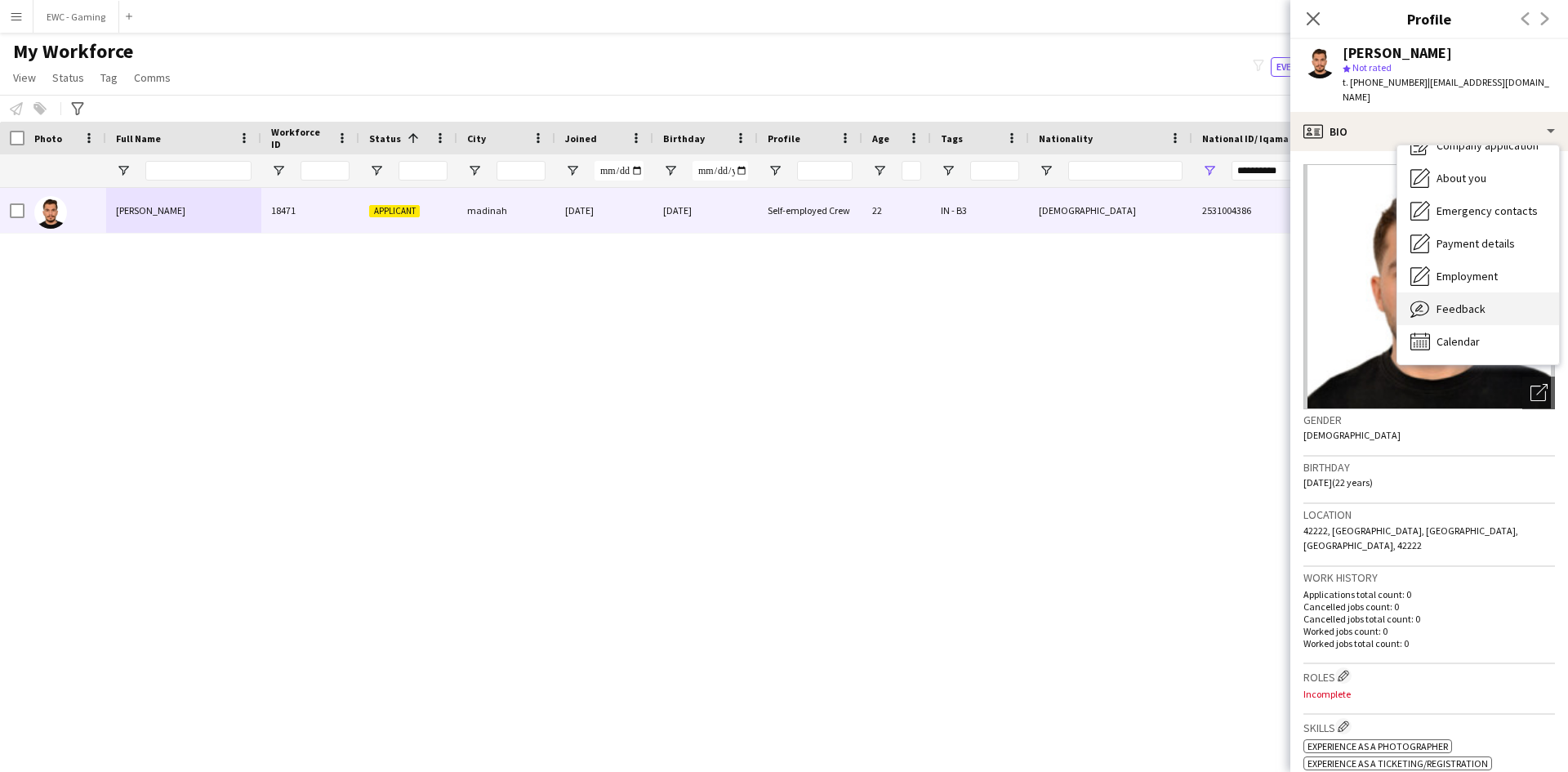
click at [1476, 303] on div "Feedback Feedback" at bounding box center [1478, 309] width 161 height 33
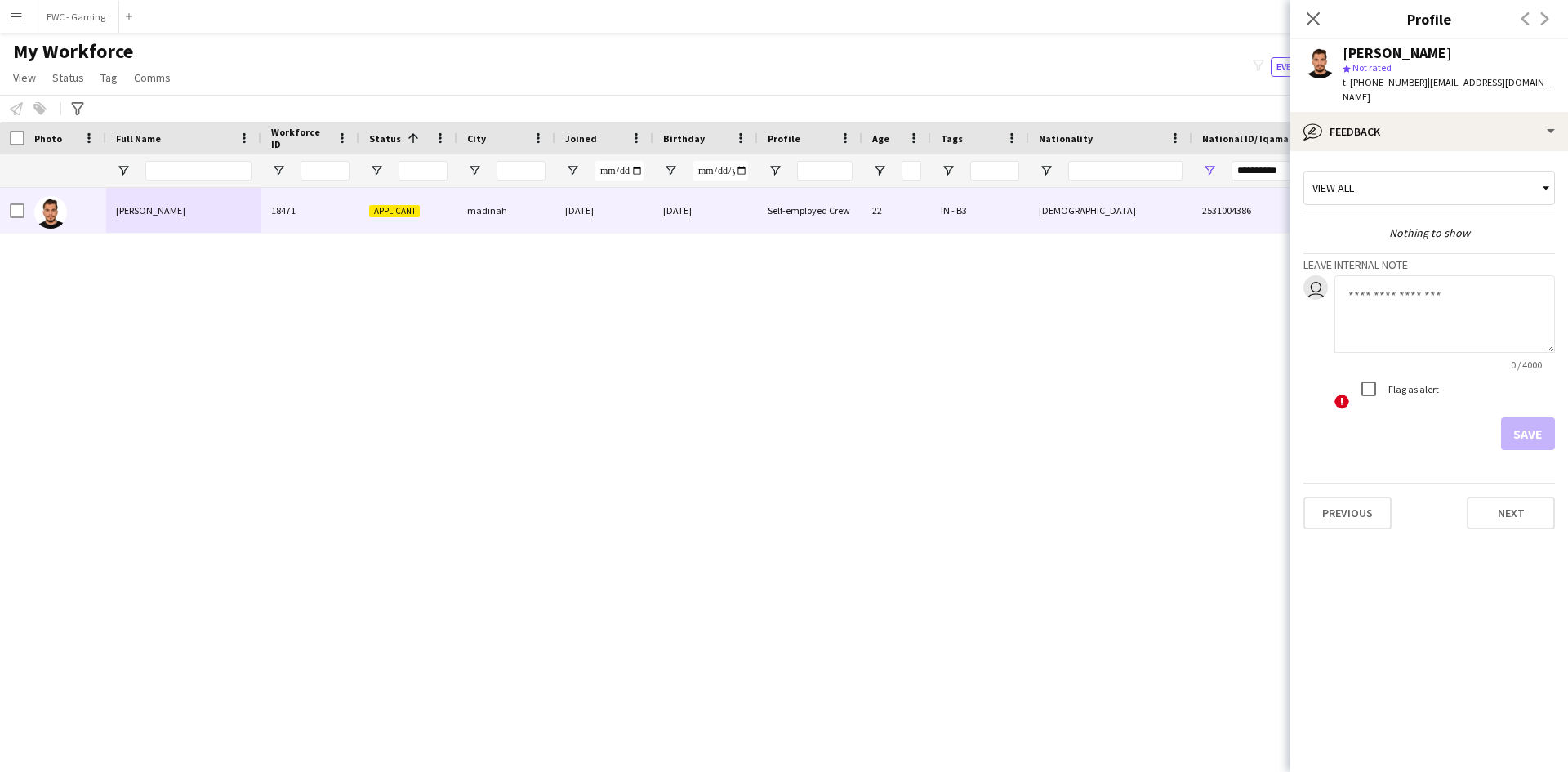
click at [1394, 305] on textarea at bounding box center [1445, 313] width 220 height 77
type textarea "**********"
click at [1519, 417] on button "Save" at bounding box center [1528, 434] width 54 height 33
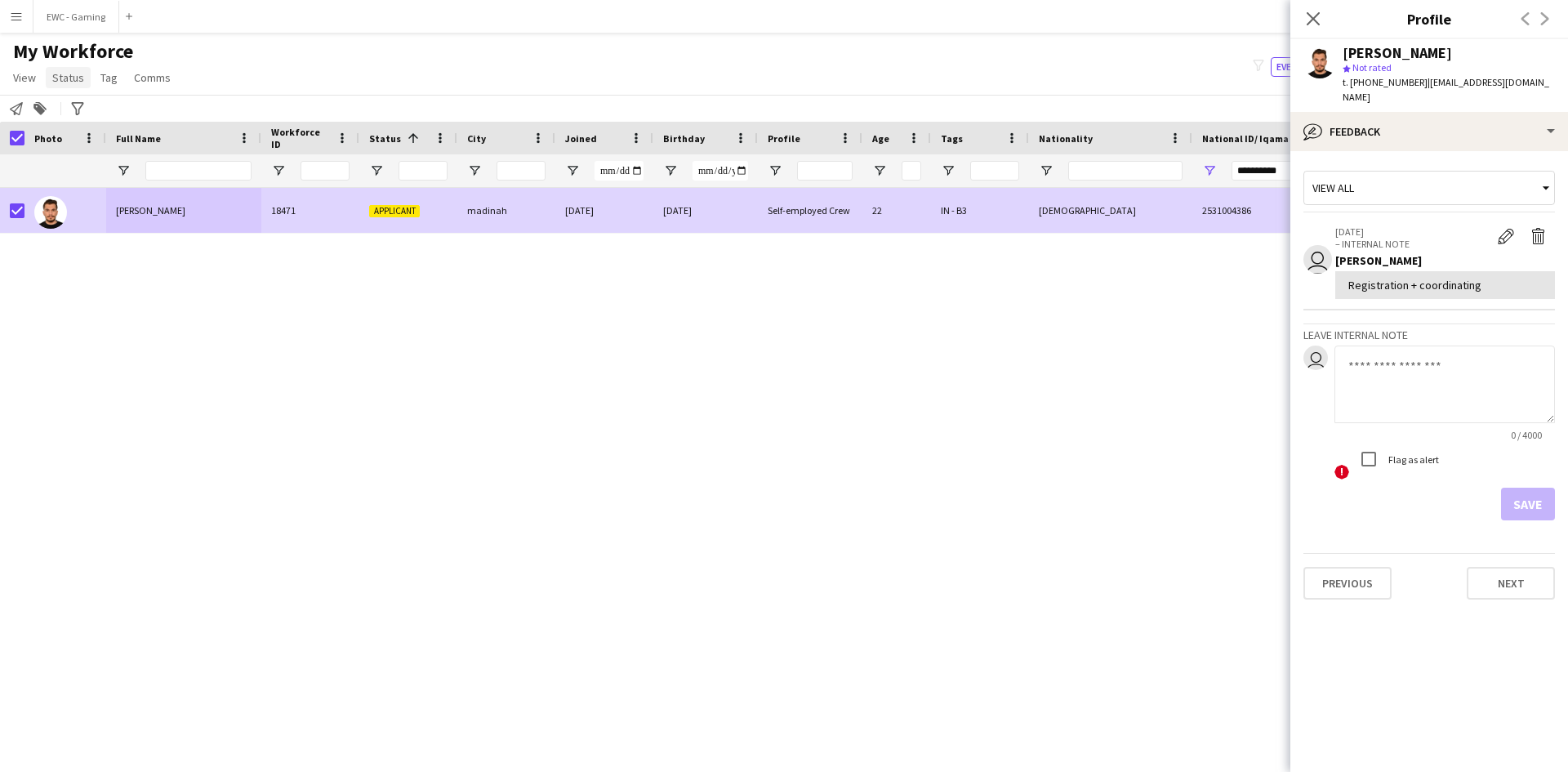
click at [61, 77] on span "Status" at bounding box center [68, 77] width 32 height 15
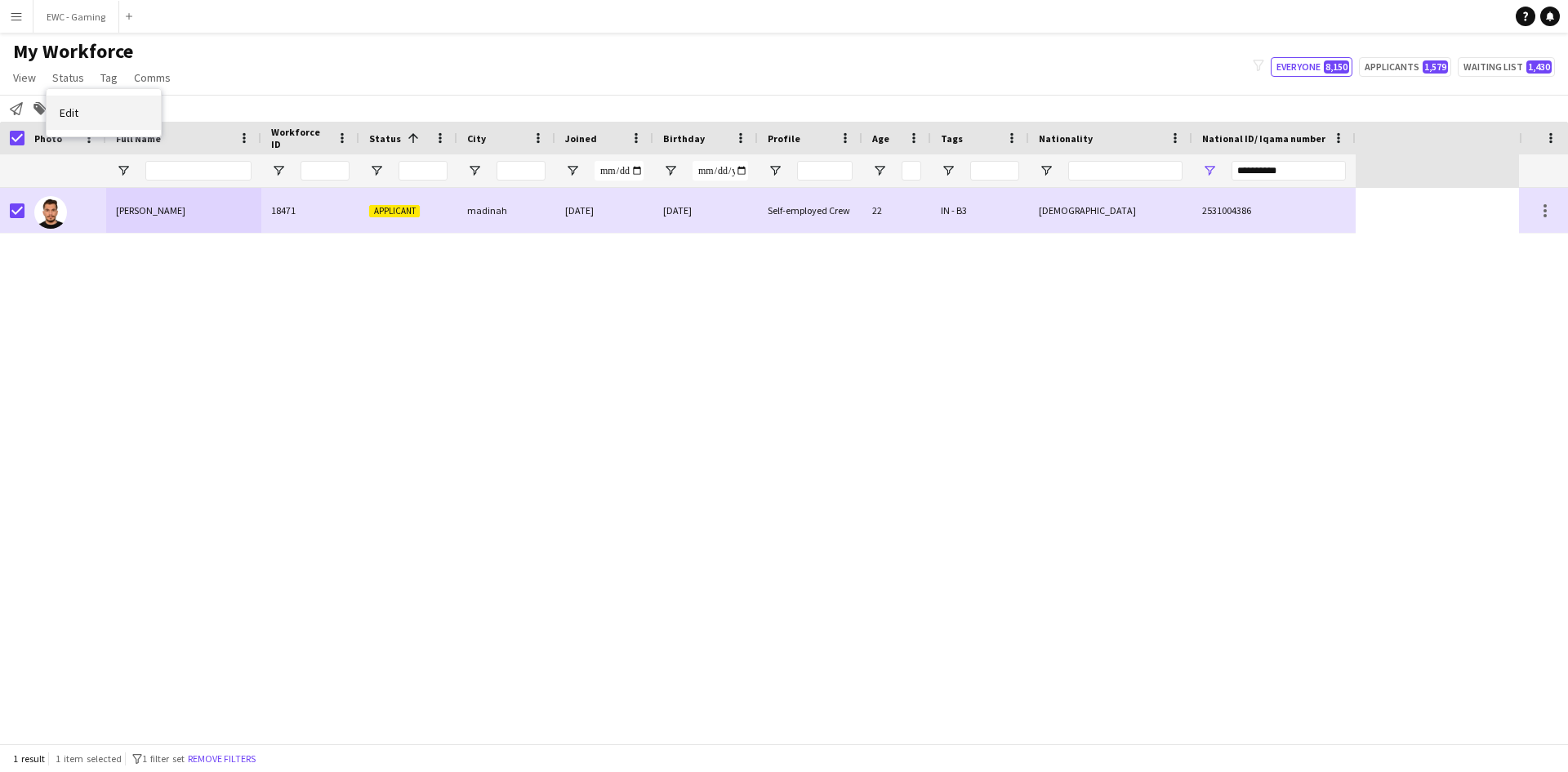
click at [88, 114] on link "Edit" at bounding box center [104, 113] width 114 height 35
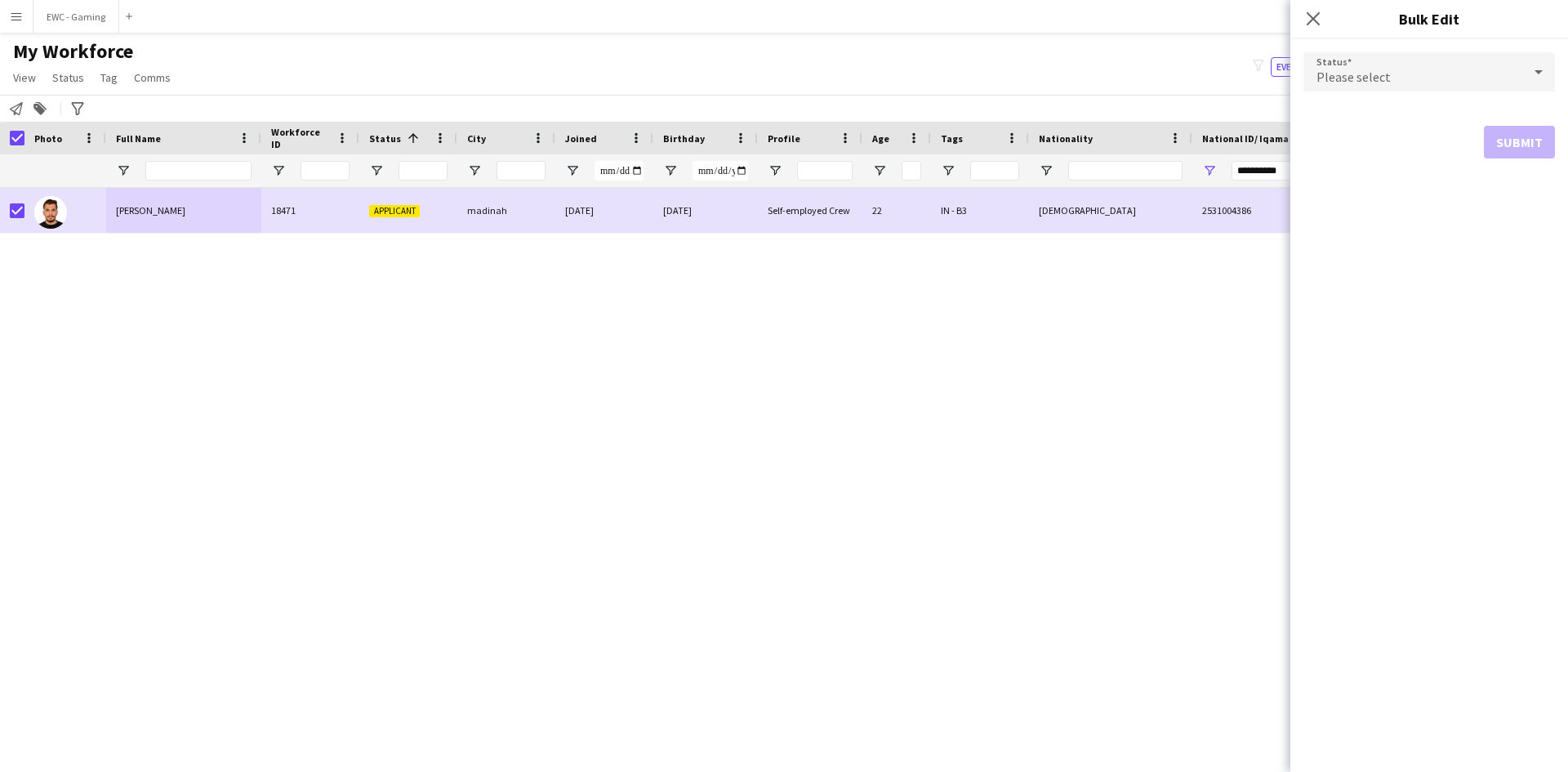
click at [1379, 69] on span "Please select" at bounding box center [1354, 76] width 75 height 16
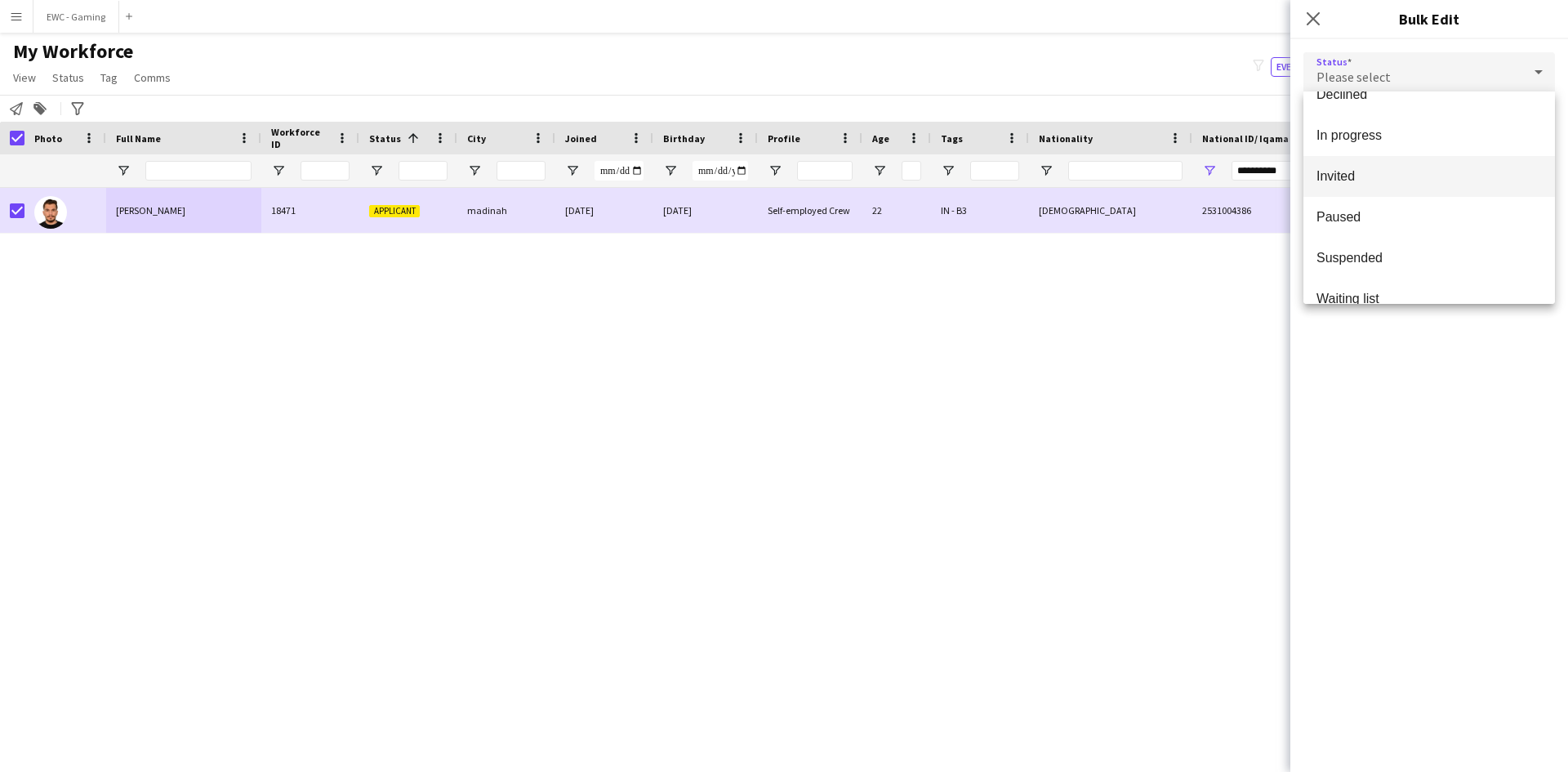
scroll to position [0, 0]
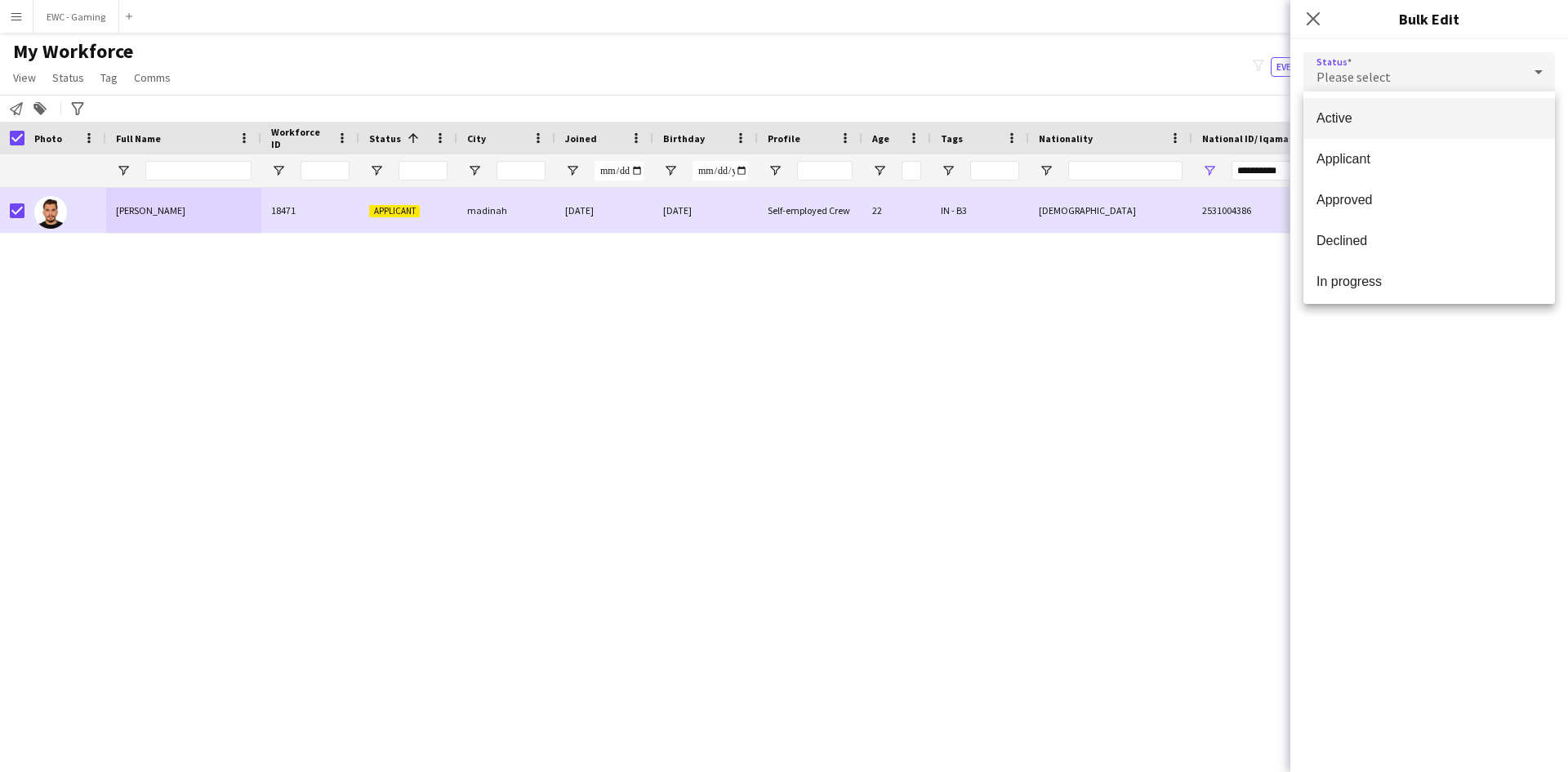
click at [1385, 110] on span "Active" at bounding box center [1429, 118] width 225 height 16
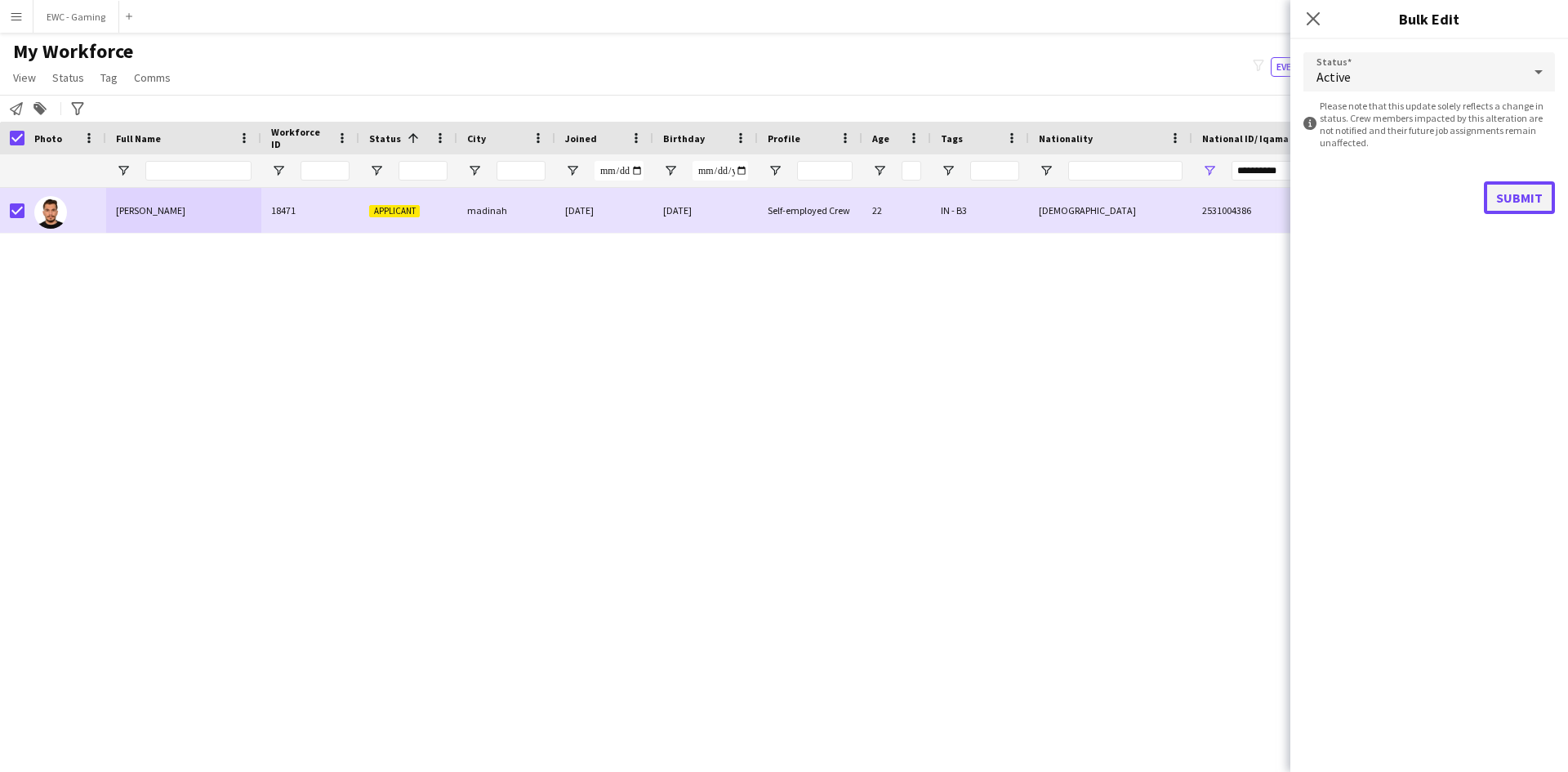
click at [1506, 186] on button "Submit" at bounding box center [1519, 198] width 71 height 33
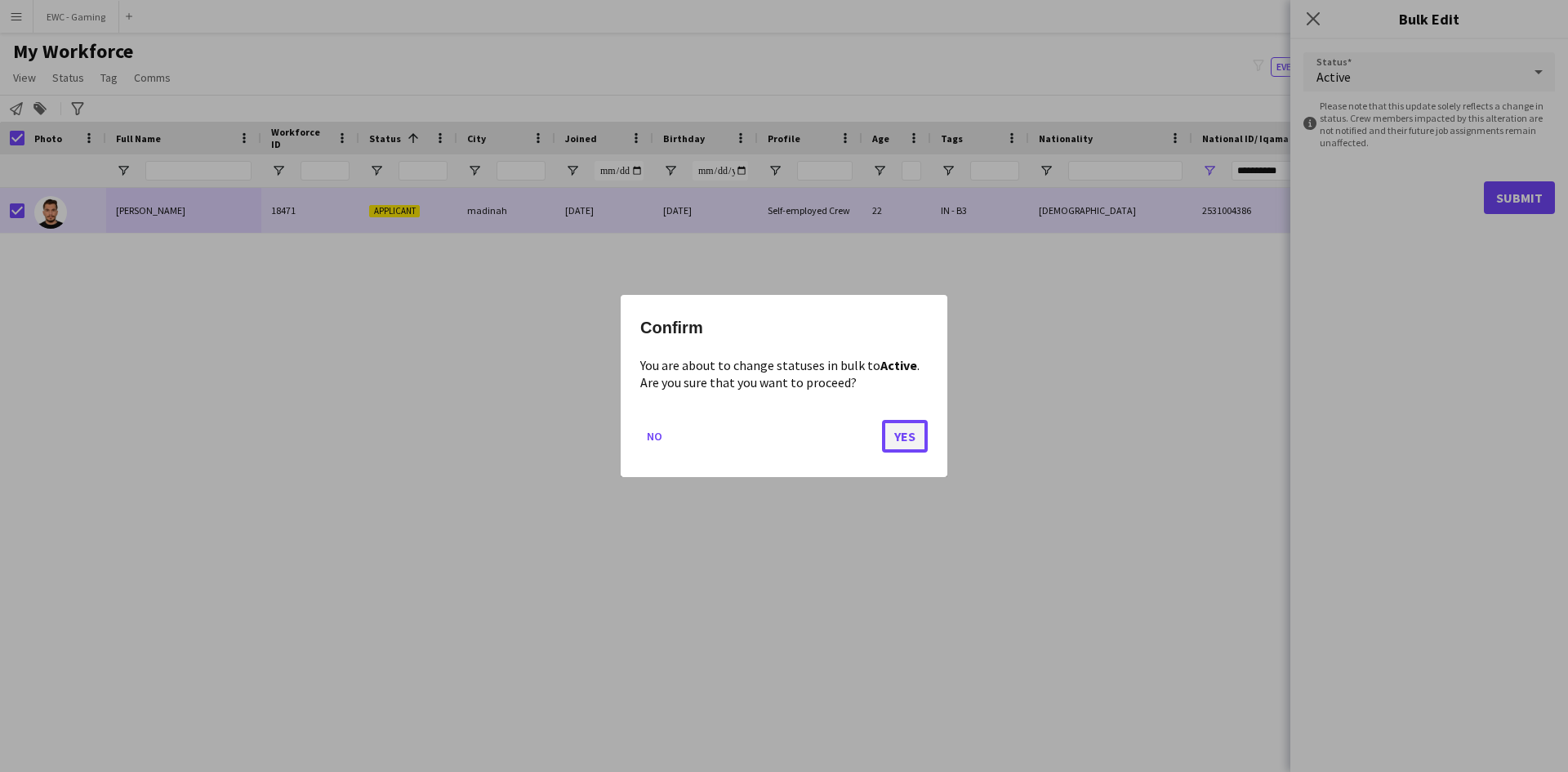
click at [903, 435] on button "Yes" at bounding box center [905, 436] width 46 height 33
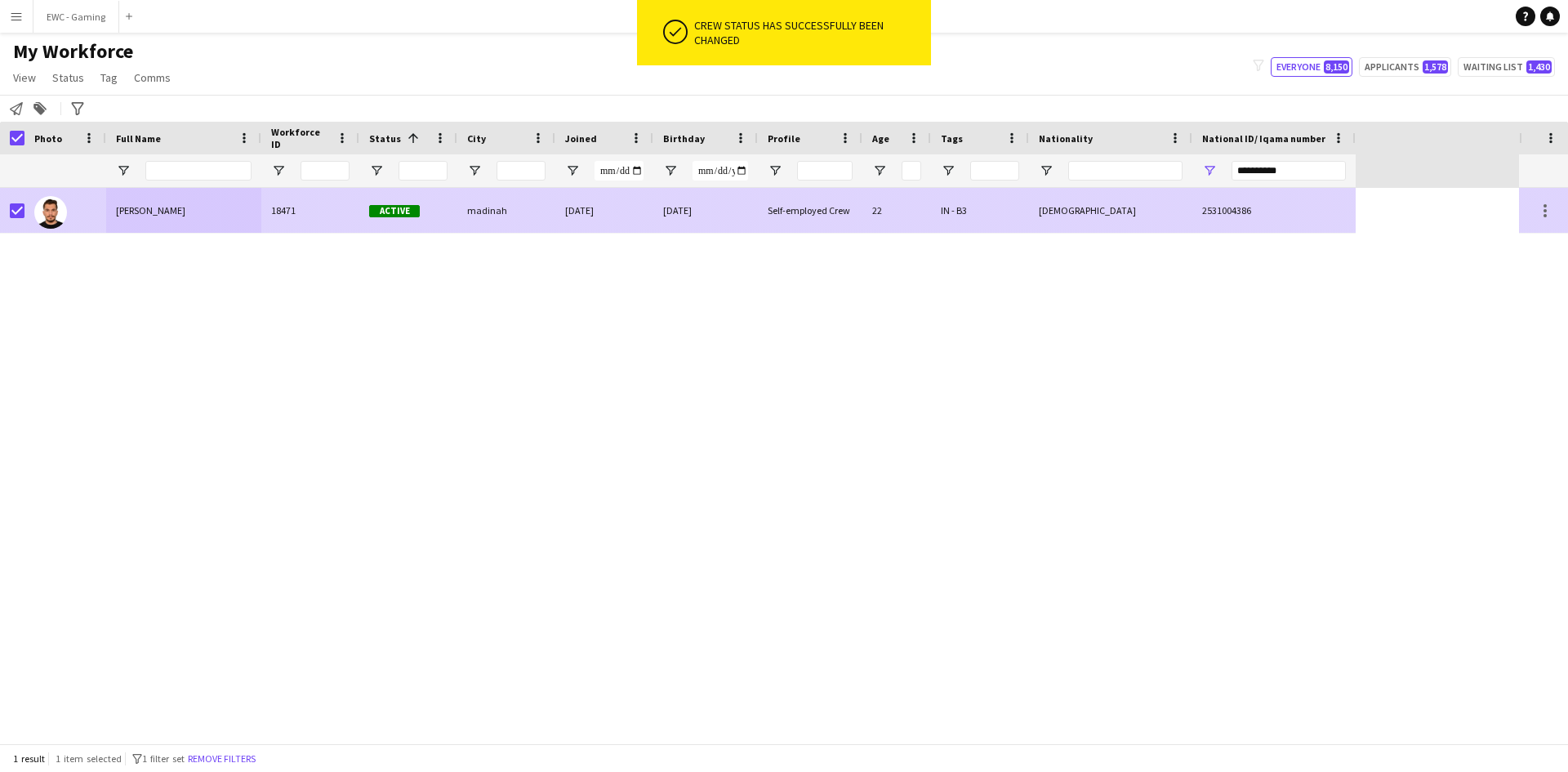
click at [1101, 219] on div "Syrian" at bounding box center [1110, 211] width 163 height 45
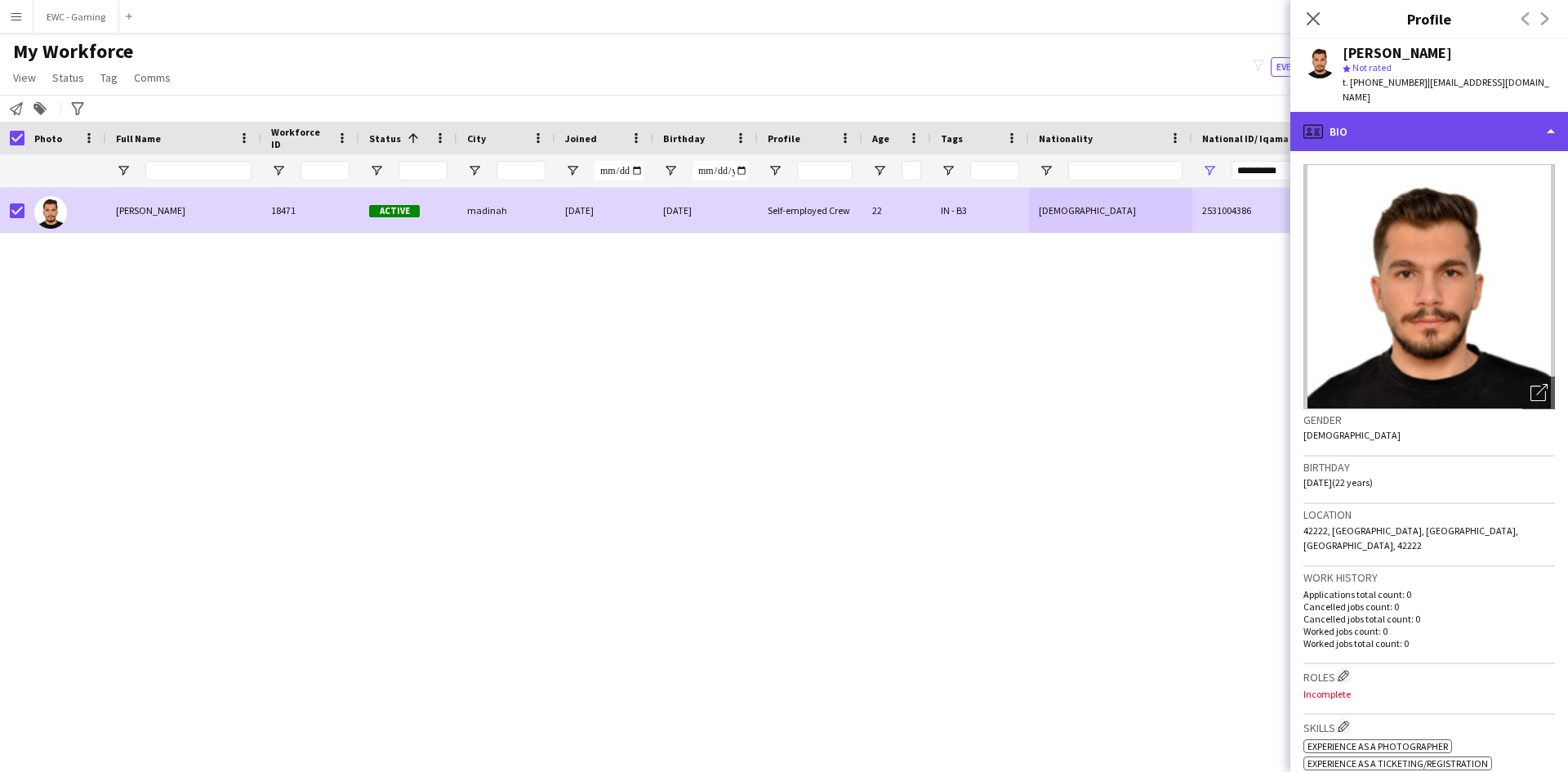
click at [1384, 112] on div "profile Bio" at bounding box center [1429, 131] width 278 height 39
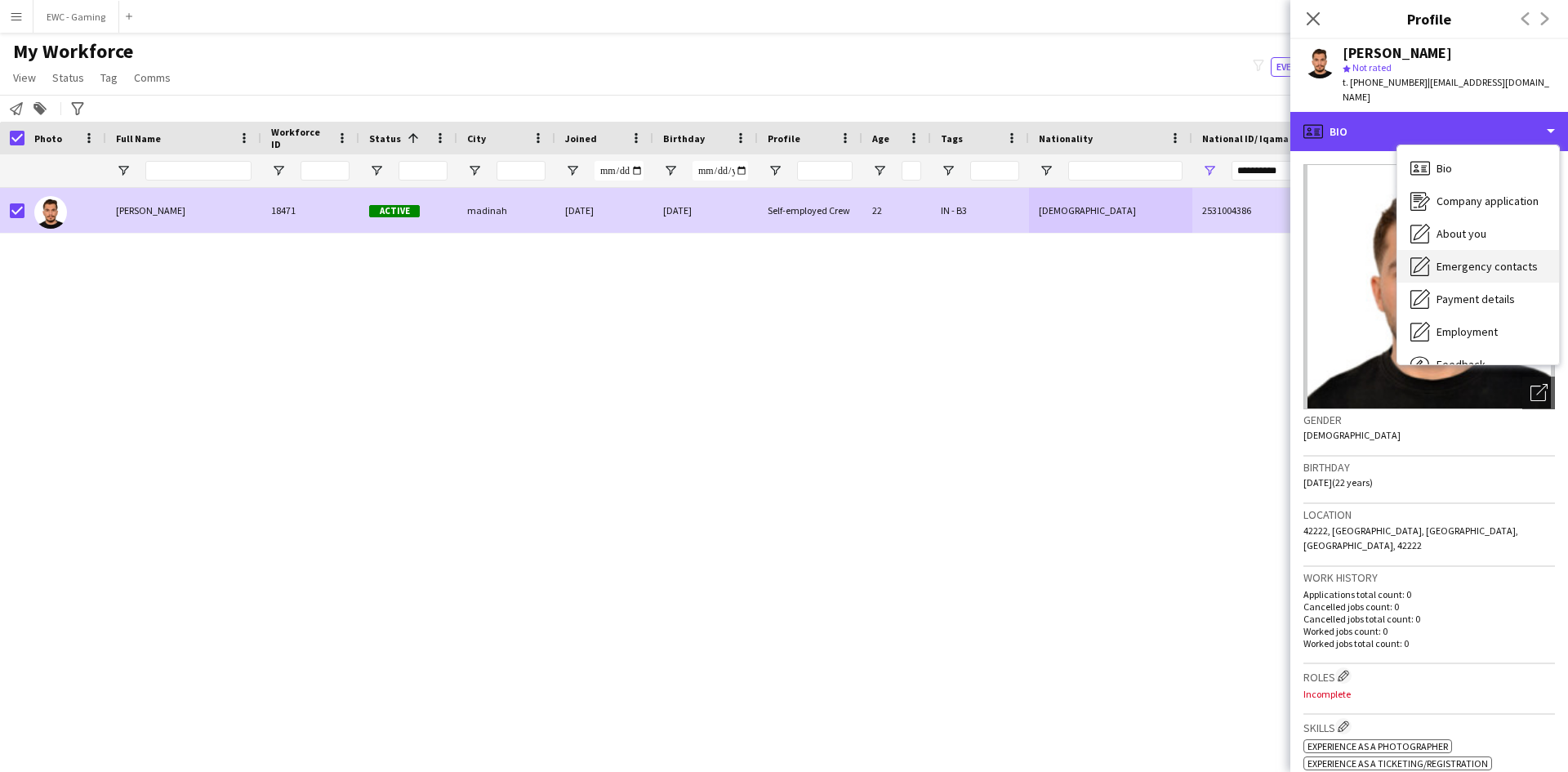
scroll to position [56, 0]
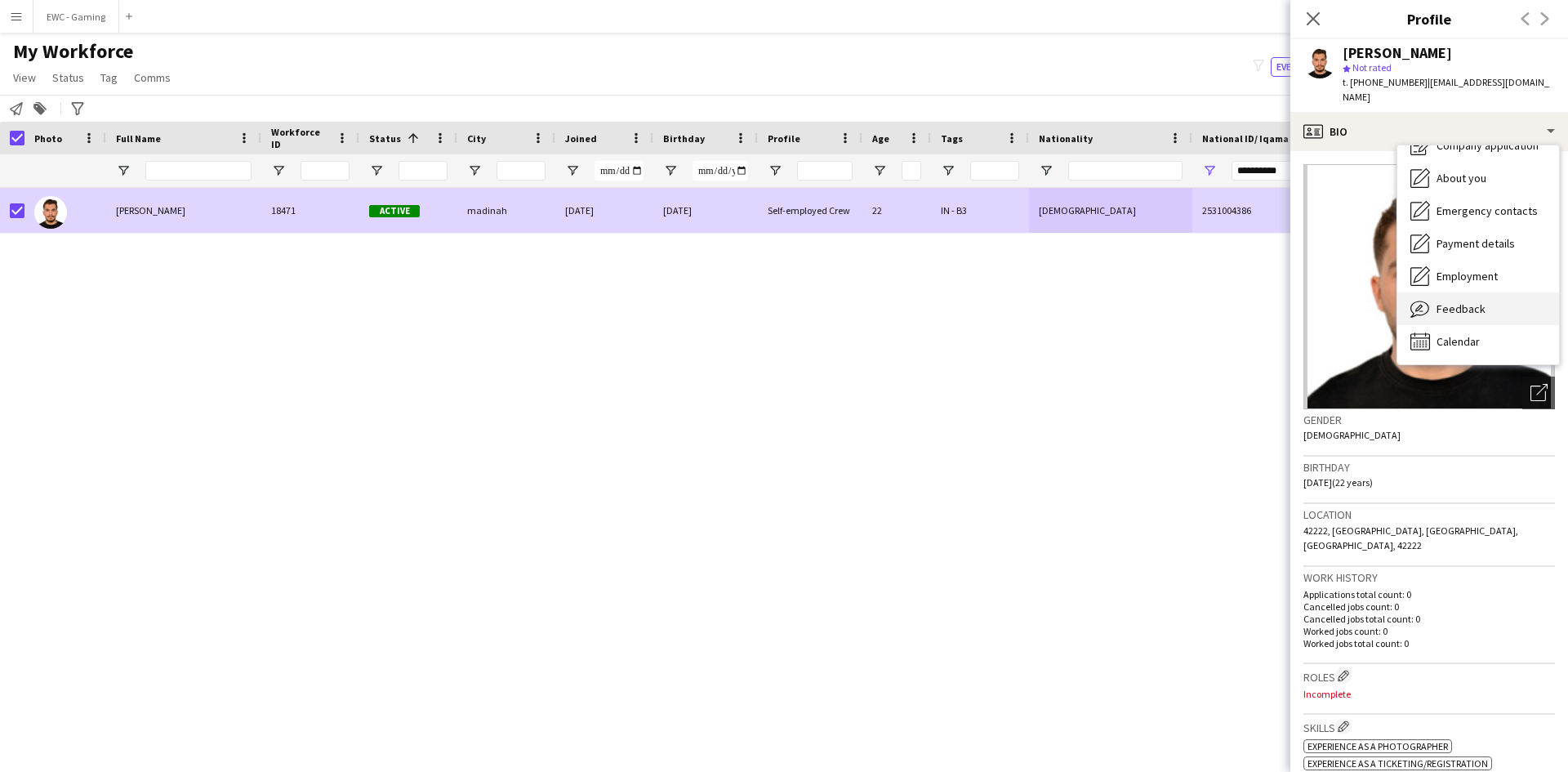
click at [1482, 301] on span "Feedback" at bounding box center [1460, 308] width 49 height 15
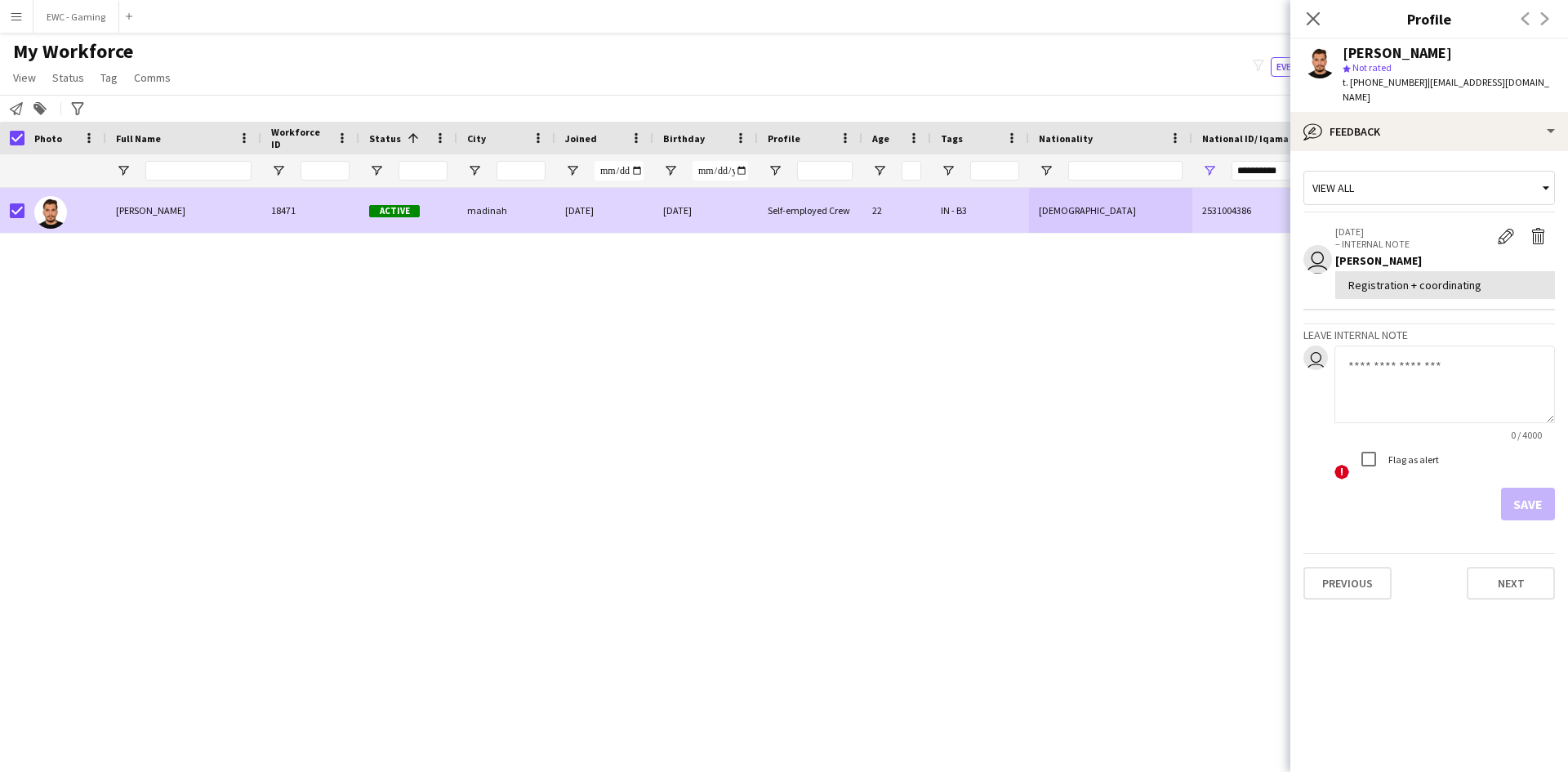
click at [1401, 278] on div "Registration + coordinating" at bounding box center [1445, 285] width 193 height 15
copy div "Registration + coordinating"
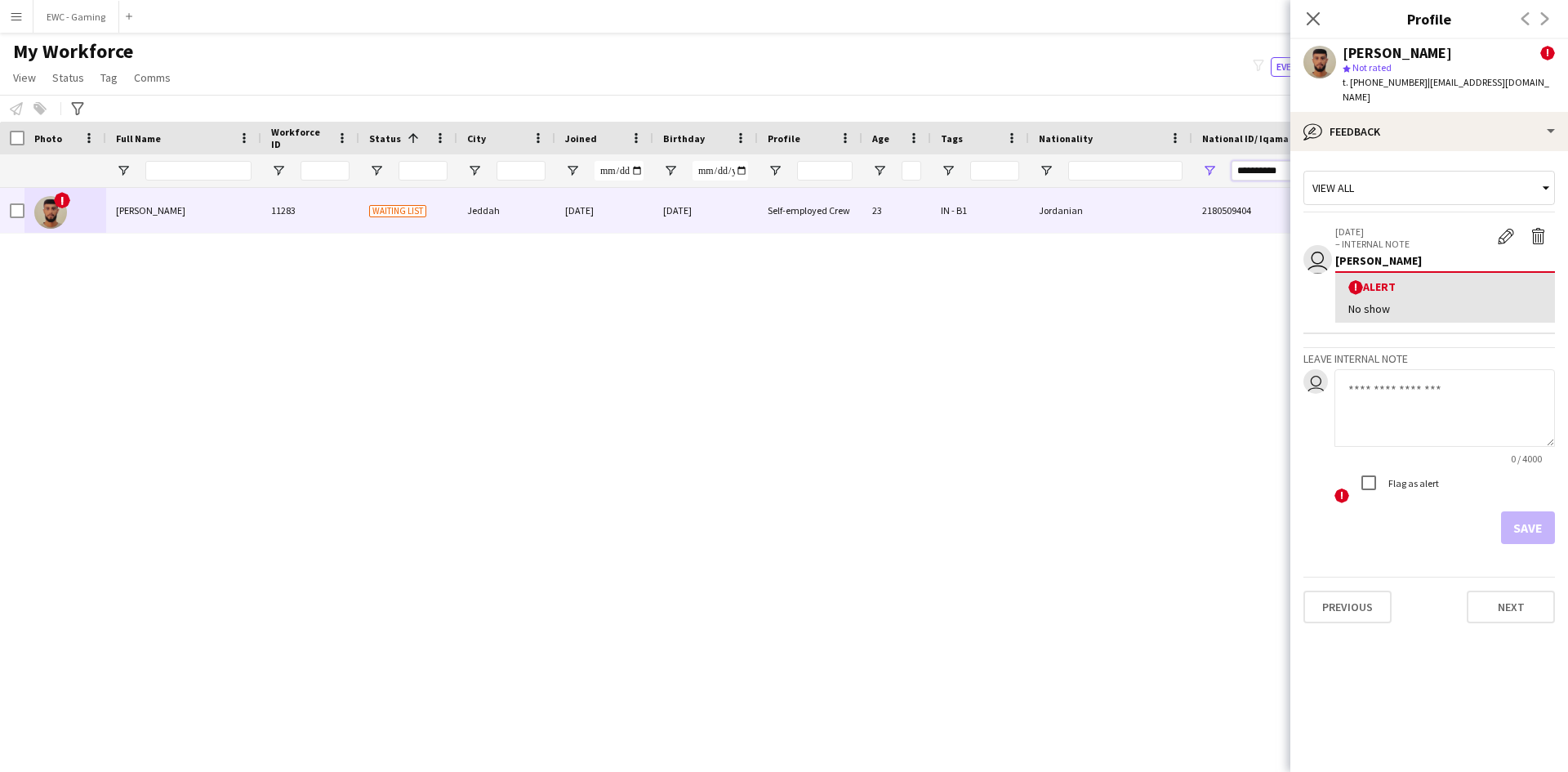
click at [1283, 170] on input "**********" at bounding box center [1289, 171] width 114 height 20
paste input "National ID/ Iqama number Filter Input"
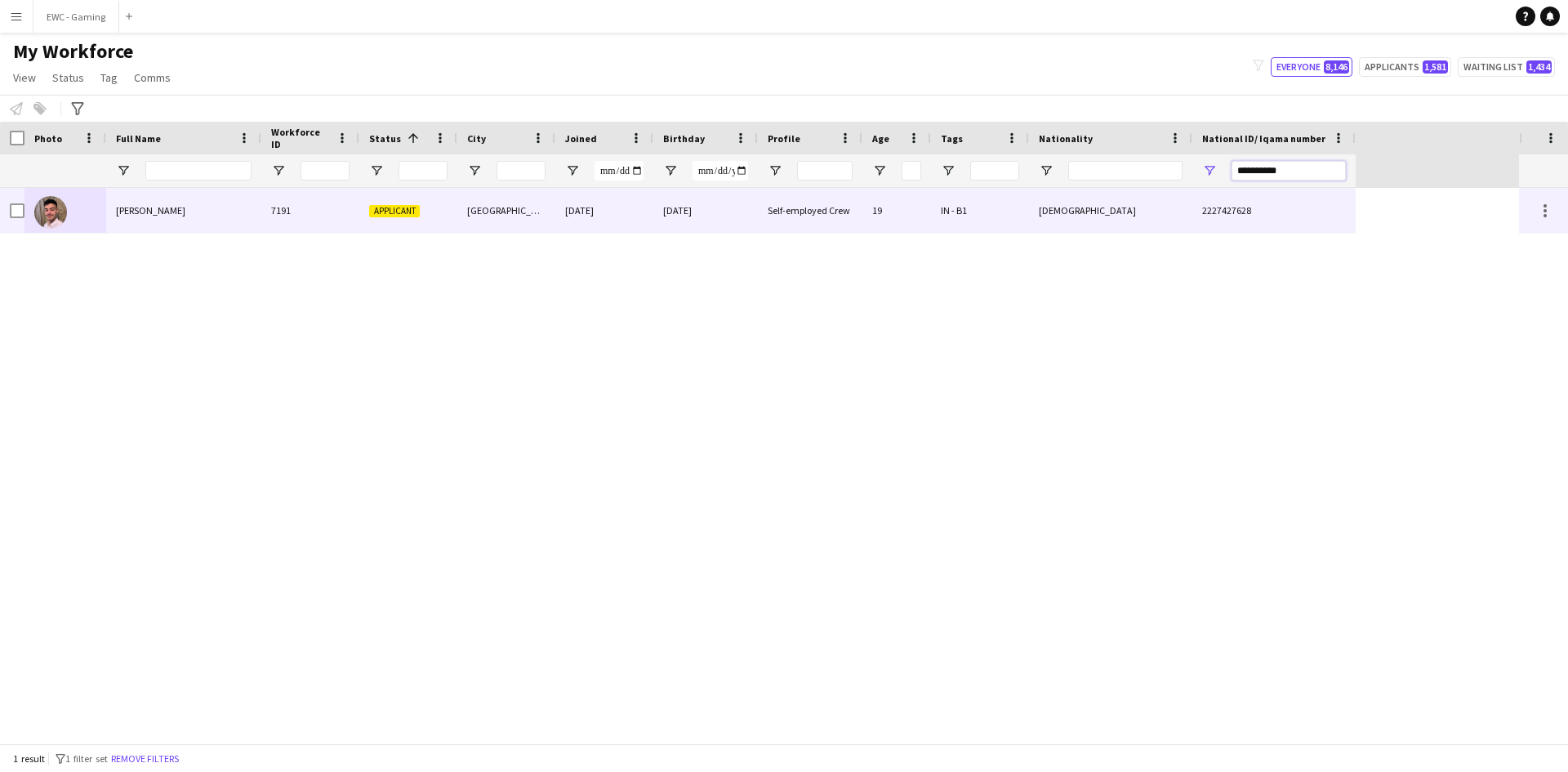
type input "**********"
click at [306, 202] on div "7191" at bounding box center [310, 211] width 98 height 45
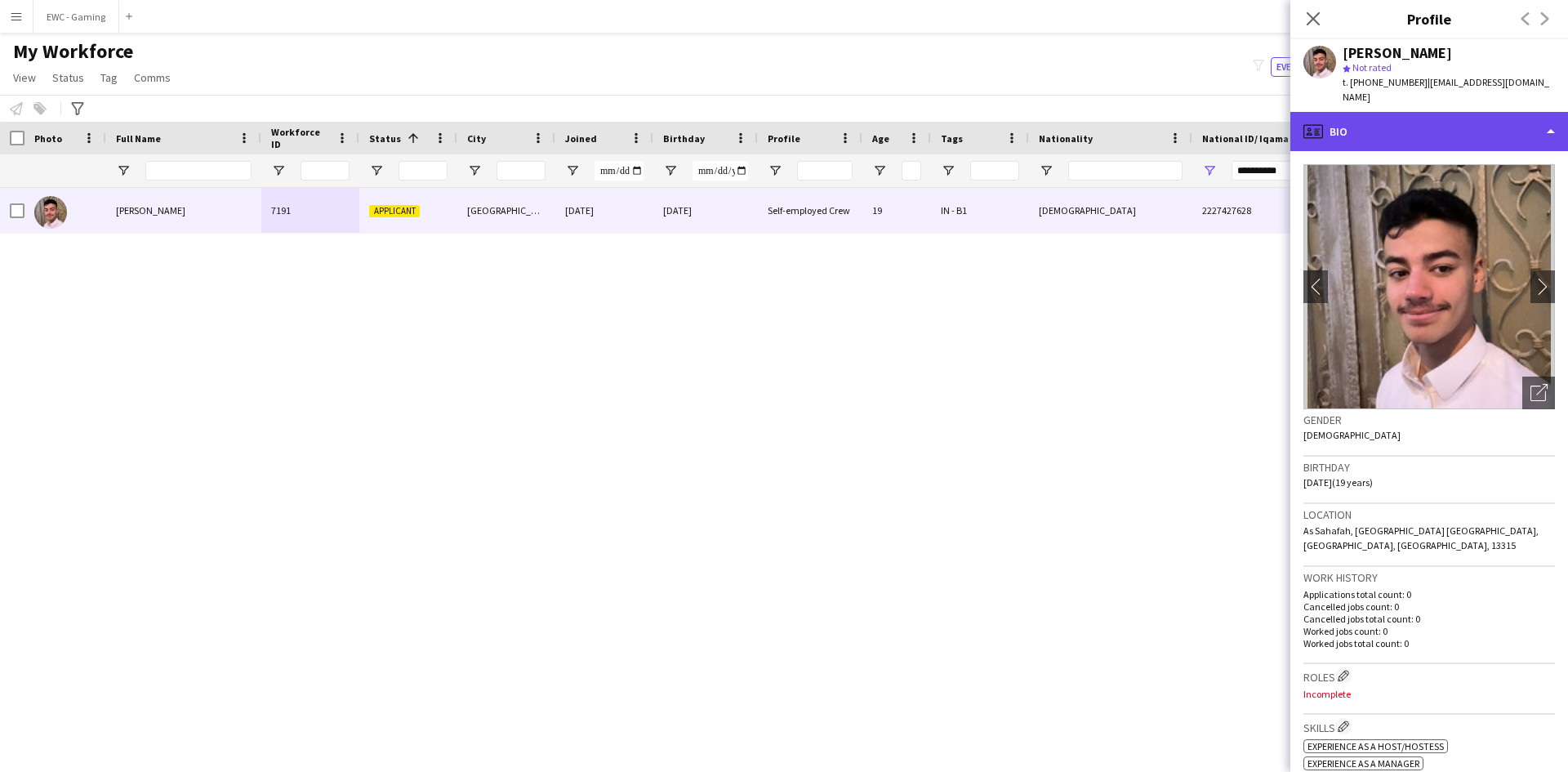
click at [1426, 119] on div "profile Bio" at bounding box center [1429, 131] width 278 height 39
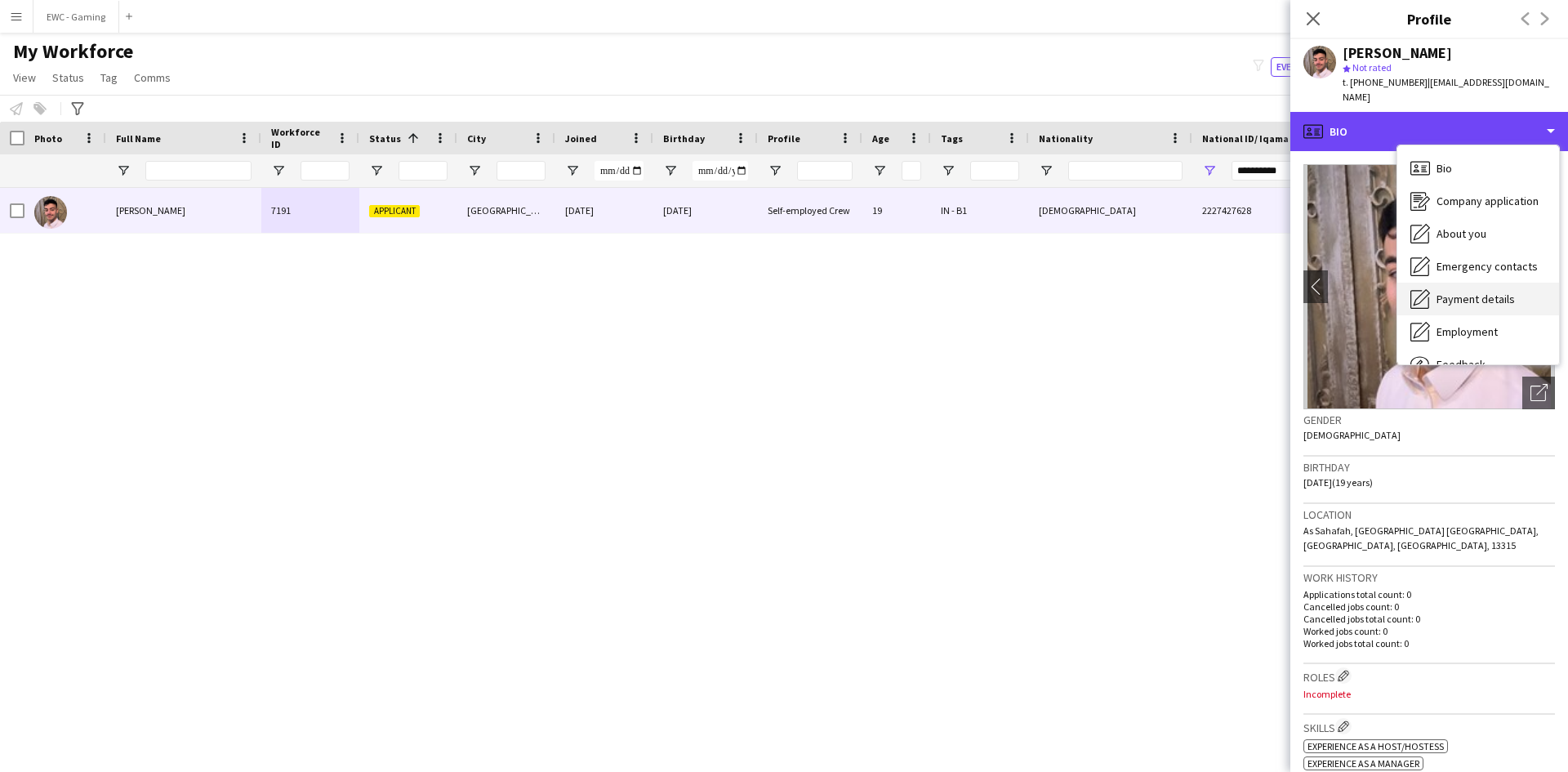
scroll to position [56, 0]
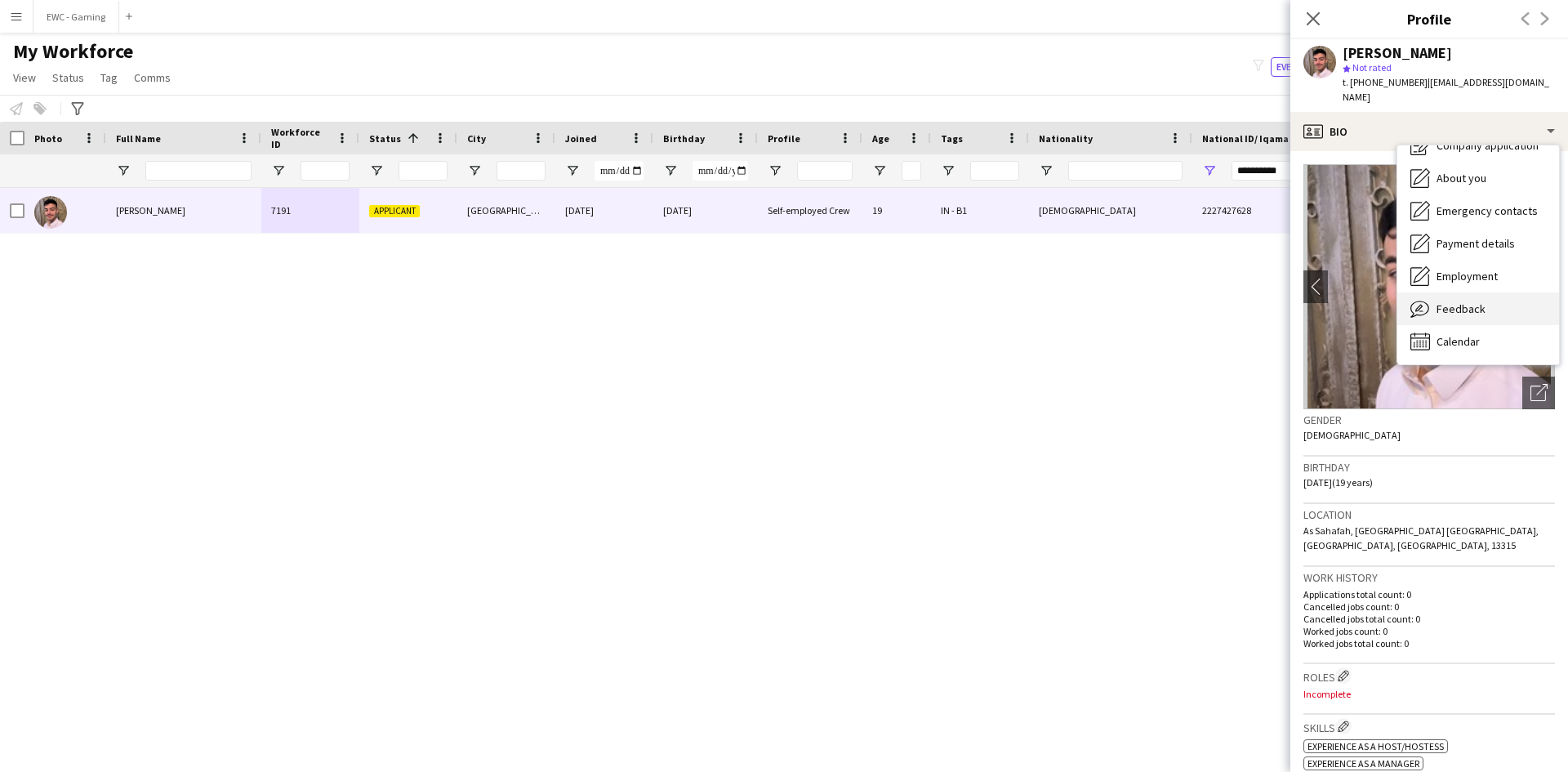
click at [1483, 292] on div "Feedback Feedback" at bounding box center [1478, 309] width 161 height 33
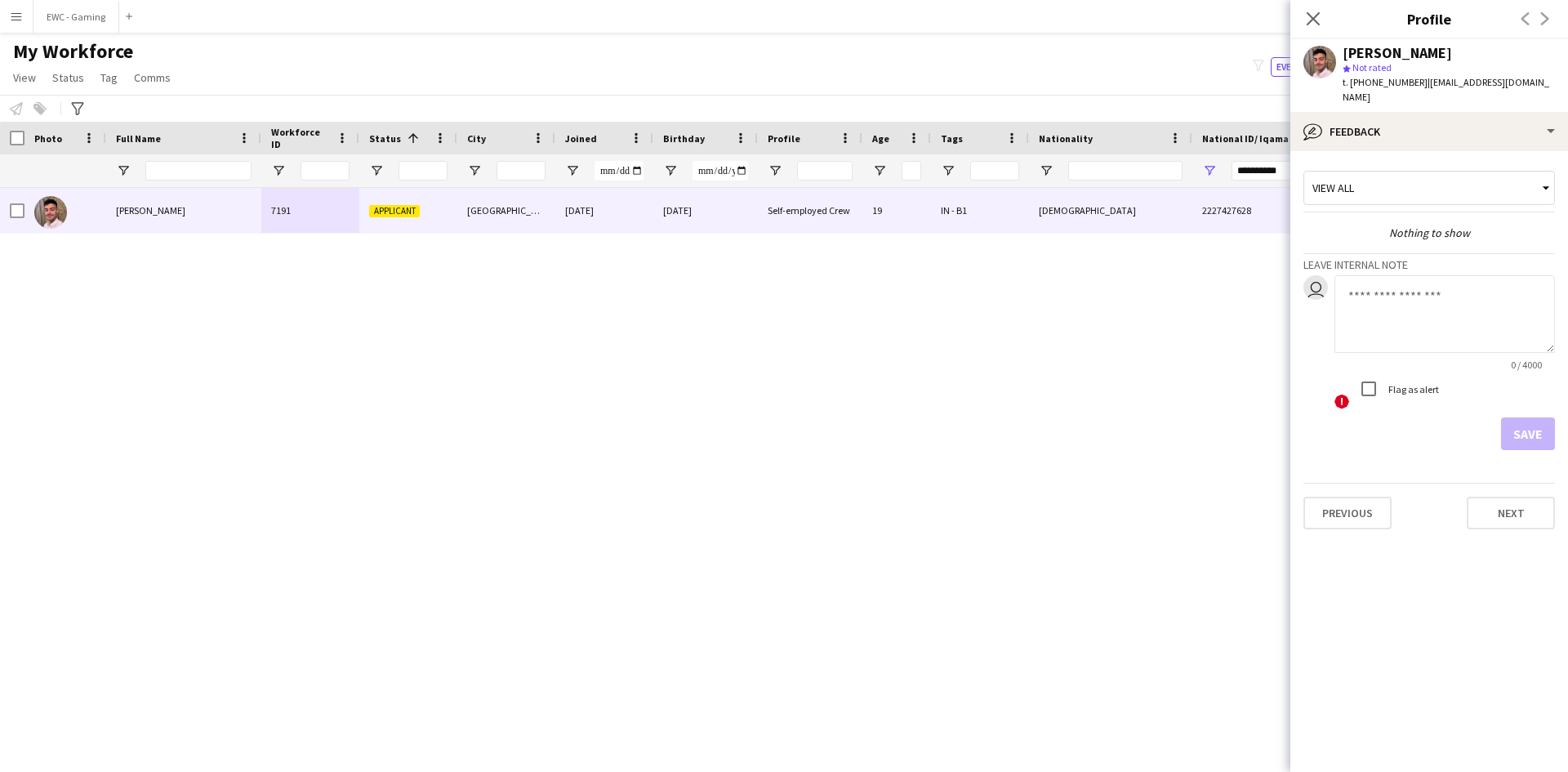
click at [1429, 296] on textarea at bounding box center [1445, 313] width 220 height 77
type textarea "*******"
click at [1539, 420] on button "Save" at bounding box center [1528, 434] width 54 height 33
